Goal: Communication & Community: Answer question/provide support

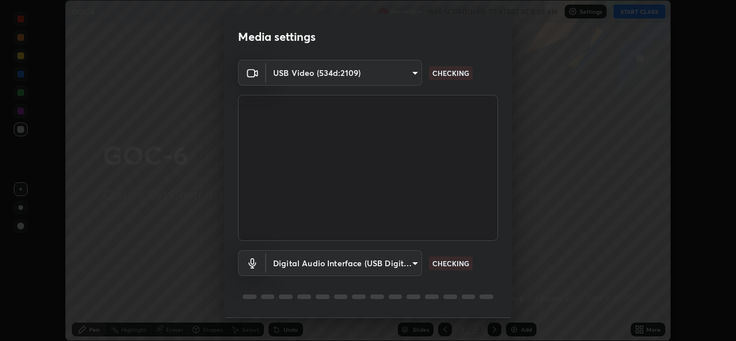
scroll to position [36, 0]
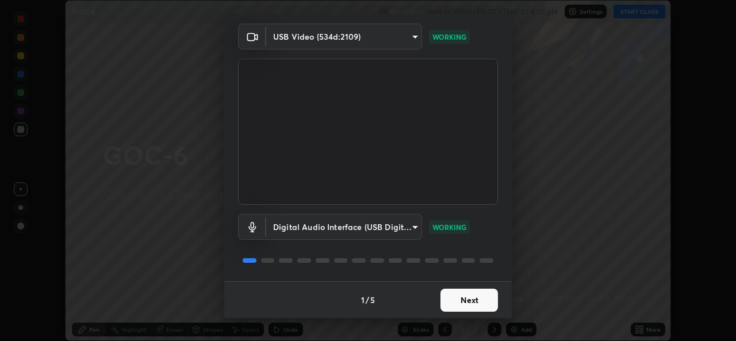
click at [450, 301] on button "Next" at bounding box center [470, 300] width 58 height 23
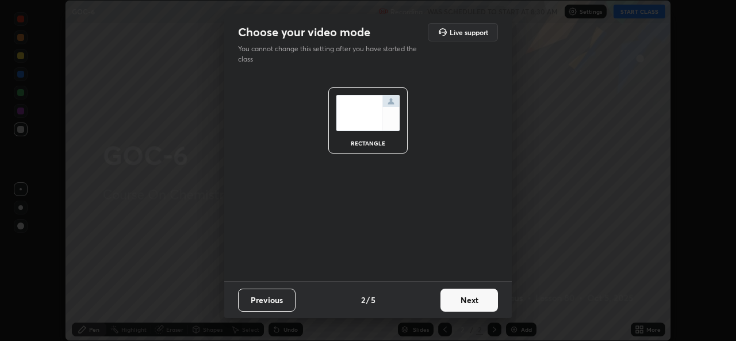
click at [453, 297] on button "Next" at bounding box center [470, 300] width 58 height 23
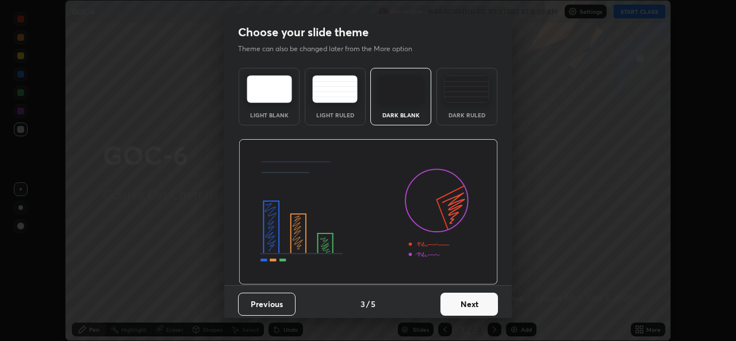
click at [451, 304] on button "Next" at bounding box center [470, 304] width 58 height 23
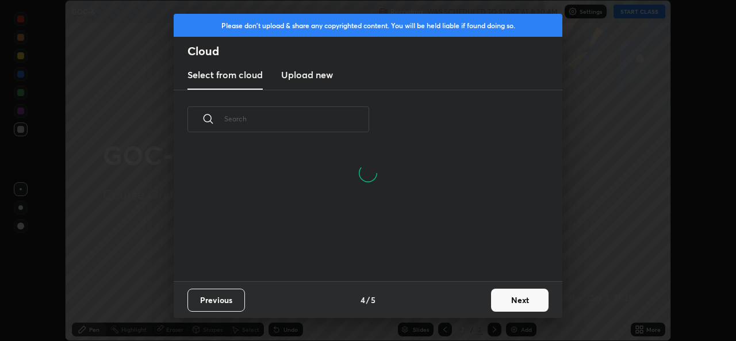
click at [506, 301] on button "Next" at bounding box center [520, 300] width 58 height 23
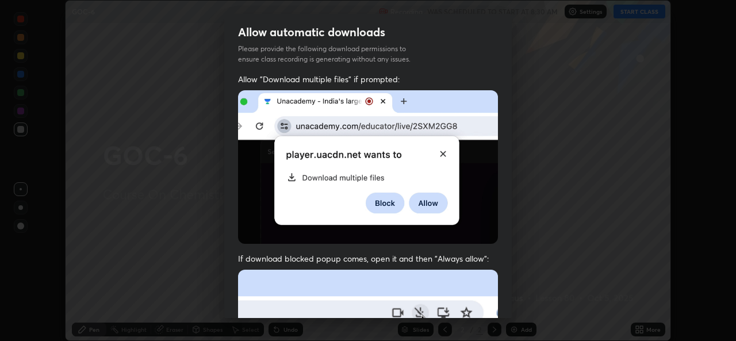
click at [246, 193] on img at bounding box center [368, 167] width 260 height 154
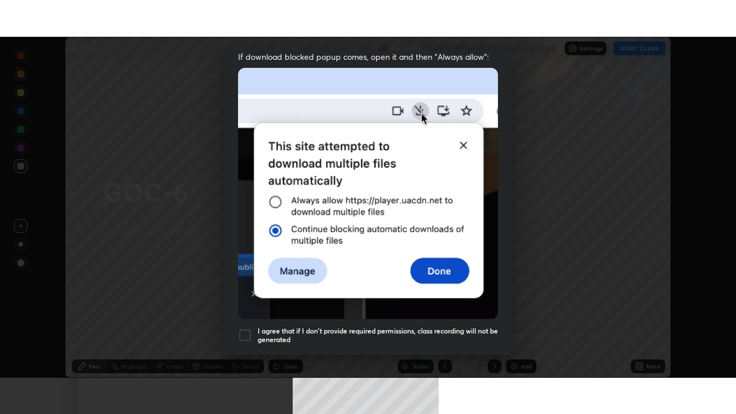
scroll to position [271, 0]
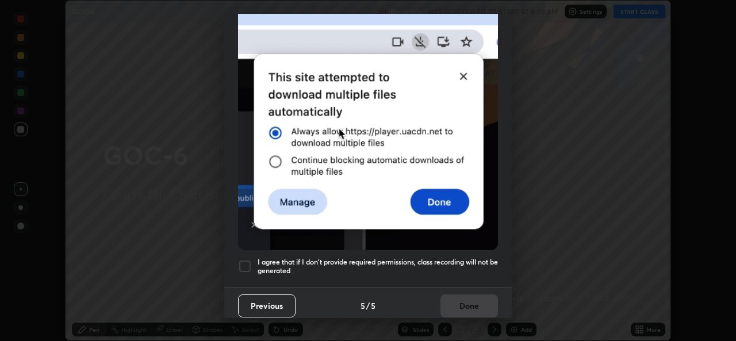
click at [245, 259] on div at bounding box center [245, 266] width 14 height 14
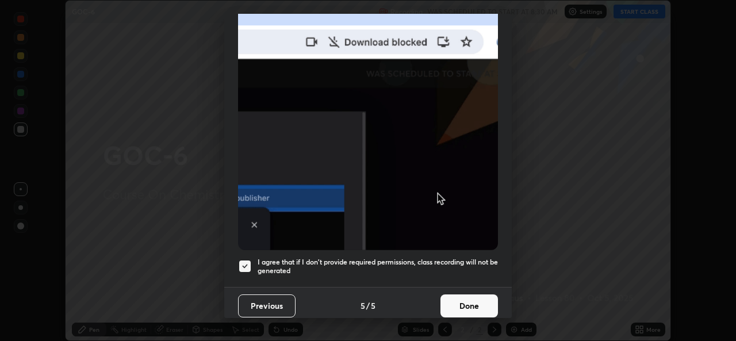
click at [457, 300] on button "Done" at bounding box center [470, 306] width 58 height 23
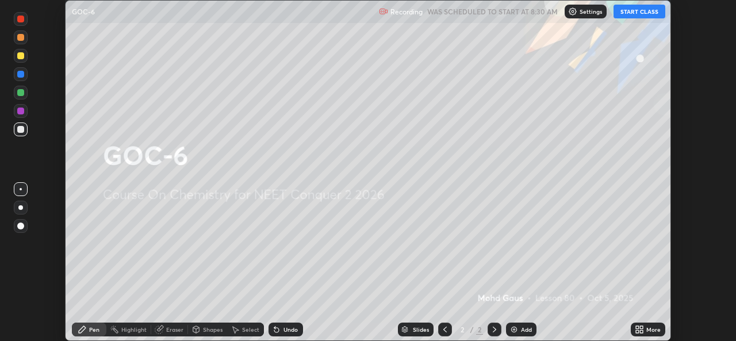
click at [643, 326] on icon at bounding box center [641, 327] width 3 height 3
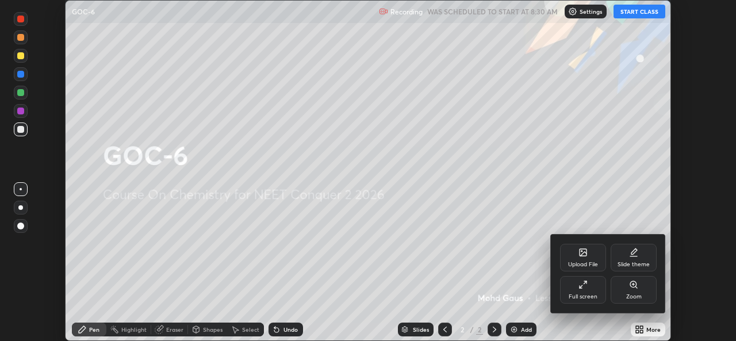
click at [582, 295] on div "Full screen" at bounding box center [583, 297] width 29 height 6
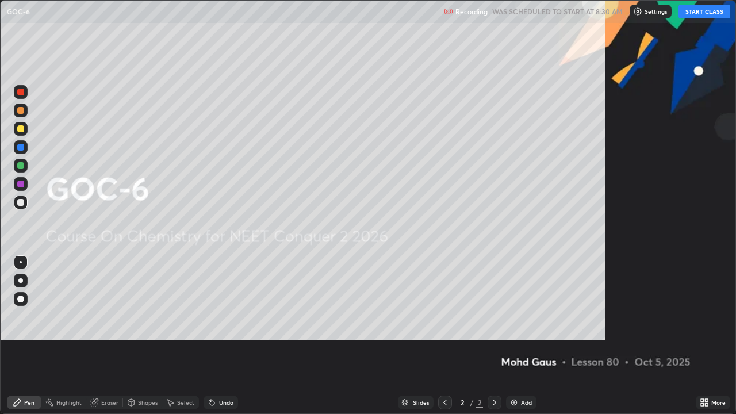
scroll to position [414, 736]
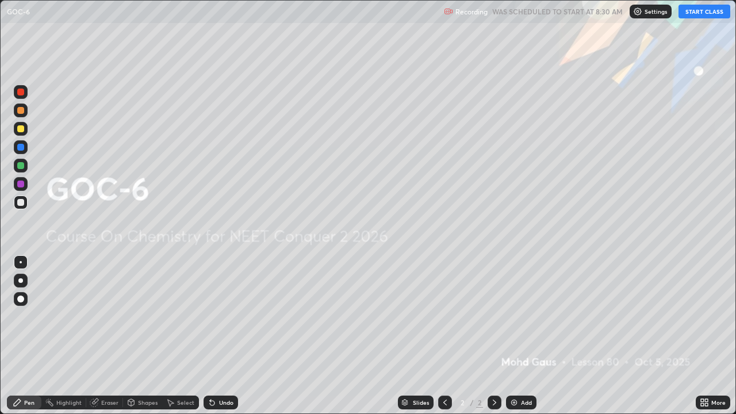
click at [711, 9] on button "START CLASS" at bounding box center [705, 12] width 52 height 14
click at [514, 341] on img at bounding box center [514, 402] width 9 height 9
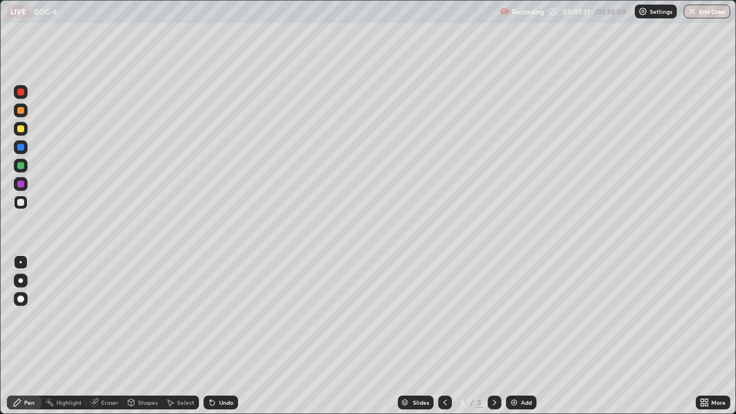
click at [21, 281] on div at bounding box center [20, 280] width 5 height 5
click at [27, 208] on div at bounding box center [21, 202] width 14 height 18
click at [108, 341] on div "Eraser" at bounding box center [104, 403] width 37 height 14
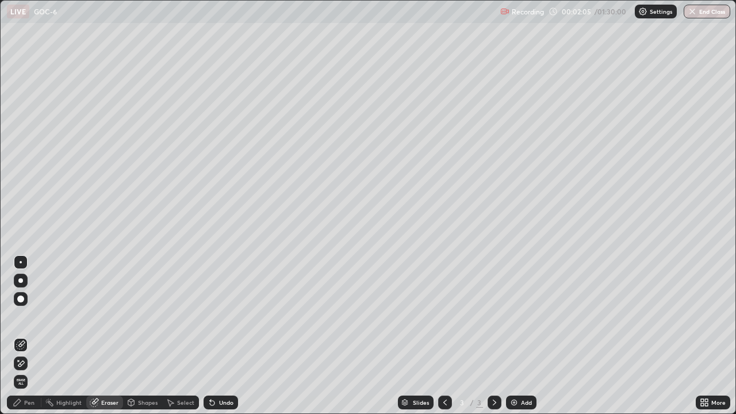
click at [32, 341] on div "Pen" at bounding box center [24, 403] width 35 height 14
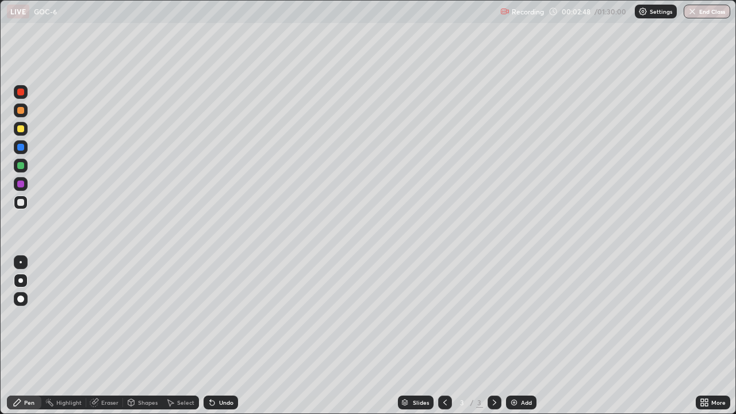
click at [23, 129] on div at bounding box center [20, 128] width 7 height 7
click at [21, 147] on div at bounding box center [20, 147] width 7 height 7
click at [18, 163] on div at bounding box center [20, 165] width 7 height 7
click at [109, 341] on div "Eraser" at bounding box center [109, 403] width 17 height 6
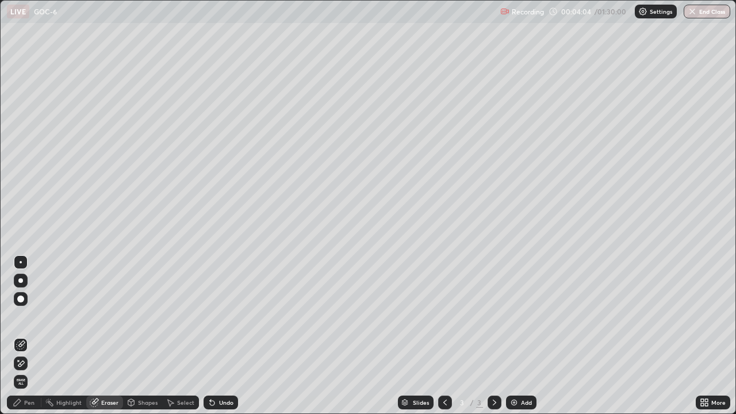
click at [32, 341] on div "Pen" at bounding box center [29, 403] width 10 height 6
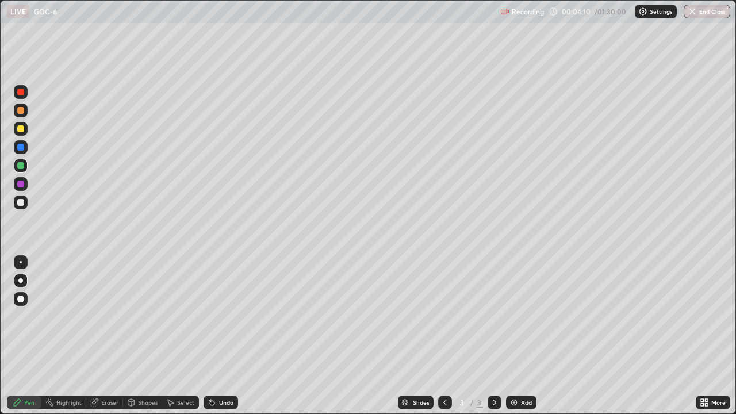
click at [20, 200] on div at bounding box center [20, 202] width 7 height 7
click at [16, 200] on div at bounding box center [21, 203] width 14 height 14
click at [21, 203] on div at bounding box center [20, 202] width 7 height 7
click at [24, 168] on div at bounding box center [21, 166] width 14 height 14
click at [20, 148] on div at bounding box center [20, 147] width 7 height 7
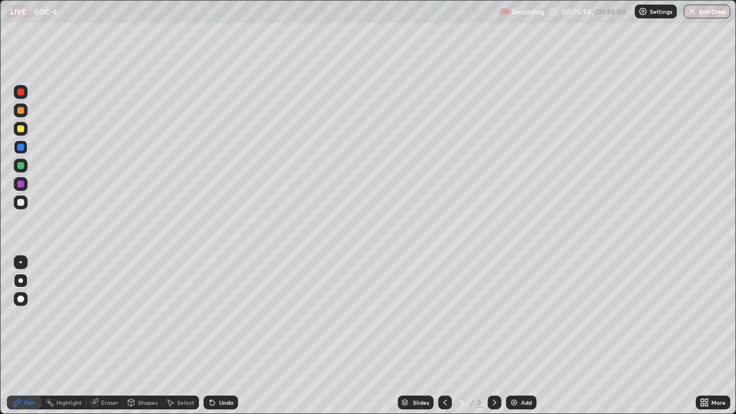
click at [20, 170] on div at bounding box center [21, 166] width 14 height 14
click at [100, 341] on div "Eraser" at bounding box center [104, 403] width 37 height 14
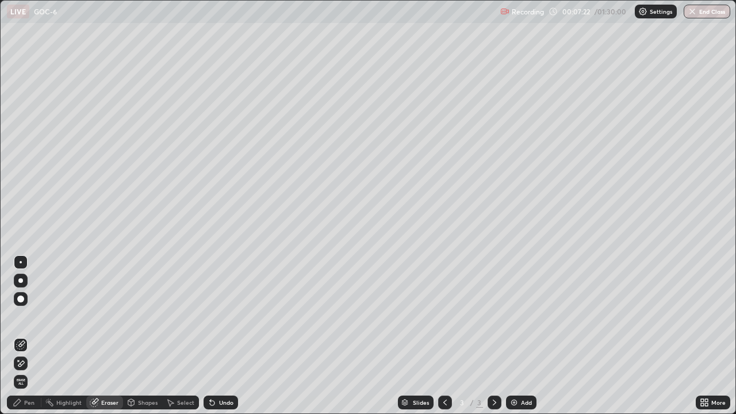
click at [29, 341] on div "Pen" at bounding box center [29, 403] width 10 height 6
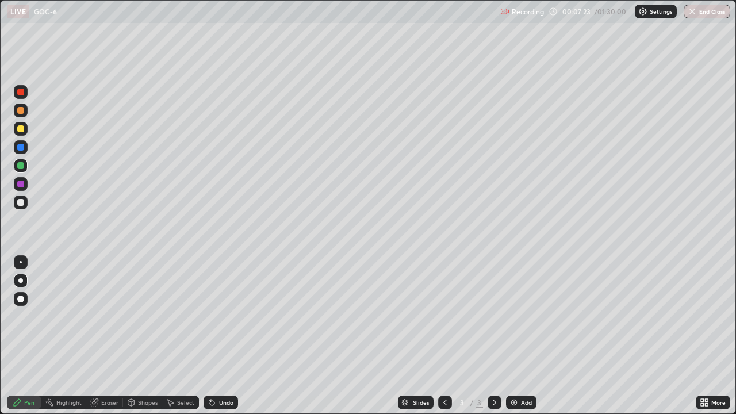
click at [21, 281] on div at bounding box center [20, 280] width 5 height 5
click at [19, 124] on div at bounding box center [21, 129] width 14 height 14
click at [520, 341] on div "Add" at bounding box center [521, 403] width 30 height 14
click at [20, 282] on div at bounding box center [20, 280] width 5 height 5
click at [25, 201] on div at bounding box center [21, 203] width 14 height 14
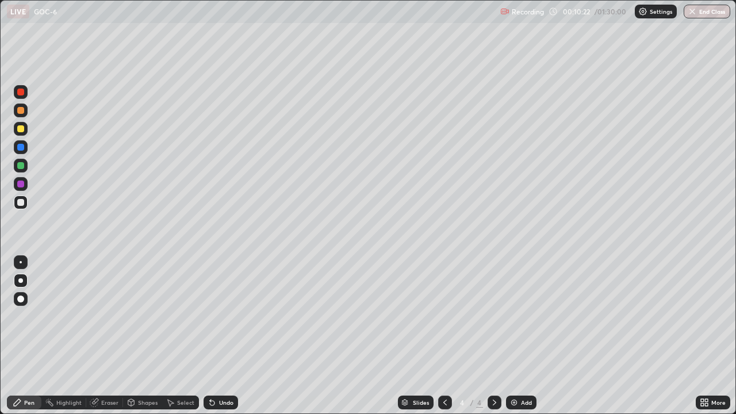
click at [110, 341] on div "Eraser" at bounding box center [109, 403] width 17 height 6
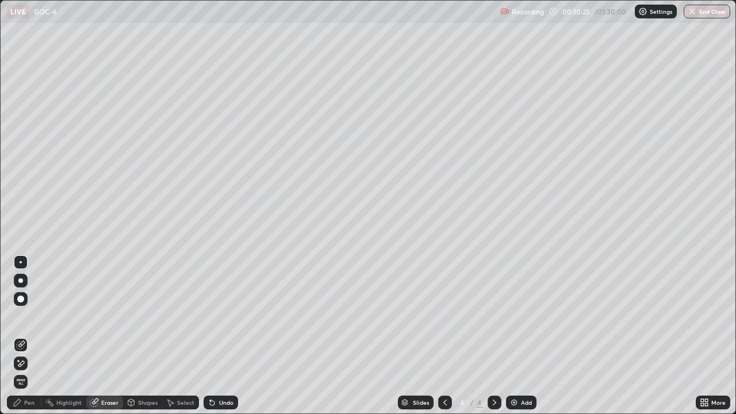
click at [31, 341] on div "Pen" at bounding box center [29, 403] width 10 height 6
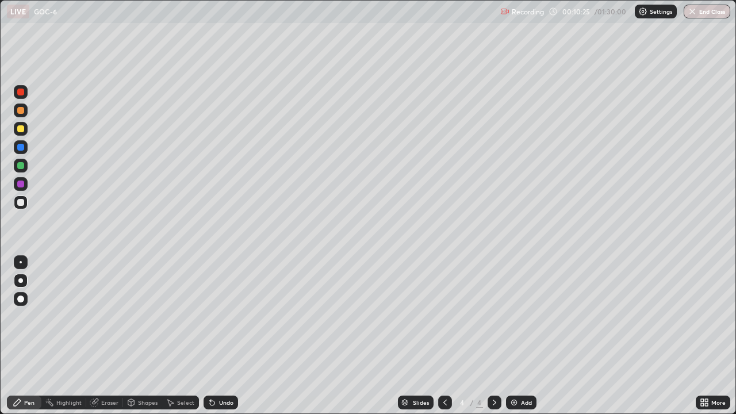
click at [22, 200] on div at bounding box center [20, 202] width 7 height 7
click at [20, 129] on div at bounding box center [20, 128] width 7 height 7
click at [105, 341] on div "Eraser" at bounding box center [109, 403] width 17 height 6
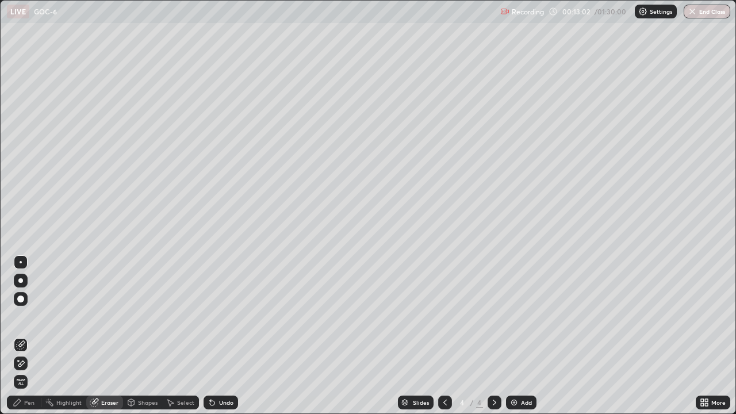
click at [26, 341] on div "Pen" at bounding box center [24, 403] width 35 height 14
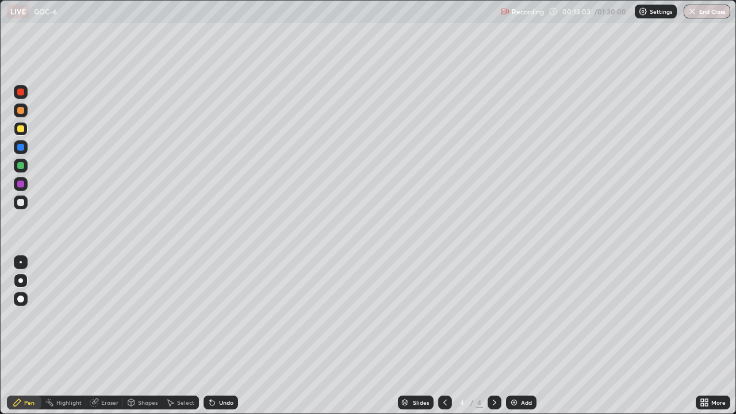
click at [22, 280] on div at bounding box center [20, 280] width 5 height 5
click at [21, 147] on div at bounding box center [20, 147] width 7 height 7
click at [21, 281] on div at bounding box center [20, 280] width 5 height 5
click at [108, 341] on div "Eraser" at bounding box center [109, 403] width 17 height 6
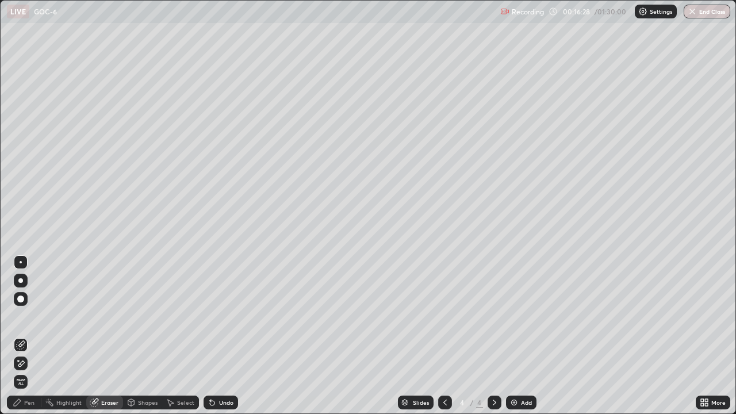
click at [28, 341] on div "Pen" at bounding box center [29, 403] width 10 height 6
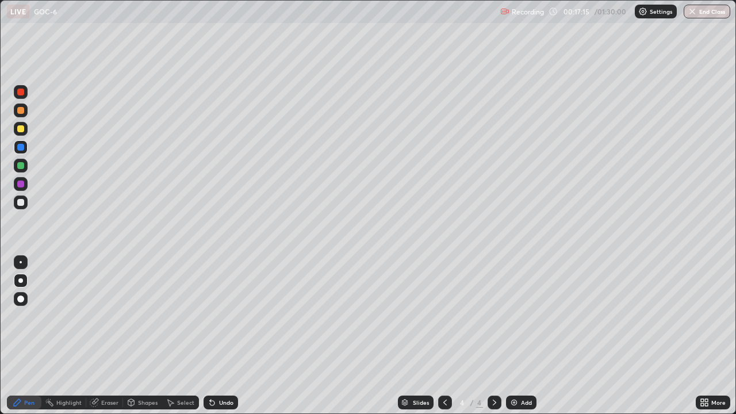
click at [106, 341] on div "Eraser" at bounding box center [109, 403] width 17 height 6
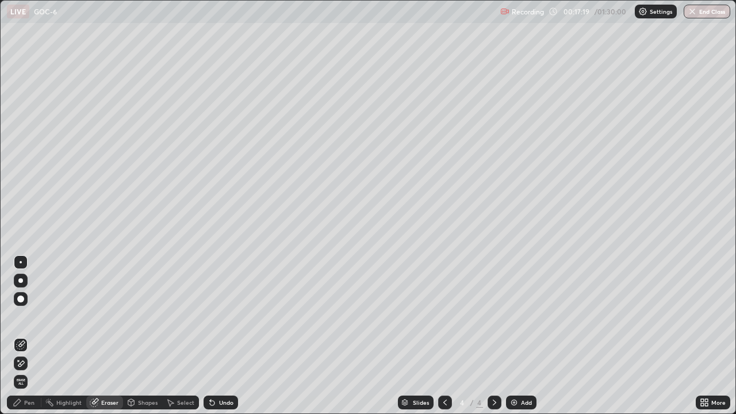
click at [24, 341] on div "Pen" at bounding box center [29, 403] width 10 height 6
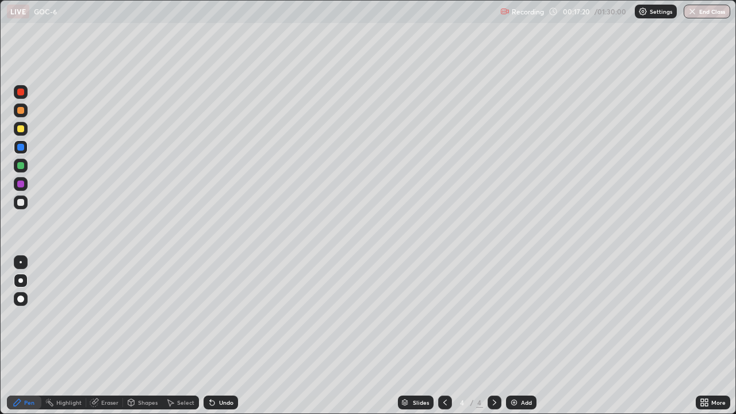
click at [18, 268] on div at bounding box center [21, 262] width 14 height 14
click at [25, 280] on div at bounding box center [21, 281] width 14 height 14
click at [104, 341] on div "Eraser" at bounding box center [109, 403] width 17 height 6
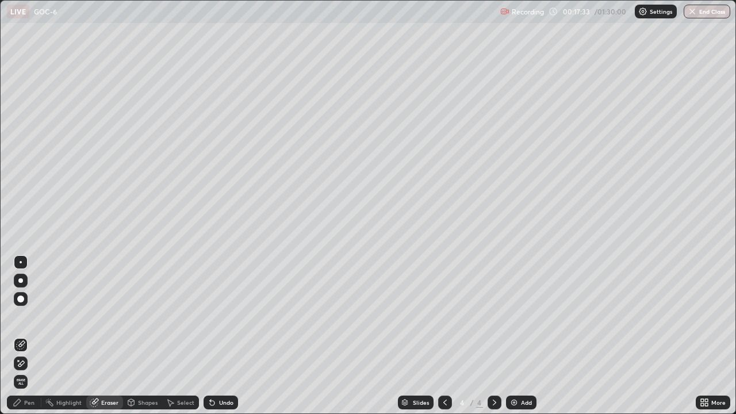
click at [30, 341] on div "Pen" at bounding box center [29, 403] width 10 height 6
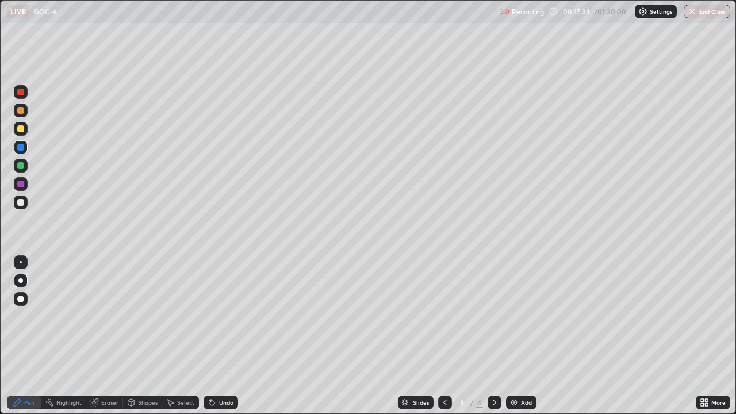
click at [22, 201] on div at bounding box center [20, 202] width 7 height 7
click at [109, 341] on div "Eraser" at bounding box center [109, 403] width 17 height 6
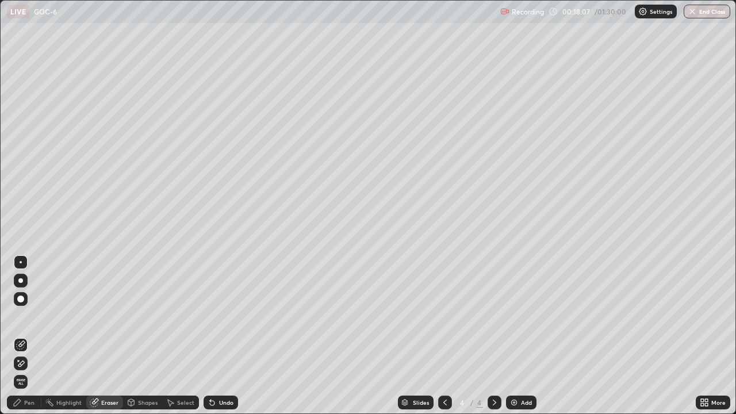
click at [22, 286] on div at bounding box center [21, 281] width 14 height 14
click at [29, 341] on div "Pen" at bounding box center [29, 403] width 10 height 6
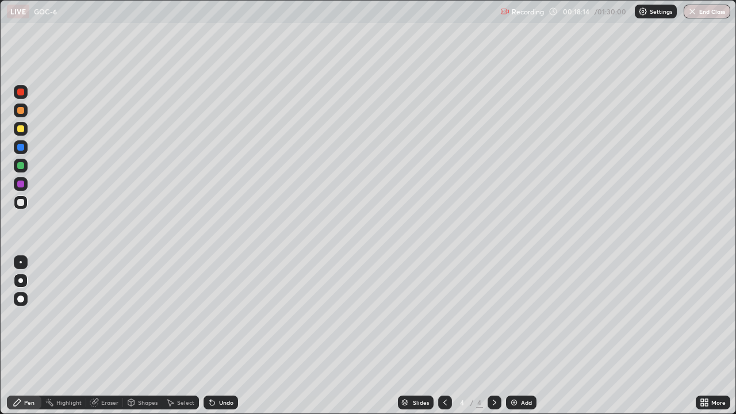
click at [24, 205] on div at bounding box center [21, 203] width 14 height 14
click at [105, 341] on div "Eraser" at bounding box center [104, 403] width 37 height 14
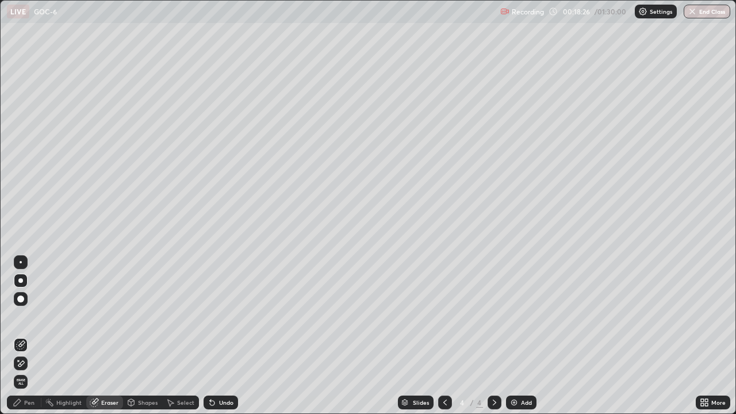
click at [111, 341] on div "Eraser" at bounding box center [109, 403] width 17 height 6
click at [27, 341] on div "Pen" at bounding box center [29, 403] width 10 height 6
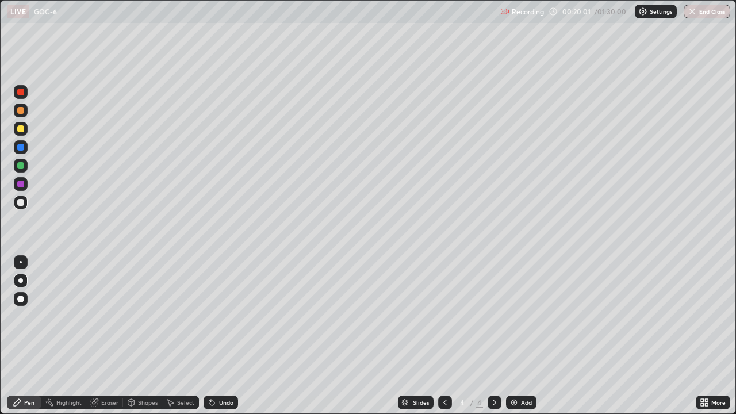
click at [523, 341] on div "Add" at bounding box center [521, 403] width 30 height 14
click at [23, 200] on div at bounding box center [20, 202] width 7 height 7
click at [21, 166] on div at bounding box center [20, 165] width 7 height 7
click at [22, 201] on div at bounding box center [20, 202] width 7 height 7
click at [109, 341] on div "Eraser" at bounding box center [109, 403] width 17 height 6
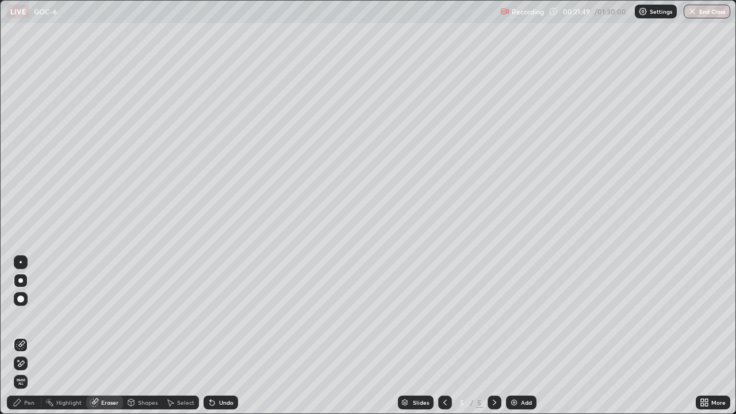
click at [39, 341] on div "Pen" at bounding box center [24, 403] width 35 height 14
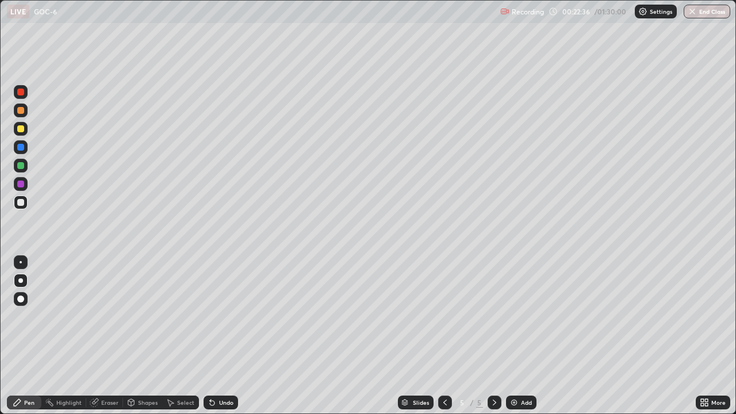
click at [109, 341] on div "Eraser" at bounding box center [109, 403] width 17 height 6
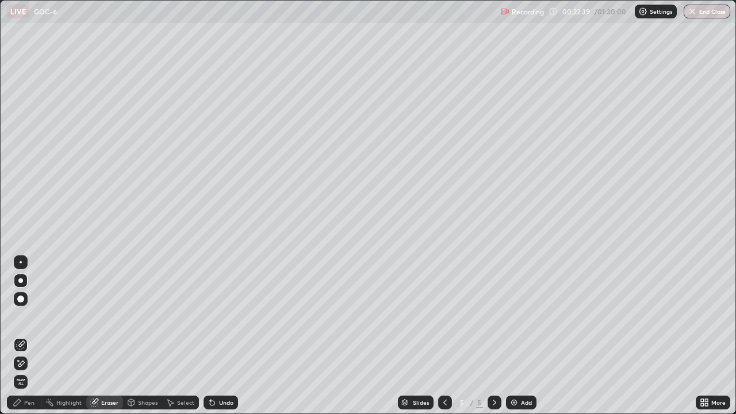
click at [32, 341] on div "Pen" at bounding box center [29, 403] width 10 height 6
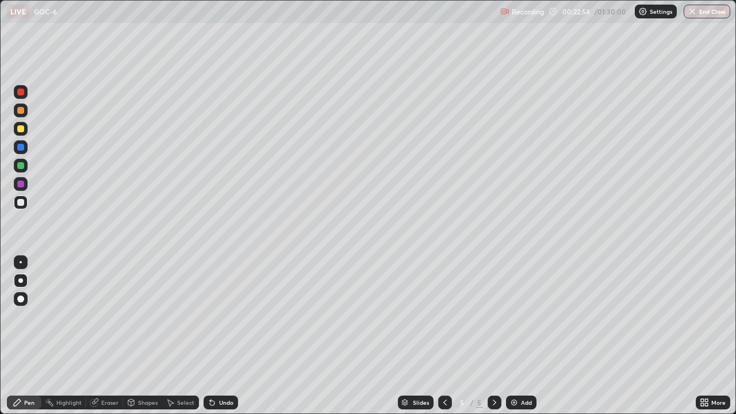
click at [101, 341] on div "Eraser" at bounding box center [109, 403] width 17 height 6
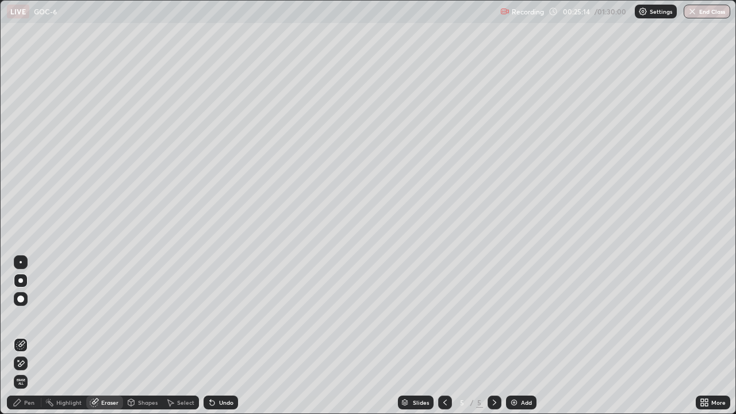
click at [22, 281] on div at bounding box center [20, 280] width 5 height 5
click at [30, 341] on div "Pen" at bounding box center [29, 403] width 10 height 6
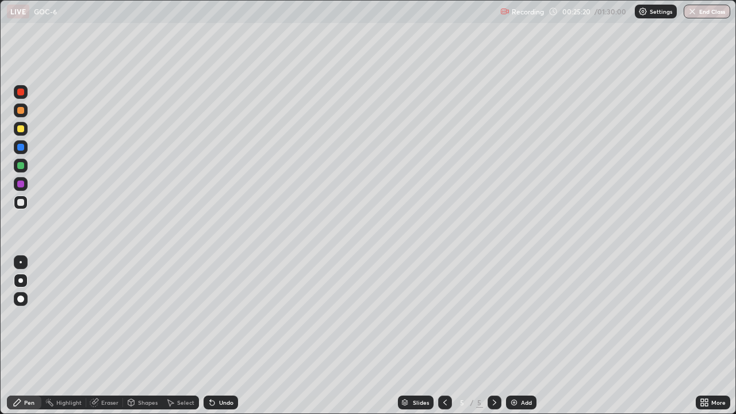
click at [95, 341] on icon at bounding box center [93, 402] width 7 height 7
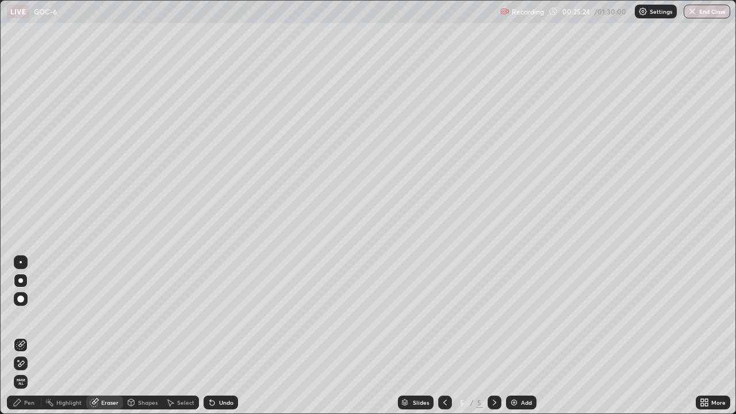
click at [28, 341] on div "Pen" at bounding box center [29, 403] width 10 height 6
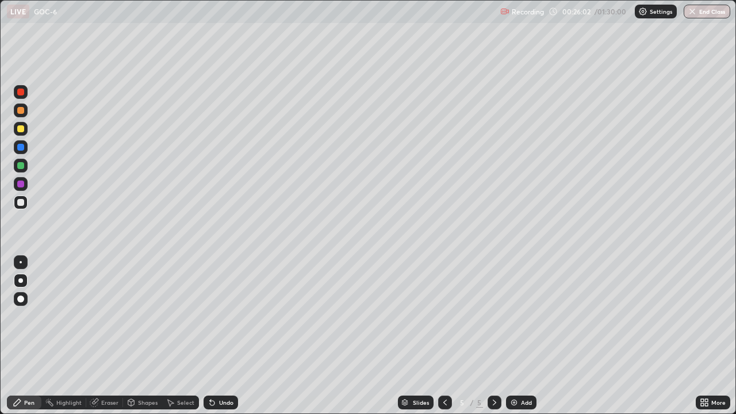
click at [108, 341] on div "Eraser" at bounding box center [109, 403] width 17 height 6
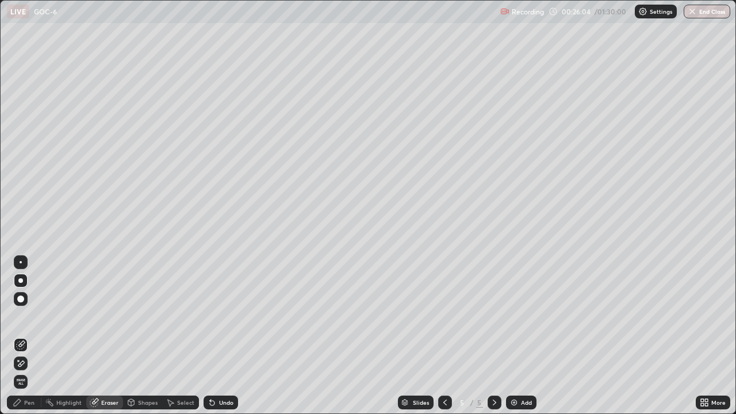
click at [34, 341] on div "Pen" at bounding box center [29, 403] width 10 height 6
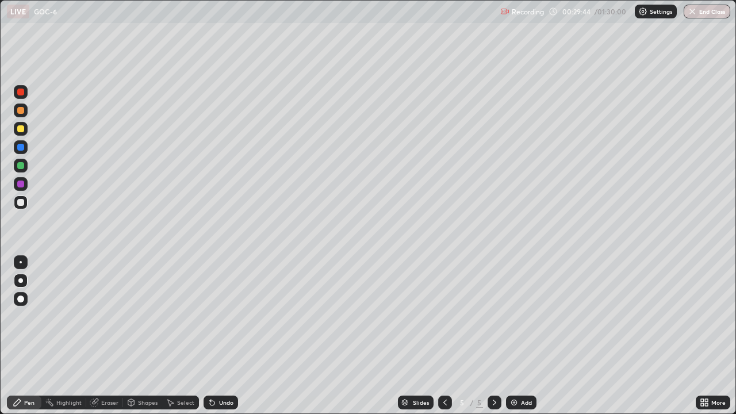
click at [20, 203] on div at bounding box center [20, 202] width 7 height 7
click at [109, 341] on div "Eraser" at bounding box center [109, 403] width 17 height 6
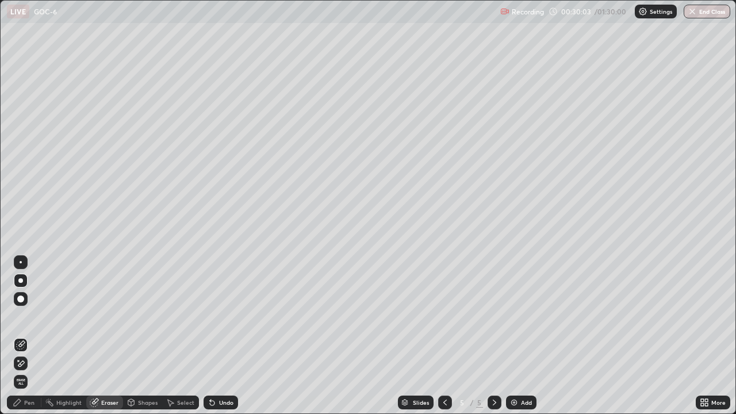
click at [32, 341] on div "Pen" at bounding box center [29, 403] width 10 height 6
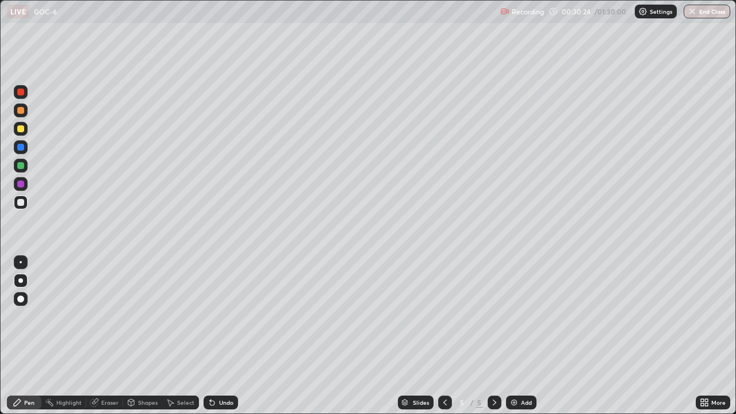
click at [112, 341] on div "Eraser" at bounding box center [109, 403] width 17 height 6
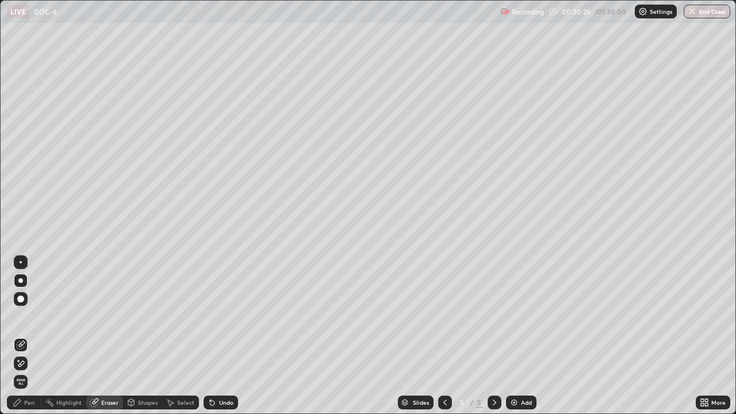
click at [36, 341] on div "Pen" at bounding box center [24, 403] width 35 height 14
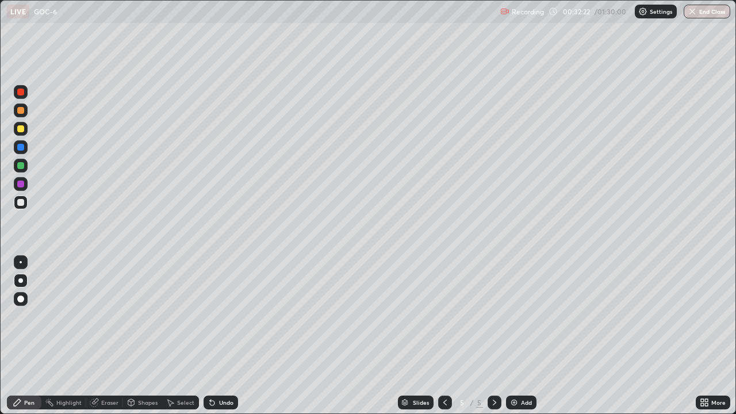
click at [520, 341] on div "Add" at bounding box center [521, 403] width 30 height 14
click at [18, 205] on div at bounding box center [20, 202] width 7 height 7
click at [21, 281] on div at bounding box center [20, 280] width 5 height 5
click at [25, 281] on div at bounding box center [21, 281] width 14 height 14
click at [24, 203] on div at bounding box center [20, 202] width 7 height 7
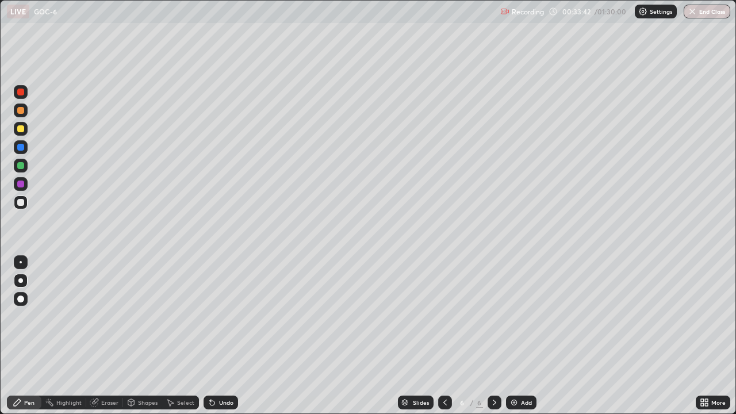
click at [22, 132] on div at bounding box center [20, 128] width 7 height 7
click at [21, 281] on div at bounding box center [20, 280] width 5 height 5
click at [106, 341] on div "Eraser" at bounding box center [109, 403] width 17 height 6
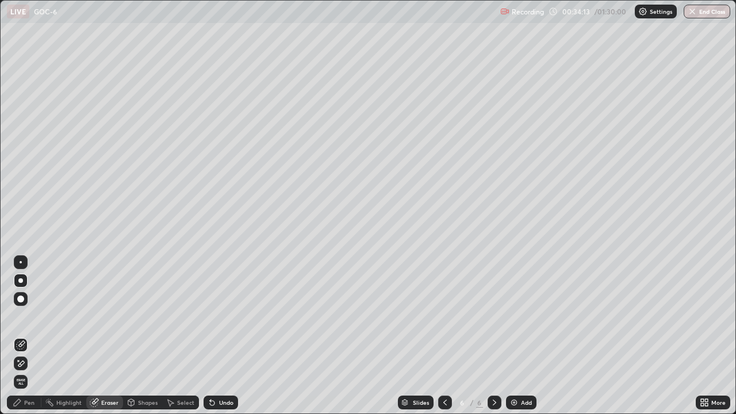
click at [28, 341] on div "Pen" at bounding box center [29, 403] width 10 height 6
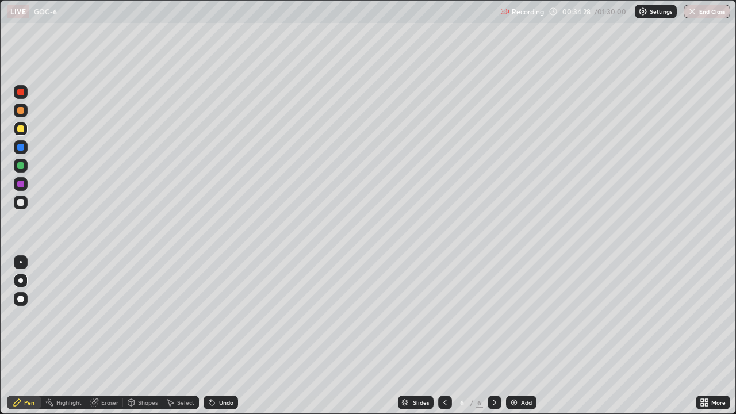
click at [22, 204] on div at bounding box center [20, 202] width 7 height 7
click at [24, 202] on div at bounding box center [20, 202] width 7 height 7
click at [25, 125] on div at bounding box center [21, 129] width 14 height 14
click at [22, 201] on div at bounding box center [20, 202] width 7 height 7
click at [25, 280] on div at bounding box center [21, 281] width 14 height 14
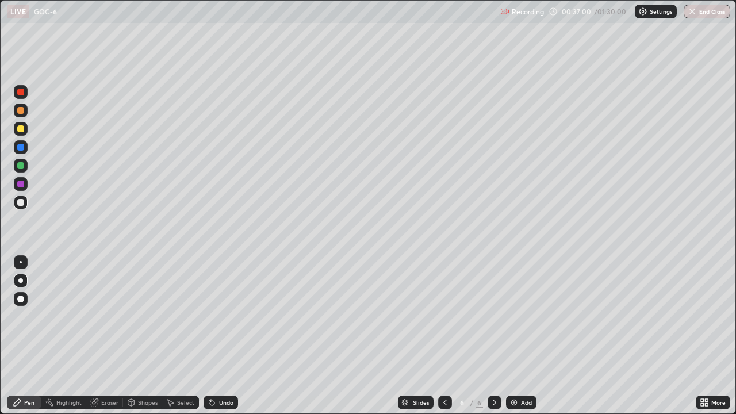
click at [21, 281] on div at bounding box center [20, 280] width 5 height 5
click at [16, 204] on div at bounding box center [21, 203] width 14 height 14
click at [24, 164] on div at bounding box center [20, 165] width 7 height 7
click at [110, 341] on div "Eraser" at bounding box center [109, 403] width 17 height 6
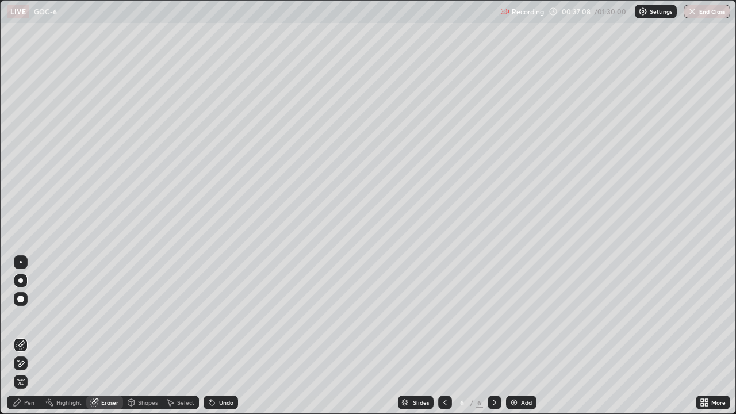
click at [29, 341] on div "Pen" at bounding box center [29, 403] width 10 height 6
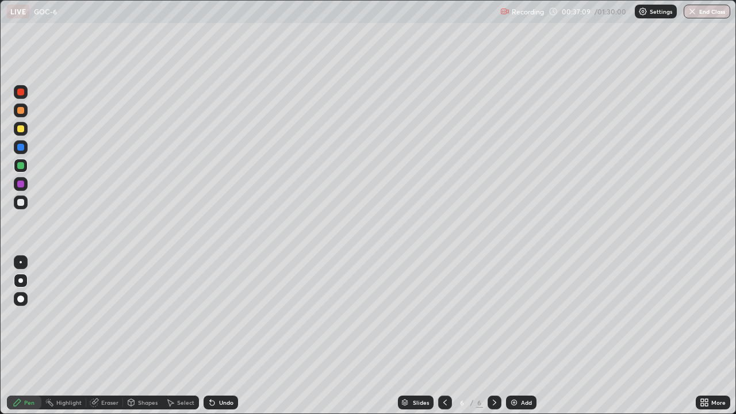
click at [21, 167] on div at bounding box center [20, 165] width 7 height 7
click at [106, 341] on div "Eraser" at bounding box center [109, 403] width 17 height 6
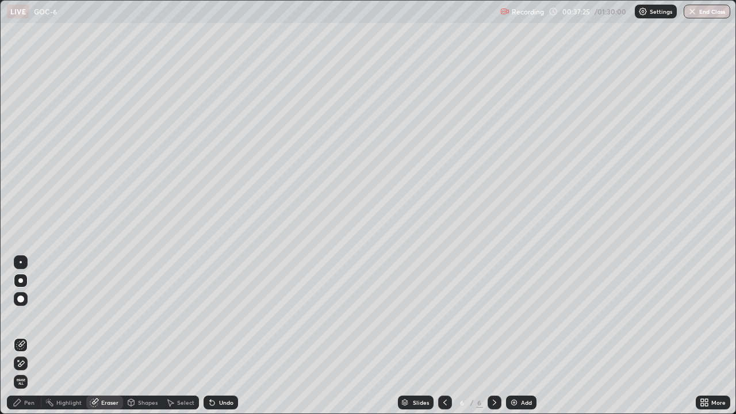
click at [30, 341] on div "Pen" at bounding box center [24, 403] width 35 height 14
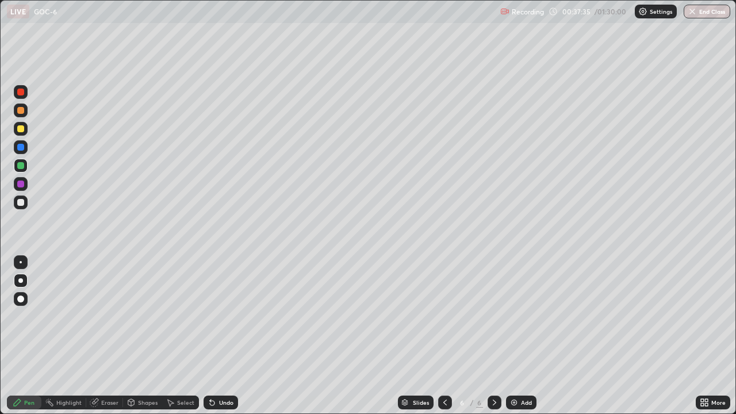
click at [116, 341] on div "Eraser" at bounding box center [104, 403] width 37 height 14
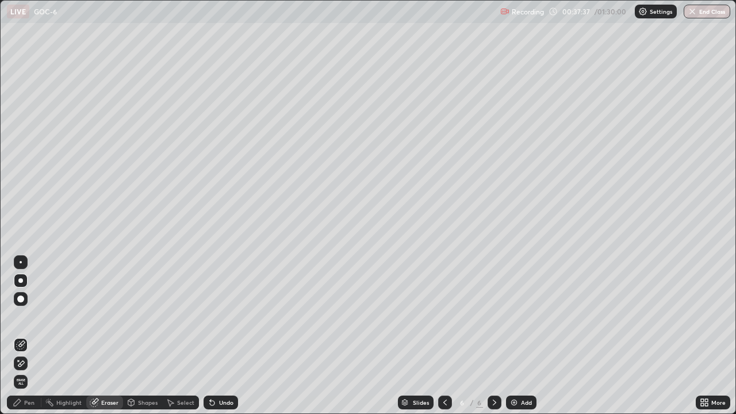
click at [28, 341] on div "Pen" at bounding box center [29, 403] width 10 height 6
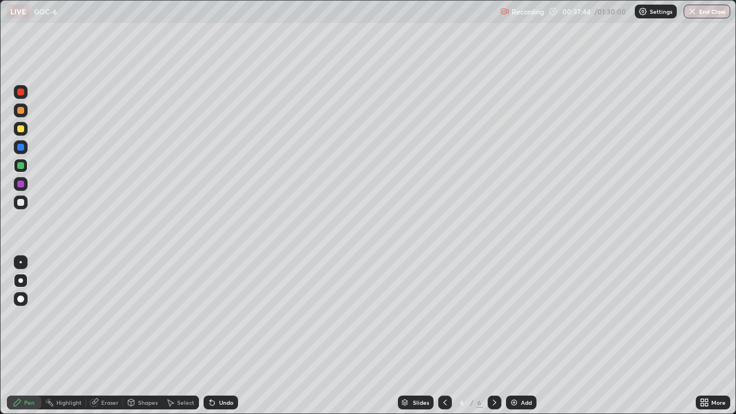
click at [24, 208] on div at bounding box center [21, 203] width 14 height 14
click at [112, 341] on div "Eraser" at bounding box center [109, 403] width 17 height 6
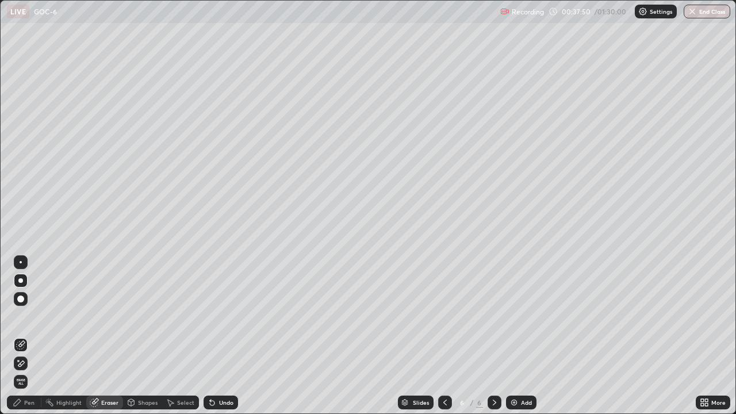
click at [29, 341] on div "Pen" at bounding box center [29, 403] width 10 height 6
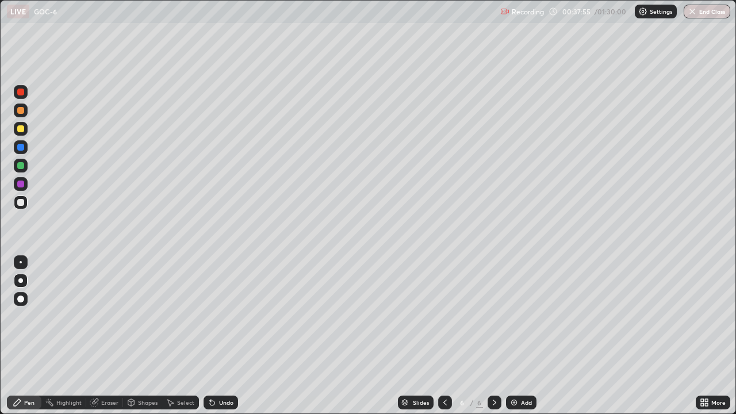
click at [24, 203] on div at bounding box center [20, 202] width 7 height 7
click at [20, 184] on div at bounding box center [20, 184] width 7 height 7
click at [22, 205] on div at bounding box center [20, 202] width 7 height 7
click at [521, 341] on div "Add" at bounding box center [526, 403] width 11 height 6
click at [19, 202] on div at bounding box center [20, 202] width 7 height 7
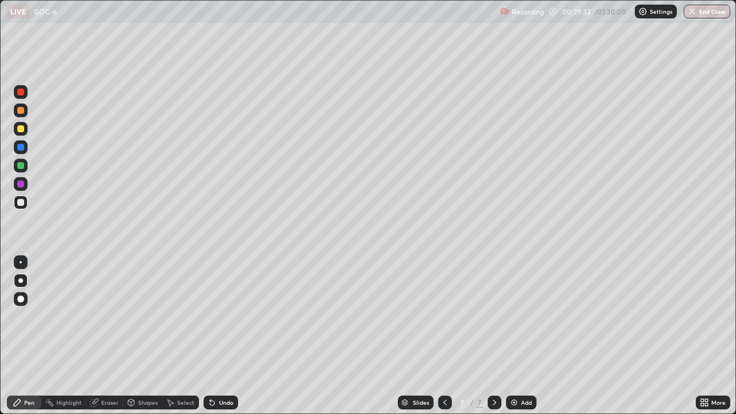
click at [19, 166] on div at bounding box center [20, 165] width 7 height 7
click at [25, 207] on div at bounding box center [21, 203] width 14 height 14
click at [21, 203] on div at bounding box center [20, 202] width 7 height 7
click at [23, 163] on div at bounding box center [20, 165] width 7 height 7
click at [20, 204] on div at bounding box center [20, 202] width 7 height 7
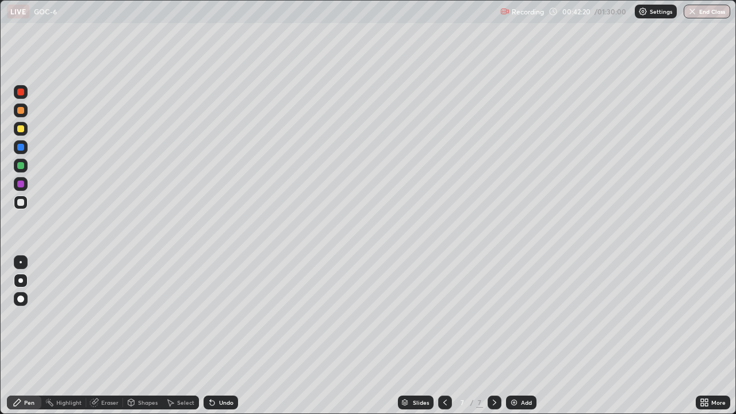
click at [21, 163] on div at bounding box center [20, 165] width 7 height 7
click at [23, 200] on div at bounding box center [20, 202] width 7 height 7
click at [22, 203] on div at bounding box center [20, 202] width 7 height 7
click at [21, 281] on div at bounding box center [20, 280] width 5 height 5
click at [96, 341] on icon at bounding box center [93, 402] width 7 height 7
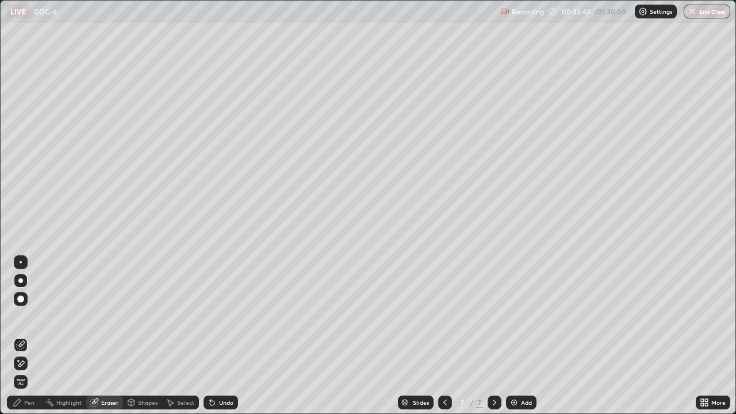
click at [33, 341] on div "Pen" at bounding box center [24, 403] width 35 height 14
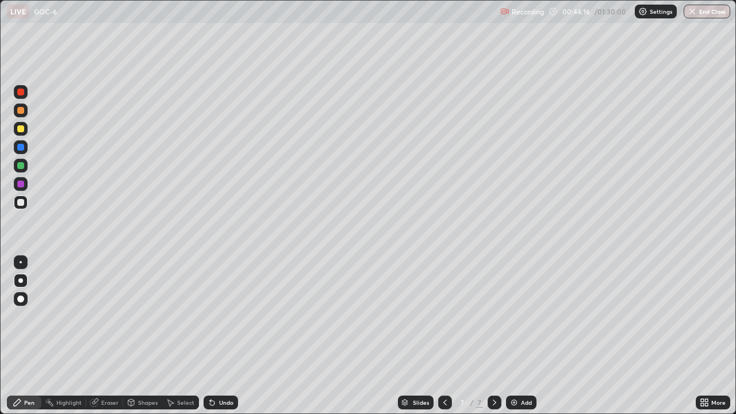
click at [98, 341] on div "Eraser" at bounding box center [104, 403] width 37 height 14
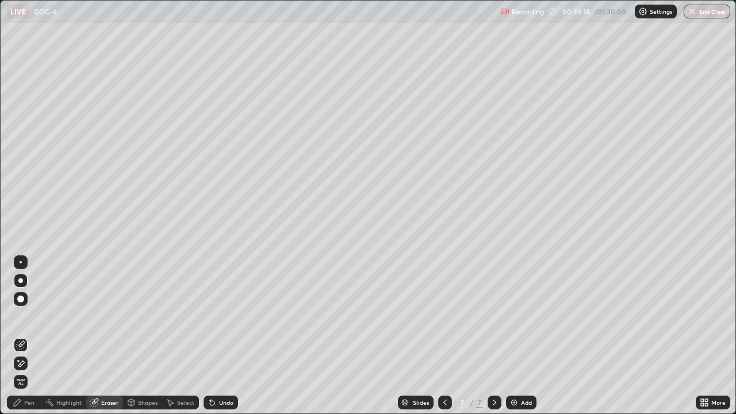
click at [28, 341] on div "Pen" at bounding box center [29, 403] width 10 height 6
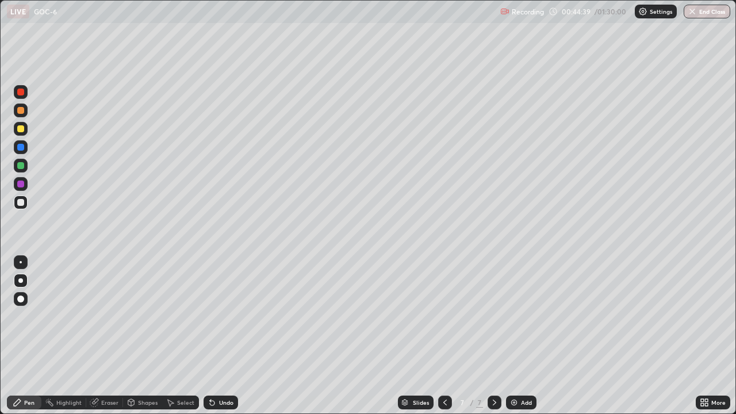
click at [22, 167] on div at bounding box center [20, 165] width 7 height 7
click at [28, 341] on div "Pen" at bounding box center [29, 403] width 10 height 6
click at [22, 207] on div at bounding box center [21, 203] width 14 height 14
click at [19, 128] on div at bounding box center [20, 128] width 7 height 7
click at [21, 281] on div at bounding box center [20, 280] width 5 height 5
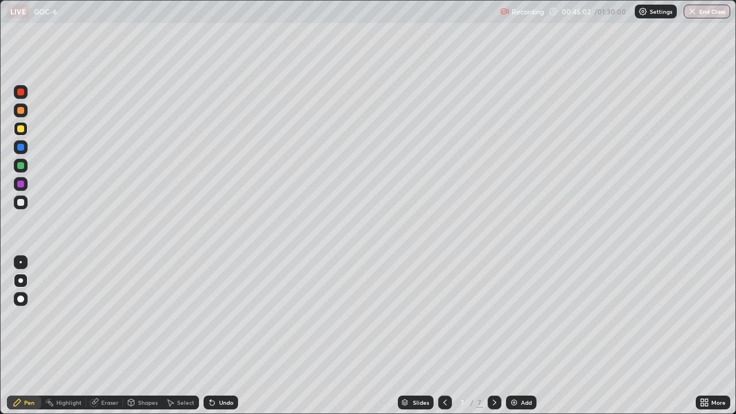
click at [21, 202] on div at bounding box center [20, 202] width 7 height 7
click at [439, 341] on div at bounding box center [445, 403] width 14 height 14
click at [494, 341] on icon at bounding box center [494, 403] width 3 height 6
click at [27, 204] on div at bounding box center [21, 203] width 14 height 14
click at [438, 341] on div at bounding box center [445, 402] width 14 height 23
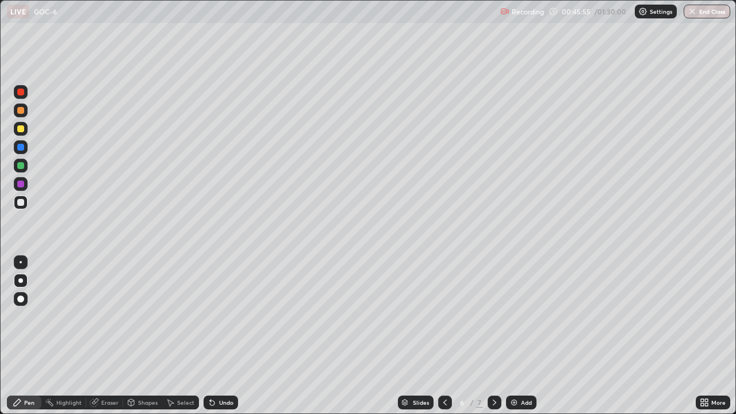
click at [439, 341] on div at bounding box center [445, 403] width 14 height 14
click at [490, 341] on icon at bounding box center [494, 402] width 9 height 9
click at [30, 341] on div "Pen" at bounding box center [24, 403] width 35 height 14
click at [21, 280] on div at bounding box center [20, 280] width 5 height 5
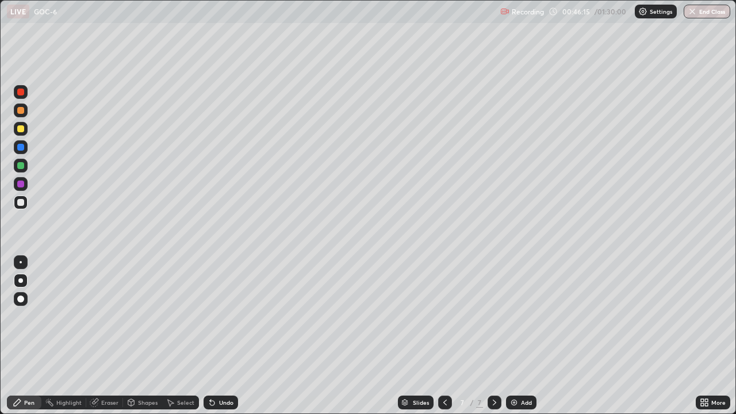
click at [23, 207] on div at bounding box center [21, 203] width 14 height 14
click at [23, 165] on div at bounding box center [20, 165] width 7 height 7
click at [30, 341] on div "Pen" at bounding box center [24, 403] width 35 height 14
click at [21, 281] on div at bounding box center [20, 280] width 5 height 5
click at [24, 200] on div at bounding box center [20, 202] width 7 height 7
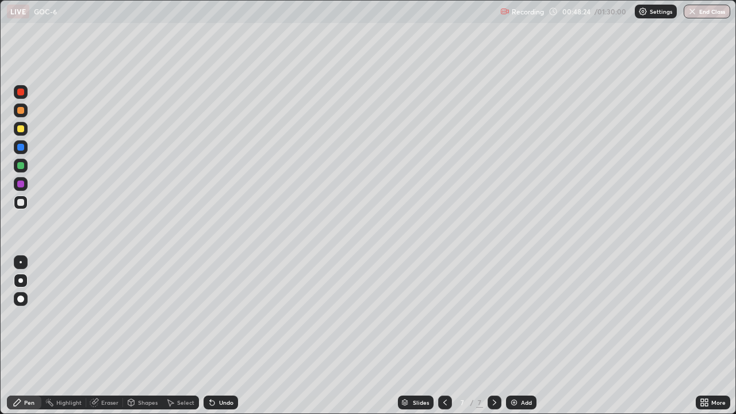
click at [494, 341] on icon at bounding box center [494, 402] width 9 height 9
click at [521, 341] on div "Add" at bounding box center [526, 403] width 11 height 6
click at [22, 282] on div at bounding box center [21, 281] width 14 height 14
click at [26, 208] on div at bounding box center [21, 202] width 14 height 18
click at [20, 128] on div at bounding box center [20, 128] width 7 height 7
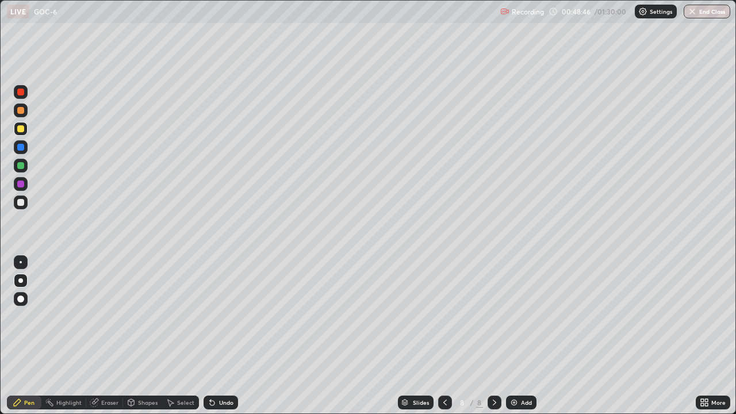
click at [18, 205] on div at bounding box center [20, 202] width 7 height 7
click at [17, 129] on div at bounding box center [20, 128] width 7 height 7
click at [24, 110] on div at bounding box center [20, 110] width 7 height 7
click at [109, 341] on div "Eraser" at bounding box center [109, 403] width 17 height 6
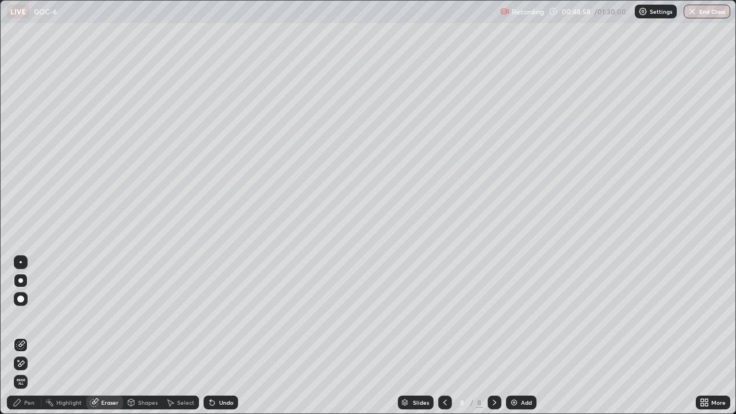
click at [29, 341] on div "Pen" at bounding box center [29, 403] width 10 height 6
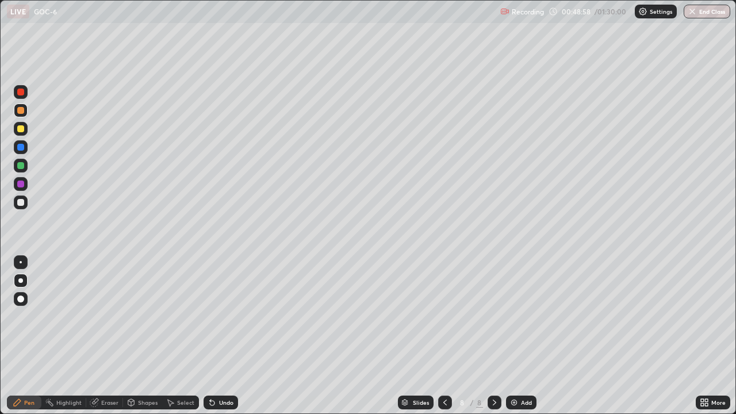
click at [25, 204] on div at bounding box center [21, 203] width 14 height 14
click at [21, 200] on div at bounding box center [20, 202] width 7 height 7
click at [19, 170] on div at bounding box center [21, 166] width 14 height 14
click at [21, 203] on div at bounding box center [20, 202] width 7 height 7
click at [24, 204] on div at bounding box center [20, 202] width 7 height 7
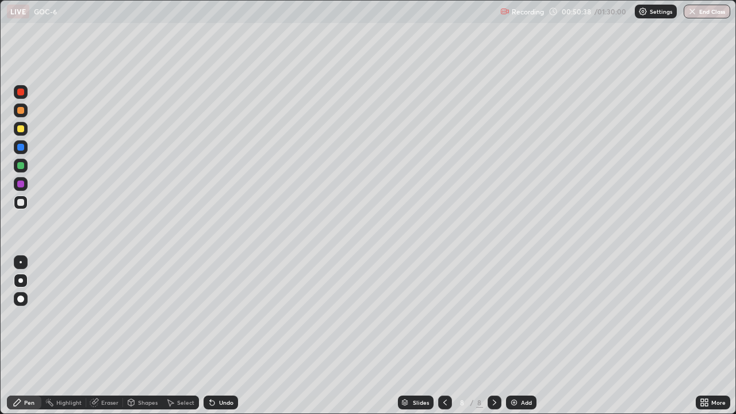
click at [25, 203] on div at bounding box center [21, 203] width 14 height 14
click at [24, 108] on div at bounding box center [21, 111] width 14 height 14
click at [21, 149] on div at bounding box center [20, 147] width 7 height 7
click at [21, 201] on div at bounding box center [20, 202] width 7 height 7
click at [23, 203] on div at bounding box center [20, 202] width 7 height 7
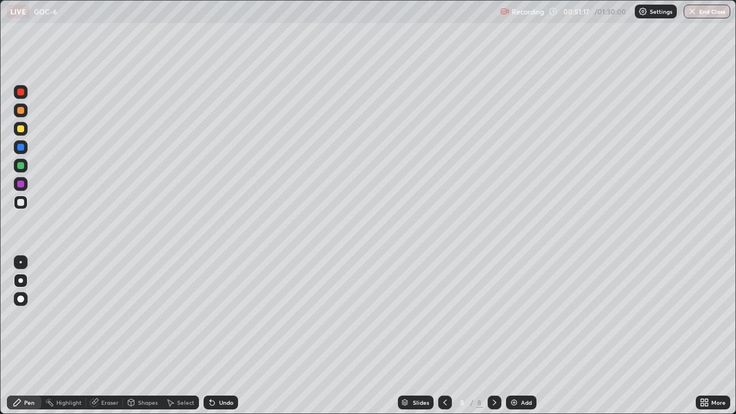
click at [24, 165] on div at bounding box center [20, 165] width 7 height 7
click at [131, 341] on icon at bounding box center [131, 404] width 0 height 4
click at [109, 341] on div "Eraser" at bounding box center [109, 403] width 17 height 6
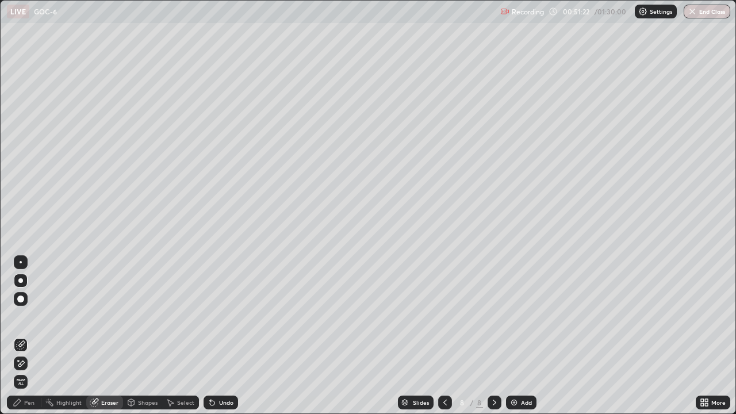
click at [28, 341] on div "Pen" at bounding box center [29, 403] width 10 height 6
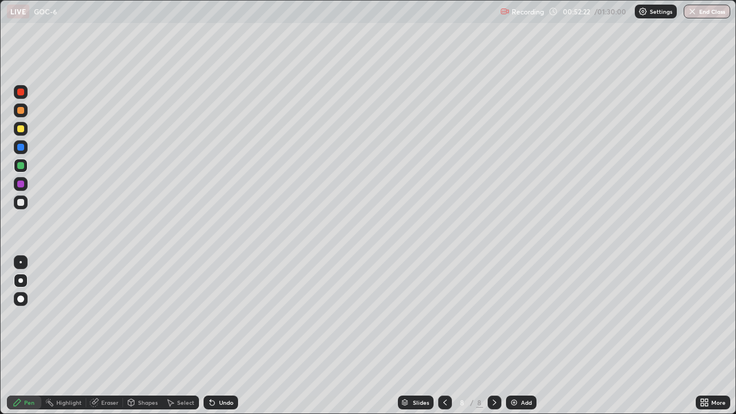
click at [23, 207] on div at bounding box center [21, 203] width 14 height 14
click at [522, 341] on div "Add" at bounding box center [526, 403] width 11 height 6
click at [19, 205] on div at bounding box center [20, 202] width 7 height 7
click at [17, 208] on div at bounding box center [21, 203] width 14 height 14
click at [136, 341] on div "Shapes" at bounding box center [142, 403] width 39 height 14
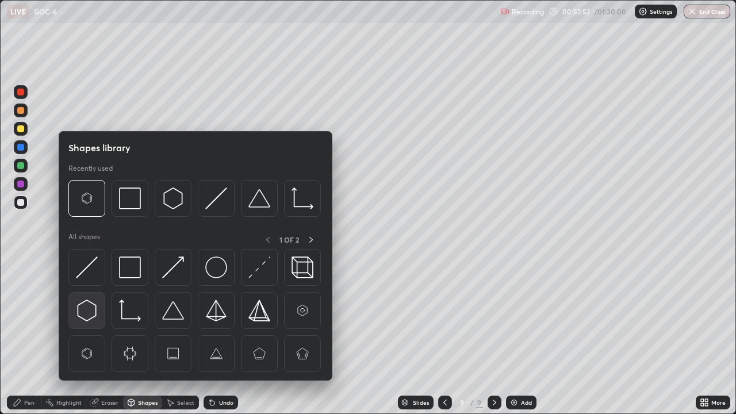
click at [89, 311] on img at bounding box center [87, 311] width 22 height 22
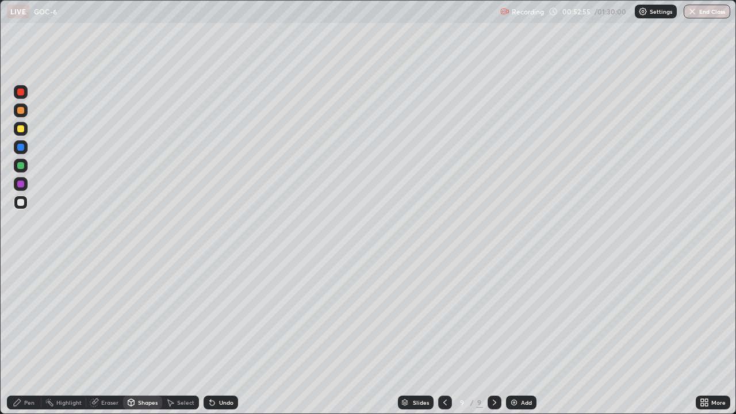
click at [19, 204] on div at bounding box center [20, 202] width 7 height 7
click at [22, 164] on div at bounding box center [20, 165] width 7 height 7
click at [102, 341] on div "Eraser" at bounding box center [109, 403] width 17 height 6
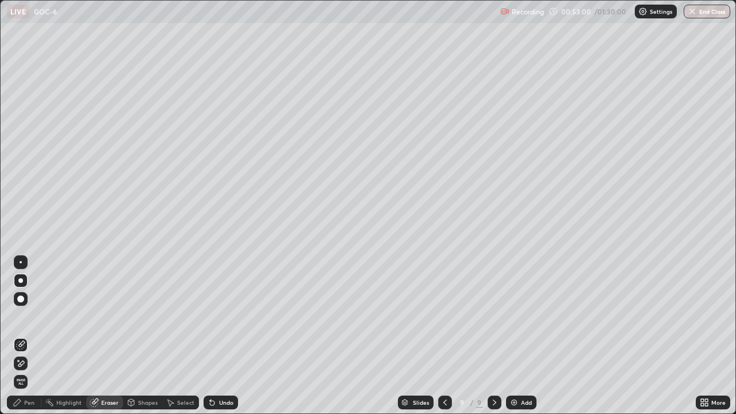
click at [32, 341] on div "Pen" at bounding box center [29, 403] width 10 height 6
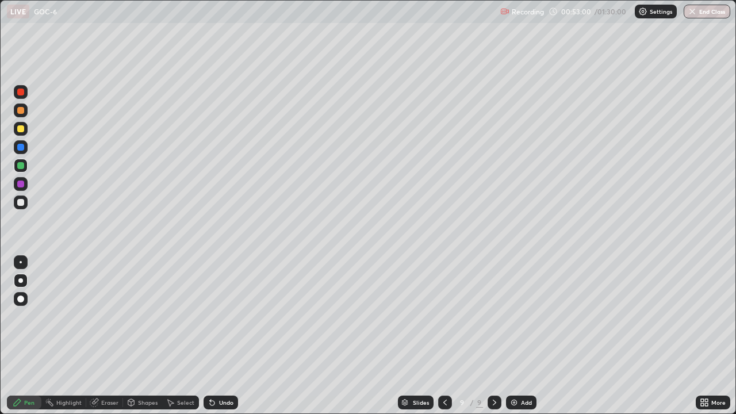
click at [21, 278] on div at bounding box center [20, 280] width 5 height 5
click at [20, 204] on div at bounding box center [20, 202] width 7 height 7
click at [22, 202] on div at bounding box center [20, 202] width 7 height 7
click at [22, 205] on div at bounding box center [20, 202] width 7 height 7
click at [102, 341] on div "Eraser" at bounding box center [109, 403] width 17 height 6
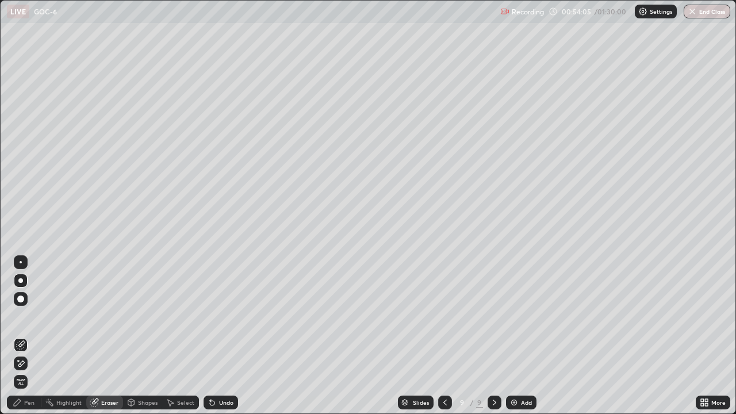
click at [26, 341] on div "Pen" at bounding box center [24, 403] width 35 height 14
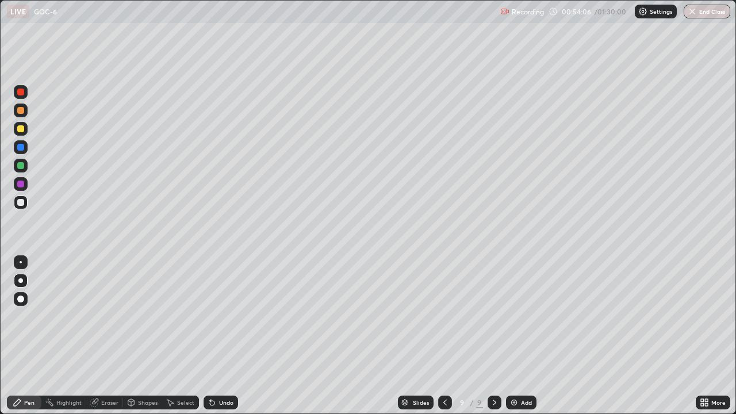
click at [21, 281] on div at bounding box center [20, 280] width 5 height 5
click at [21, 164] on div at bounding box center [20, 165] width 7 height 7
click at [134, 341] on icon at bounding box center [131, 402] width 9 height 9
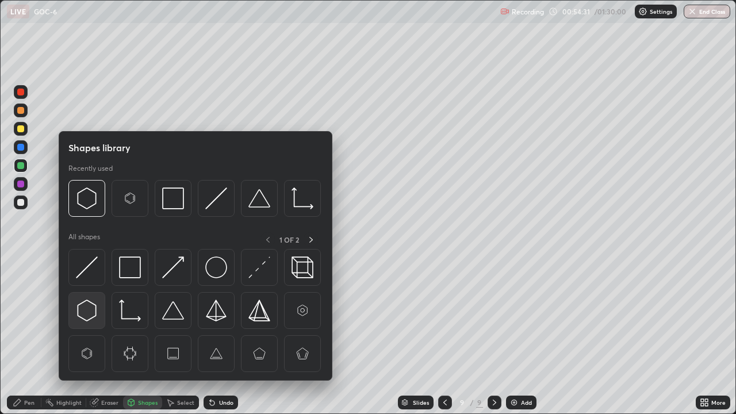
click at [89, 313] on img at bounding box center [87, 311] width 22 height 22
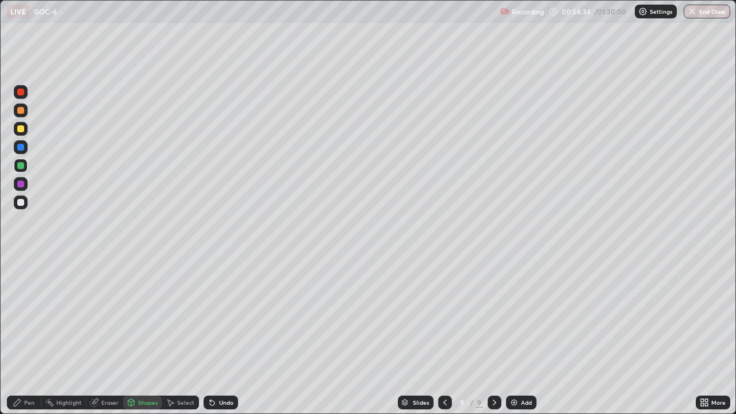
click at [24, 341] on div "Pen" at bounding box center [29, 403] width 10 height 6
click at [21, 203] on div at bounding box center [20, 202] width 7 height 7
click at [149, 341] on div "Shapes" at bounding box center [148, 403] width 20 height 6
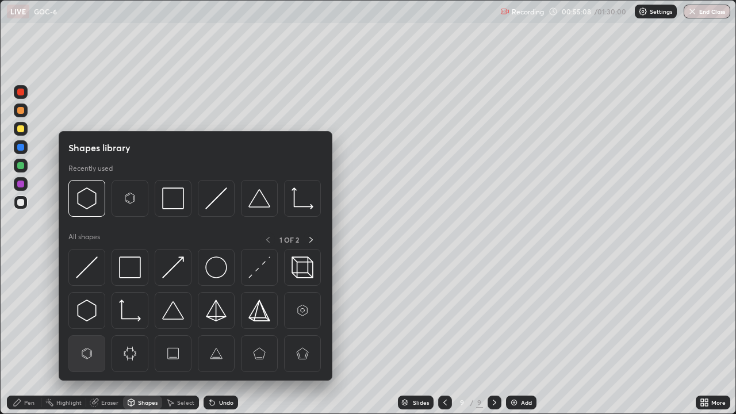
click at [95, 341] on img at bounding box center [87, 354] width 22 height 22
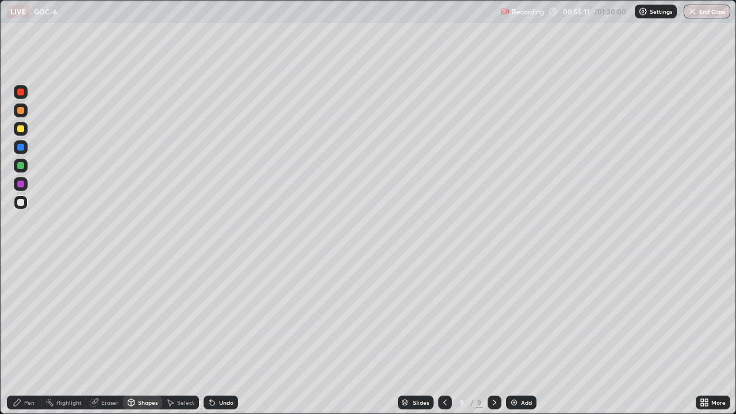
click at [24, 341] on div "Pen" at bounding box center [24, 403] width 35 height 14
click at [21, 205] on div at bounding box center [20, 202] width 7 height 7
click at [22, 204] on div at bounding box center [20, 202] width 7 height 7
click at [20, 182] on div at bounding box center [20, 184] width 7 height 7
click at [19, 170] on div at bounding box center [21, 166] width 14 height 14
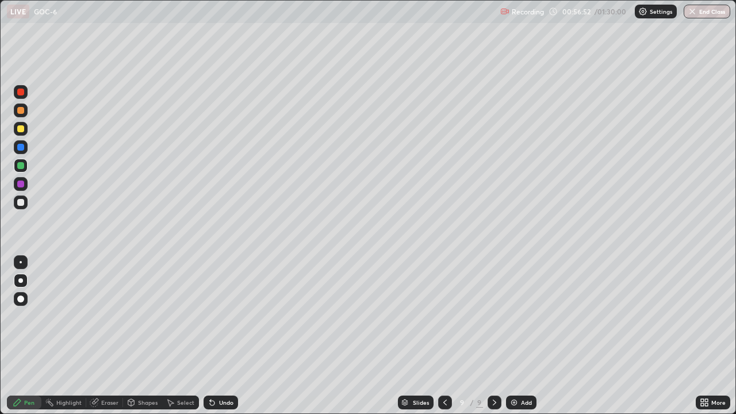
click at [17, 201] on div at bounding box center [20, 202] width 7 height 7
click at [138, 341] on div "Shapes" at bounding box center [148, 403] width 20 height 6
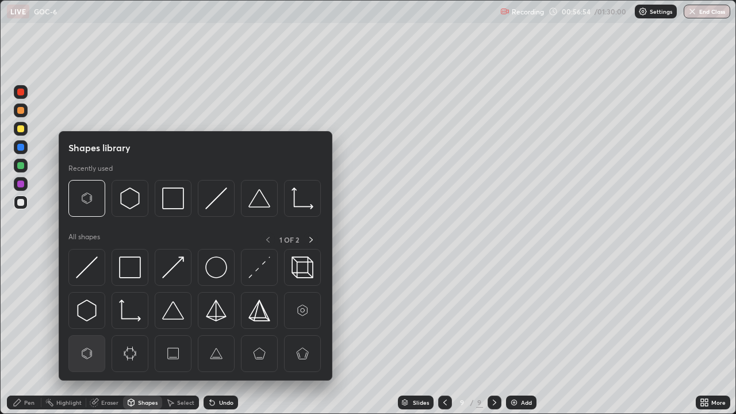
click at [89, 341] on img at bounding box center [87, 354] width 22 height 22
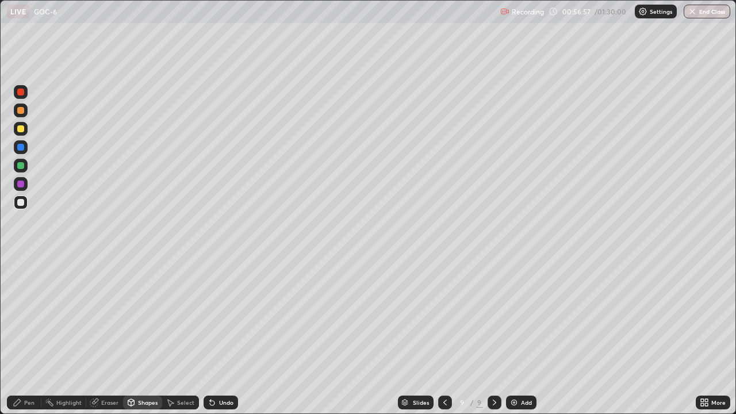
click at [27, 341] on div "Pen" at bounding box center [24, 403] width 35 height 14
click at [21, 281] on div at bounding box center [20, 280] width 5 height 5
click at [14, 180] on div at bounding box center [21, 184] width 14 height 14
click at [71, 341] on div "Highlight" at bounding box center [68, 403] width 25 height 6
click at [22, 204] on div at bounding box center [20, 202] width 7 height 7
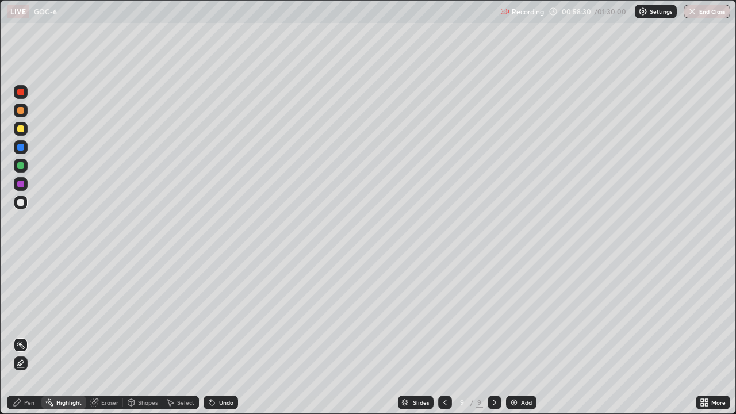
click at [104, 341] on div "Eraser" at bounding box center [104, 403] width 37 height 14
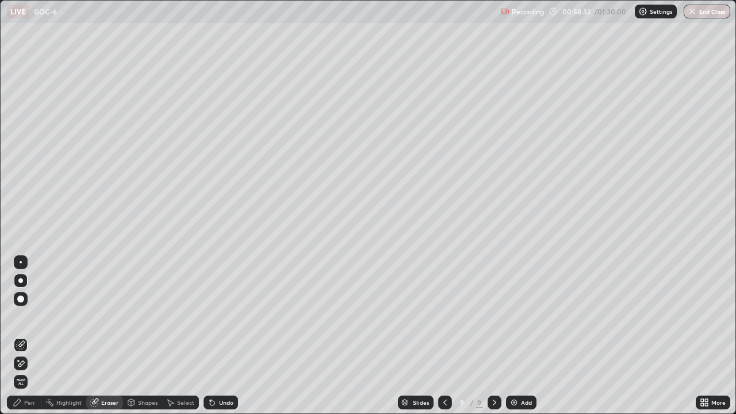
click at [14, 341] on div "Pen" at bounding box center [24, 403] width 35 height 14
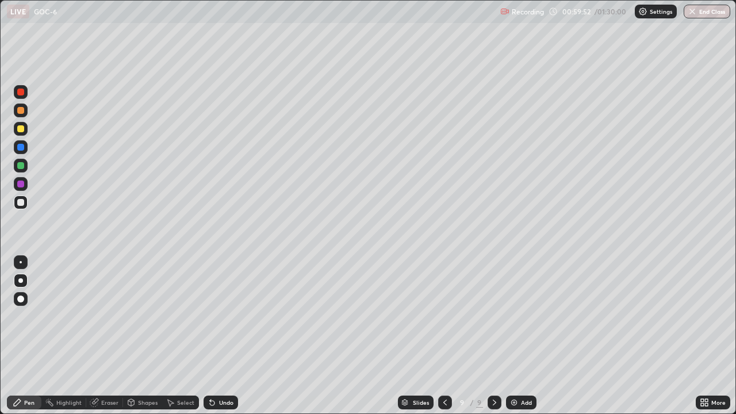
click at [524, 341] on div "Add" at bounding box center [526, 403] width 11 height 6
click at [131, 341] on icon at bounding box center [131, 404] width 0 height 4
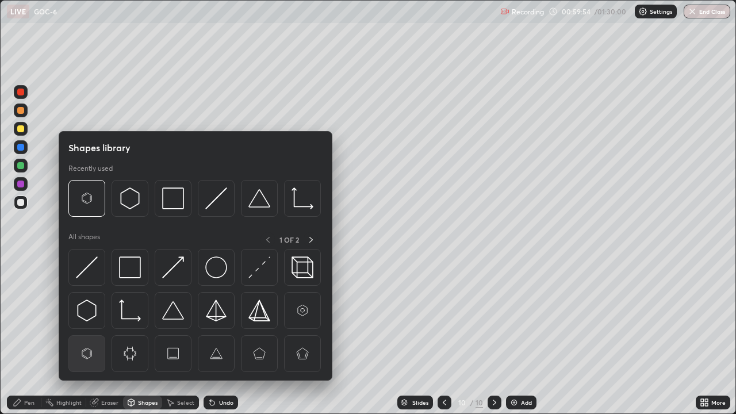
click at [85, 341] on img at bounding box center [87, 354] width 22 height 22
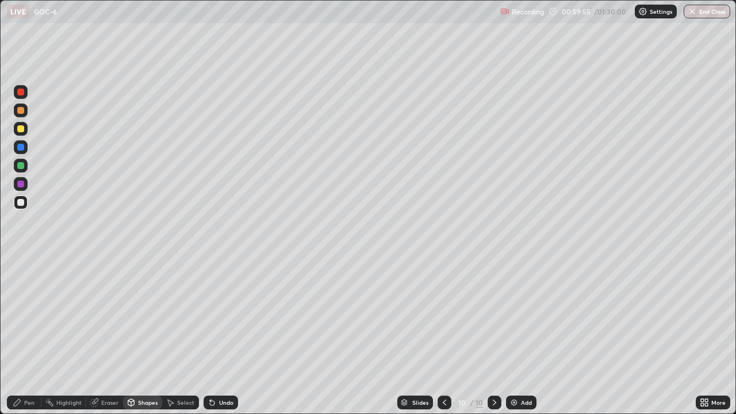
click at [139, 341] on div "Shapes" at bounding box center [142, 403] width 39 height 14
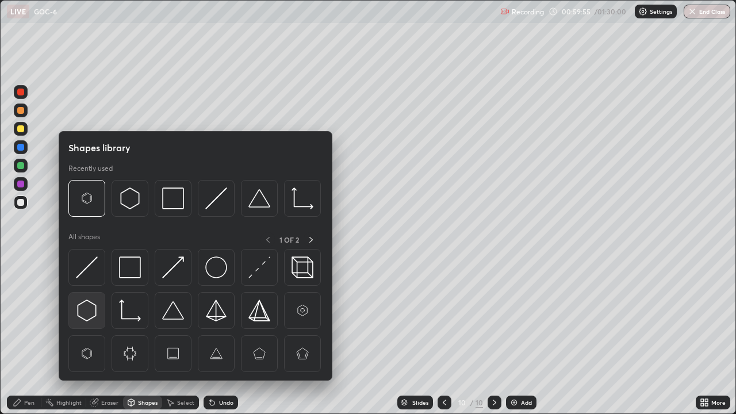
click at [89, 311] on img at bounding box center [87, 311] width 22 height 22
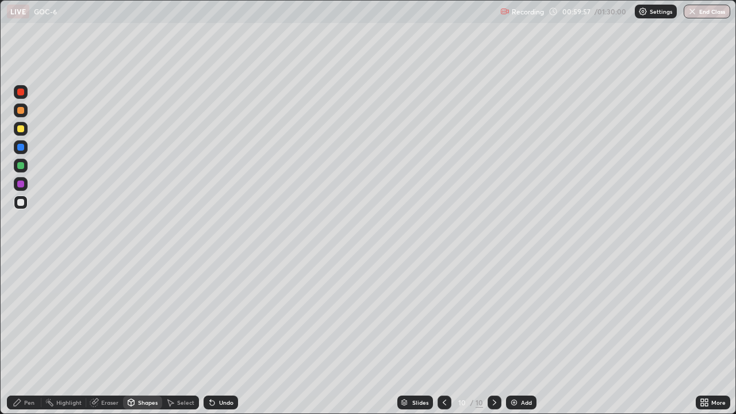
click at [21, 200] on div at bounding box center [20, 202] width 7 height 7
click at [21, 163] on div at bounding box center [20, 165] width 7 height 7
click at [16, 341] on icon at bounding box center [17, 402] width 7 height 7
click at [18, 122] on div at bounding box center [21, 129] width 14 height 14
click at [104, 341] on div "Eraser" at bounding box center [109, 403] width 17 height 6
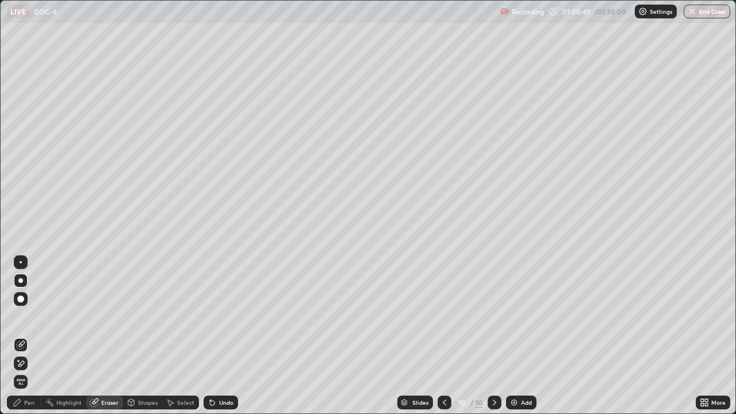
click at [25, 341] on div "Pen" at bounding box center [29, 403] width 10 height 6
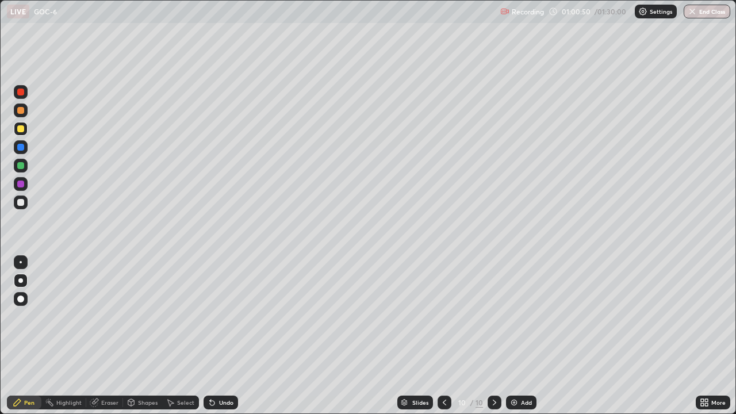
click at [145, 341] on div "Shapes" at bounding box center [148, 403] width 20 height 6
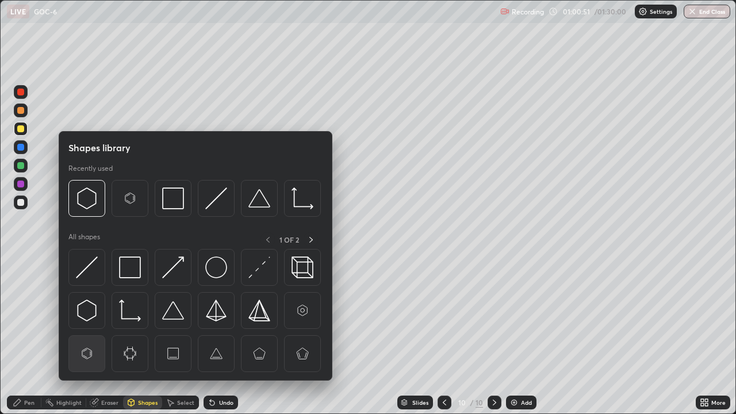
click at [98, 341] on img at bounding box center [87, 354] width 22 height 22
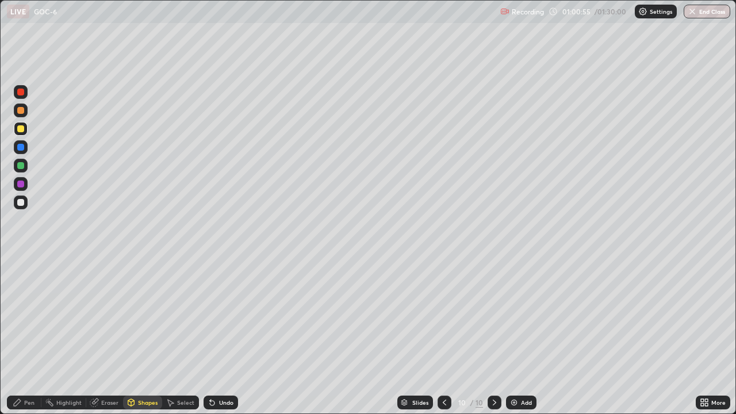
click at [21, 341] on icon at bounding box center [17, 402] width 9 height 9
click at [21, 203] on div at bounding box center [20, 202] width 7 height 7
click at [147, 341] on div "Shapes" at bounding box center [148, 403] width 20 height 6
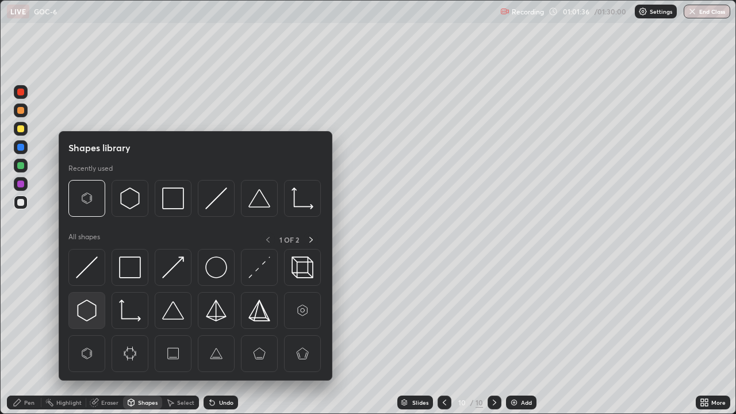
click at [91, 311] on img at bounding box center [87, 311] width 22 height 22
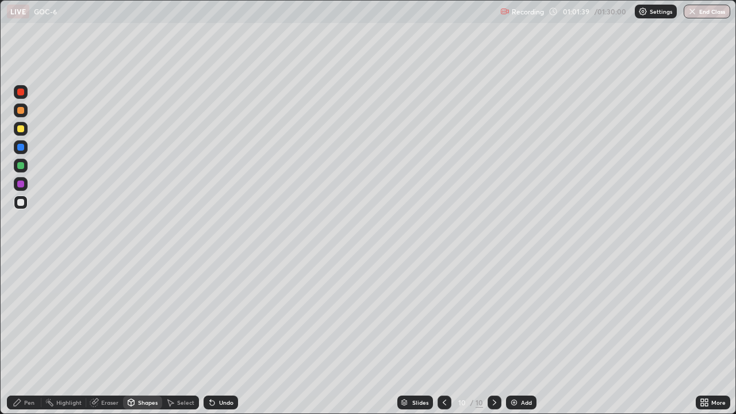
click at [26, 341] on div "Pen" at bounding box center [29, 403] width 10 height 6
click at [21, 280] on div at bounding box center [20, 280] width 5 height 5
click at [22, 184] on div at bounding box center [20, 184] width 7 height 7
click at [102, 341] on div "Eraser" at bounding box center [109, 403] width 17 height 6
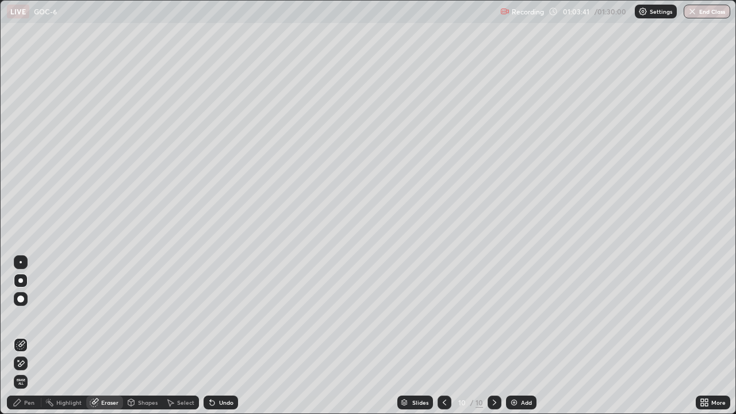
click at [135, 341] on div "Shapes" at bounding box center [142, 403] width 39 height 14
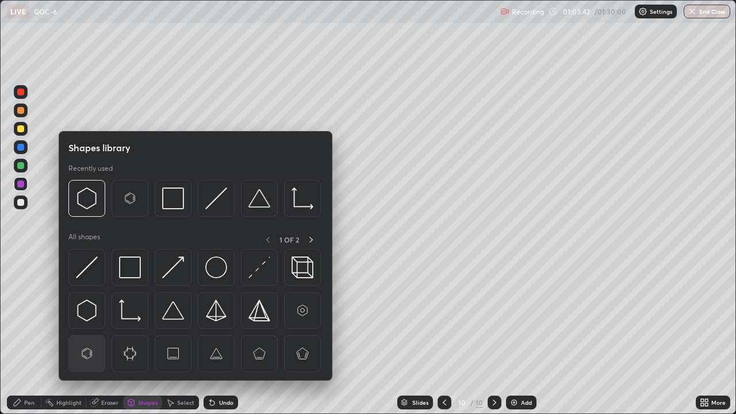
click at [87, 341] on img at bounding box center [87, 354] width 22 height 22
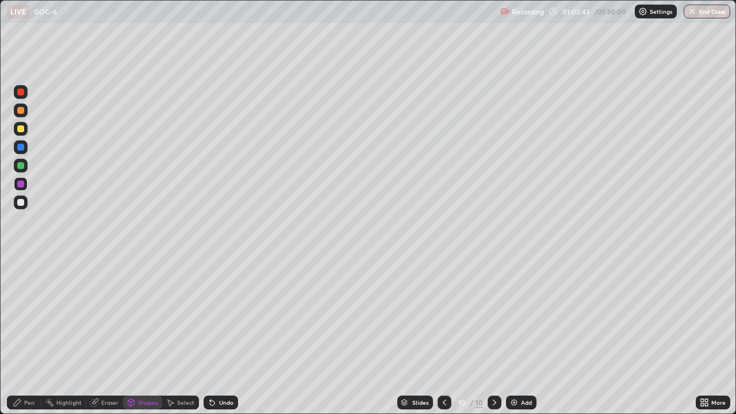
click at [137, 341] on div "Shapes" at bounding box center [142, 403] width 39 height 14
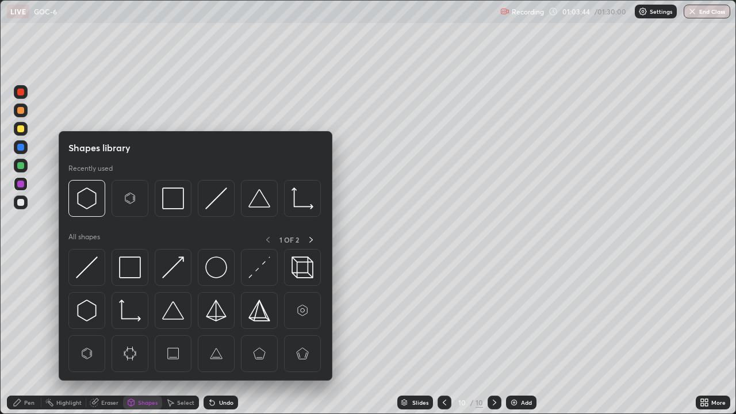
click at [139, 341] on div "Shapes" at bounding box center [148, 403] width 20 height 6
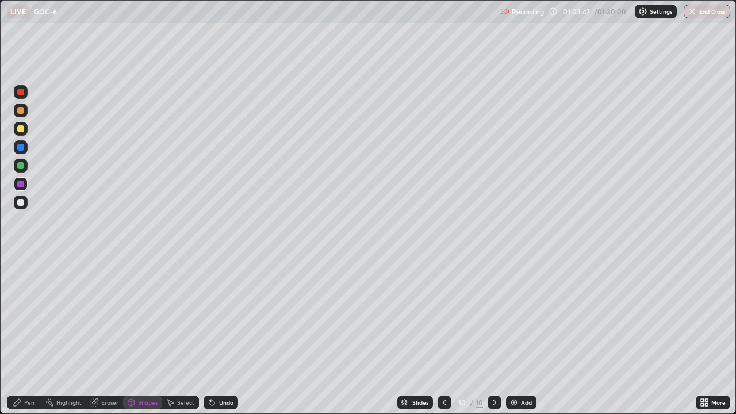
click at [28, 341] on div "Pen" at bounding box center [24, 403] width 35 height 14
click at [24, 207] on div at bounding box center [21, 203] width 14 height 14
click at [103, 341] on div "Eraser" at bounding box center [109, 403] width 17 height 6
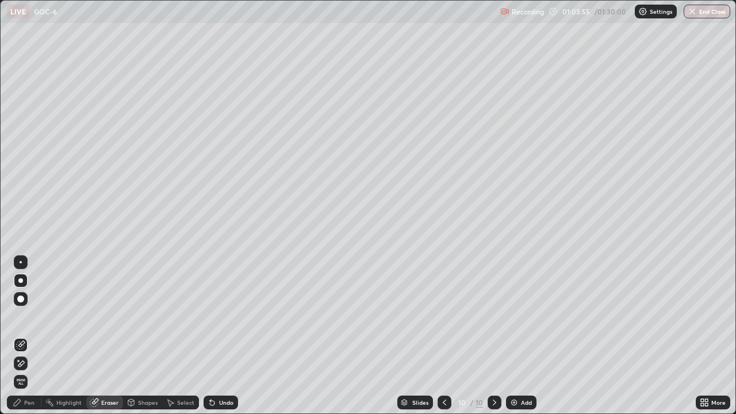
click at [30, 341] on div "Pen" at bounding box center [29, 403] width 10 height 6
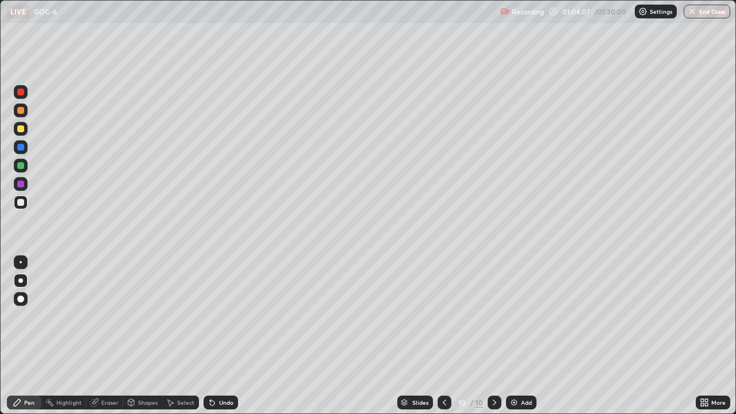
click at [105, 341] on div "Eraser" at bounding box center [109, 403] width 17 height 6
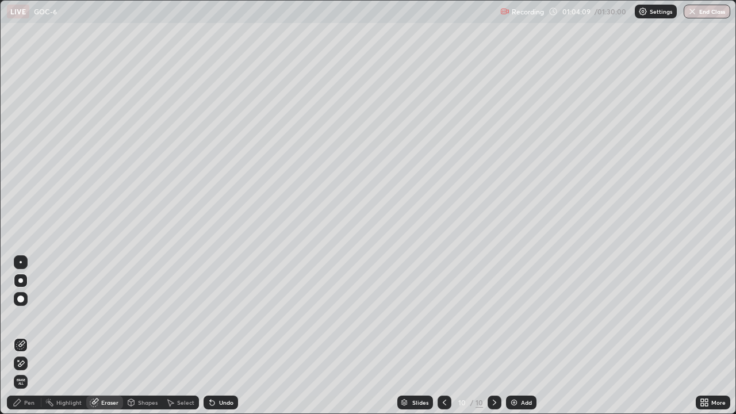
click at [22, 341] on icon at bounding box center [17, 402] width 9 height 9
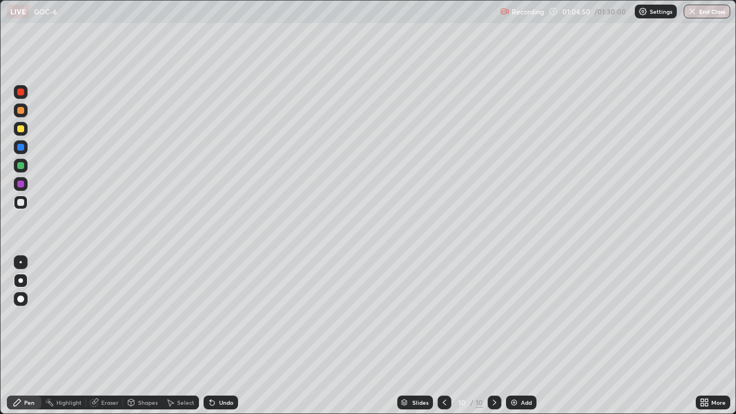
click at [491, 341] on icon at bounding box center [494, 402] width 9 height 9
click at [518, 341] on div "Add" at bounding box center [521, 403] width 30 height 14
click at [438, 341] on div at bounding box center [445, 403] width 14 height 14
click at [445, 341] on icon at bounding box center [445, 402] width 9 height 9
click at [490, 341] on icon at bounding box center [494, 402] width 9 height 9
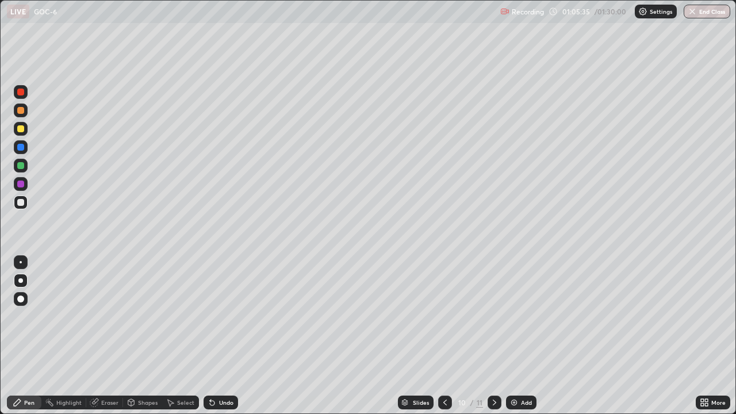
click at [494, 341] on icon at bounding box center [494, 402] width 9 height 9
click at [136, 341] on div "Shapes" at bounding box center [142, 403] width 39 height 14
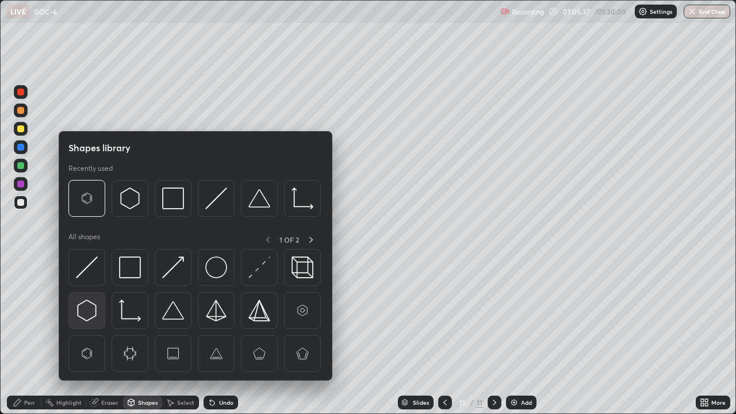
click at [90, 317] on img at bounding box center [87, 311] width 22 height 22
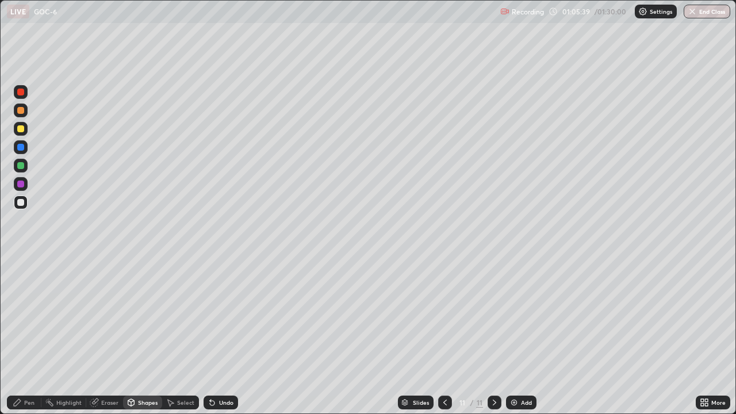
click at [22, 205] on div at bounding box center [20, 202] width 7 height 7
click at [28, 341] on div "Pen" at bounding box center [29, 403] width 10 height 6
click at [21, 281] on div at bounding box center [20, 280] width 5 height 5
click at [22, 204] on div at bounding box center [20, 202] width 7 height 7
click at [19, 146] on div at bounding box center [20, 147] width 7 height 7
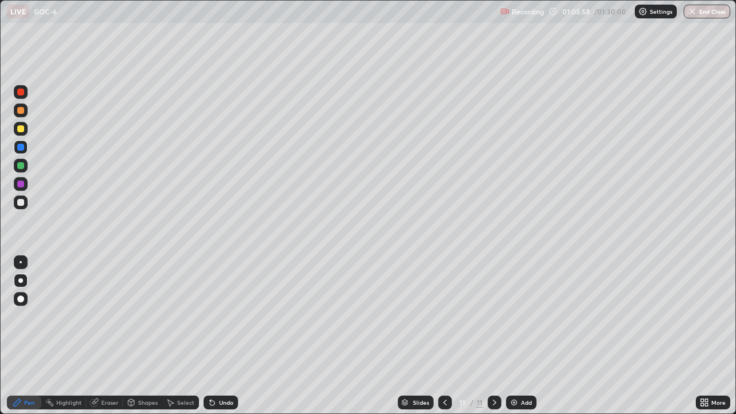
click at [20, 130] on div at bounding box center [20, 128] width 7 height 7
click at [17, 129] on div at bounding box center [20, 128] width 7 height 7
click at [102, 341] on div "Eraser" at bounding box center [109, 403] width 17 height 6
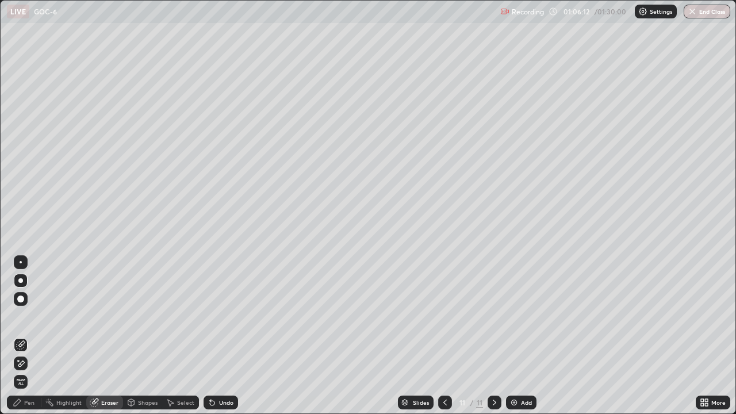
click at [25, 341] on div "Pen" at bounding box center [24, 403] width 35 height 14
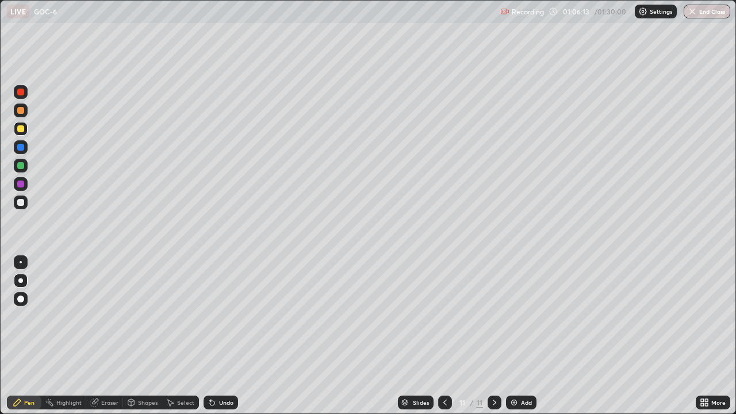
click at [23, 201] on div at bounding box center [20, 202] width 7 height 7
click at [20, 165] on div at bounding box center [20, 165] width 7 height 7
click at [103, 341] on div "Eraser" at bounding box center [109, 403] width 17 height 6
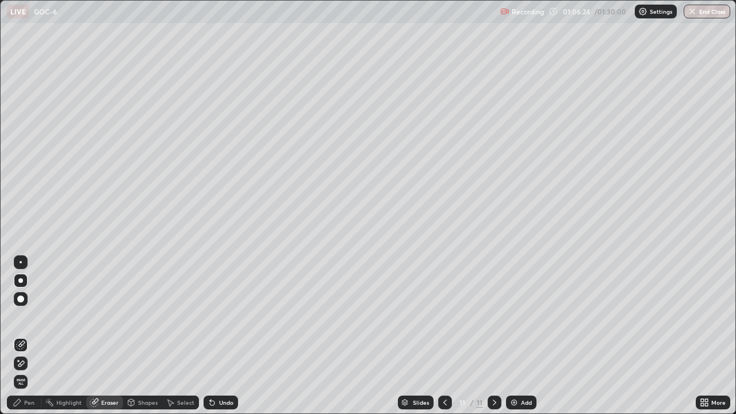
click at [139, 341] on div "Shapes" at bounding box center [148, 403] width 20 height 6
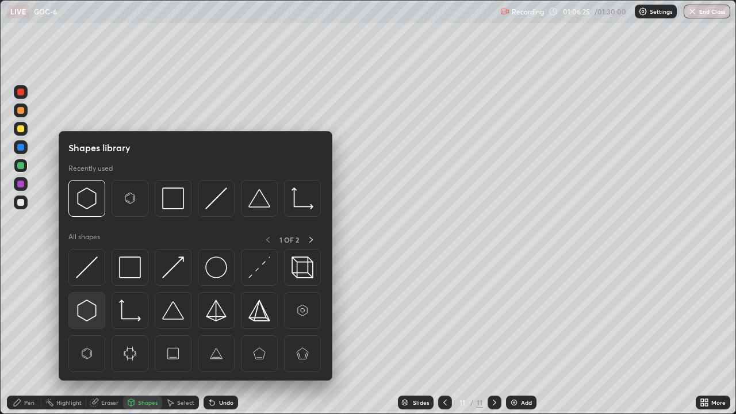
click at [87, 312] on img at bounding box center [87, 311] width 22 height 22
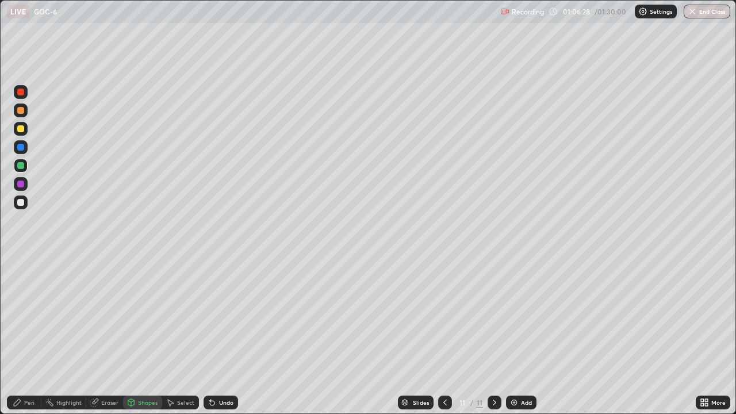
click at [32, 341] on div "Pen" at bounding box center [29, 403] width 10 height 6
click at [23, 276] on div at bounding box center [21, 281] width 14 height 14
click at [108, 341] on div "Eraser" at bounding box center [104, 403] width 37 height 14
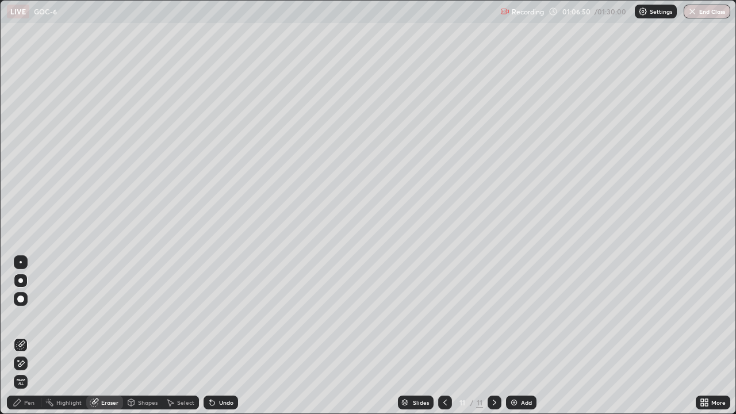
click at [30, 341] on div "Pen" at bounding box center [24, 403] width 35 height 14
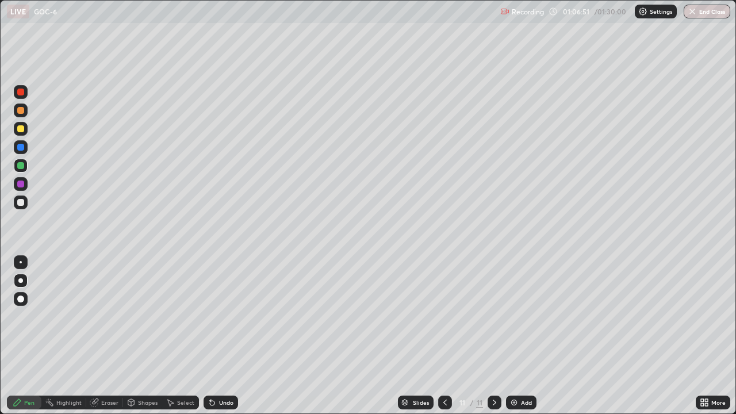
click at [22, 207] on div at bounding box center [21, 203] width 14 height 14
click at [26, 208] on div at bounding box center [21, 202] width 14 height 18
click at [20, 128] on div at bounding box center [20, 128] width 7 height 7
click at [100, 341] on div "Eraser" at bounding box center [104, 403] width 37 height 14
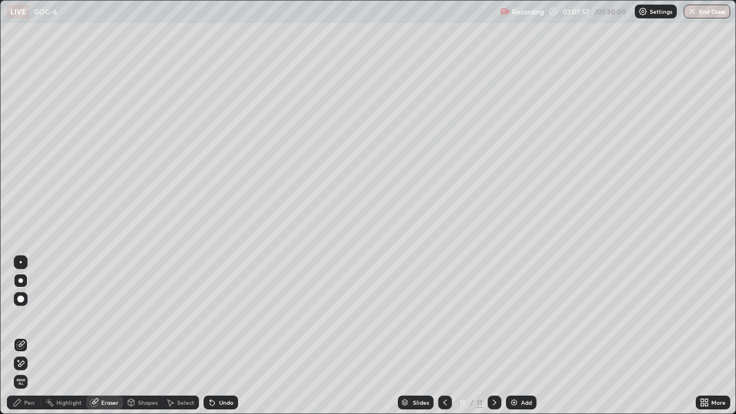
click at [27, 341] on div "Pen" at bounding box center [29, 403] width 10 height 6
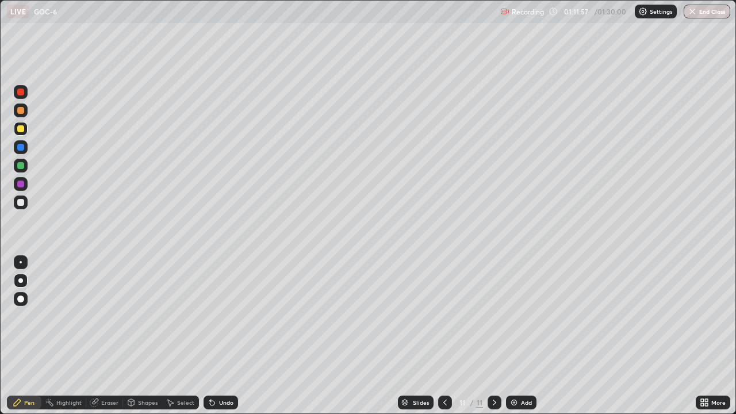
click at [515, 341] on img at bounding box center [514, 402] width 9 height 9
click at [444, 341] on icon at bounding box center [445, 402] width 9 height 9
click at [443, 341] on icon at bounding box center [445, 402] width 9 height 9
click at [444, 341] on icon at bounding box center [445, 402] width 9 height 9
click at [497, 341] on div at bounding box center [495, 403] width 14 height 14
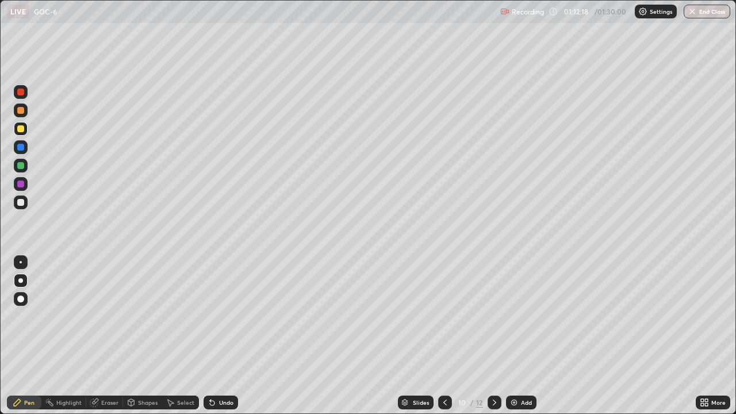
click at [494, 341] on div at bounding box center [495, 403] width 14 height 14
click at [495, 341] on icon at bounding box center [494, 402] width 9 height 9
click at [139, 341] on div "Shapes" at bounding box center [142, 403] width 39 height 14
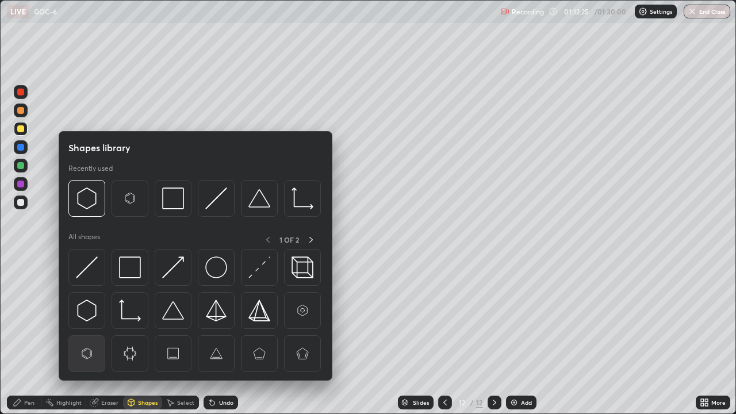
click at [88, 341] on img at bounding box center [87, 354] width 22 height 22
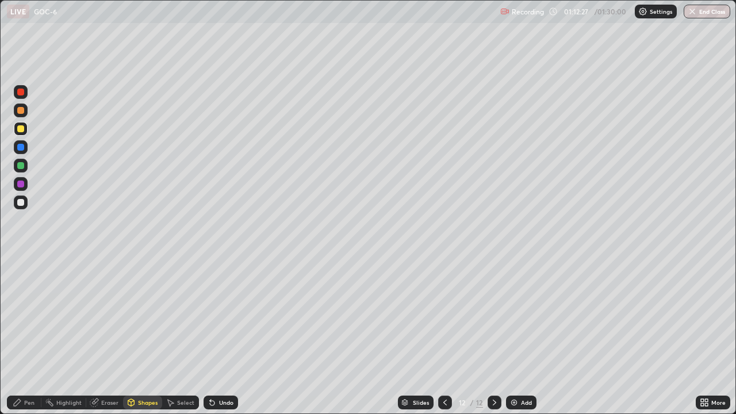
click at [21, 207] on div at bounding box center [21, 203] width 14 height 14
click at [20, 183] on div at bounding box center [20, 184] width 7 height 7
click at [21, 166] on div at bounding box center [20, 165] width 7 height 7
click at [26, 341] on div "Pen" at bounding box center [29, 403] width 10 height 6
click at [21, 281] on div at bounding box center [20, 280] width 5 height 5
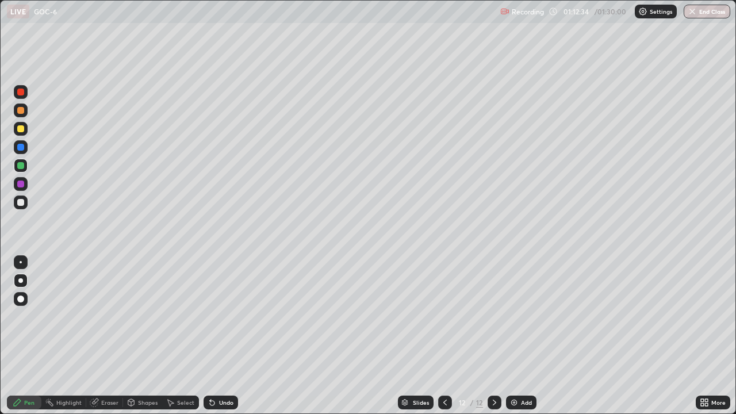
click at [21, 204] on div at bounding box center [20, 202] width 7 height 7
click at [441, 341] on icon at bounding box center [445, 402] width 9 height 9
click at [445, 341] on icon at bounding box center [445, 402] width 9 height 9
click at [444, 341] on icon at bounding box center [445, 403] width 3 height 6
click at [492, 341] on icon at bounding box center [494, 402] width 9 height 9
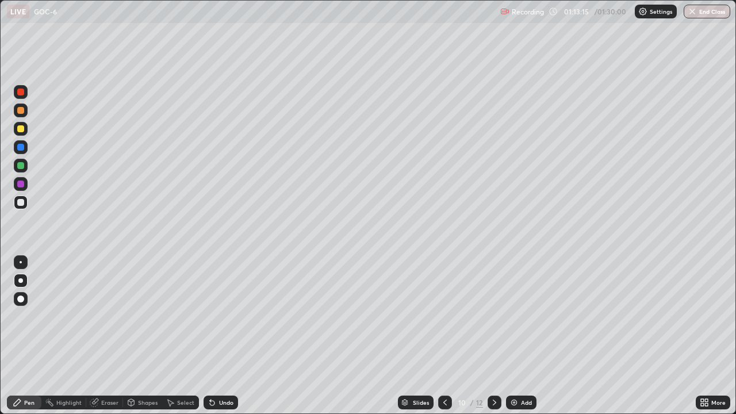
click at [494, 341] on icon at bounding box center [494, 402] width 9 height 9
click at [488, 341] on div at bounding box center [495, 403] width 14 height 14
click at [21, 133] on div at bounding box center [21, 129] width 14 height 14
click at [21, 200] on div at bounding box center [20, 202] width 7 height 7
click at [136, 341] on div "Shapes" at bounding box center [142, 403] width 39 height 14
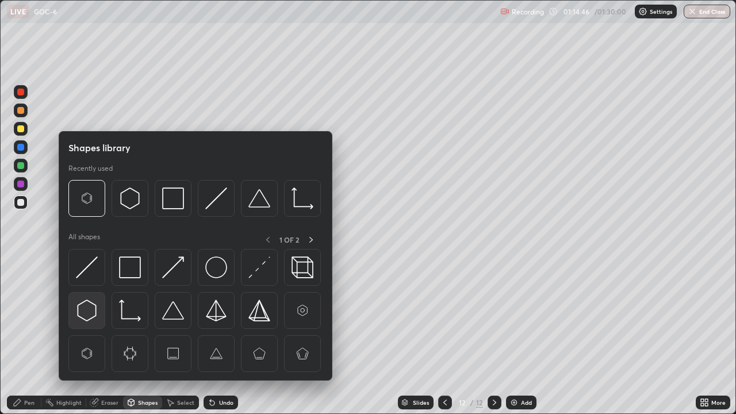
click at [90, 313] on img at bounding box center [87, 311] width 22 height 22
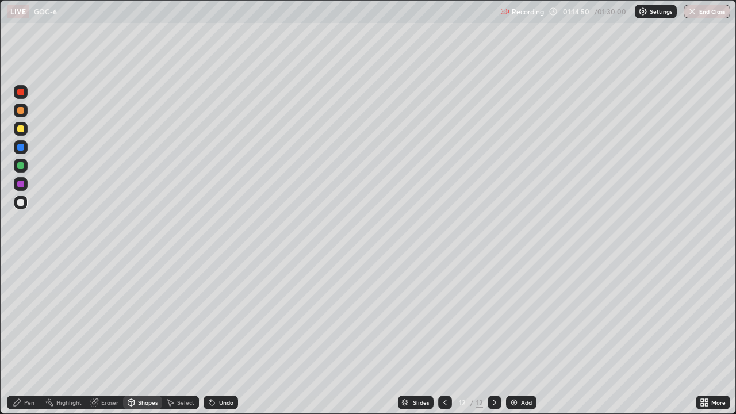
click at [24, 341] on div "Pen" at bounding box center [29, 403] width 10 height 6
click at [23, 205] on div at bounding box center [20, 202] width 7 height 7
click at [19, 183] on div at bounding box center [20, 184] width 7 height 7
click at [104, 341] on div "Eraser" at bounding box center [104, 403] width 37 height 14
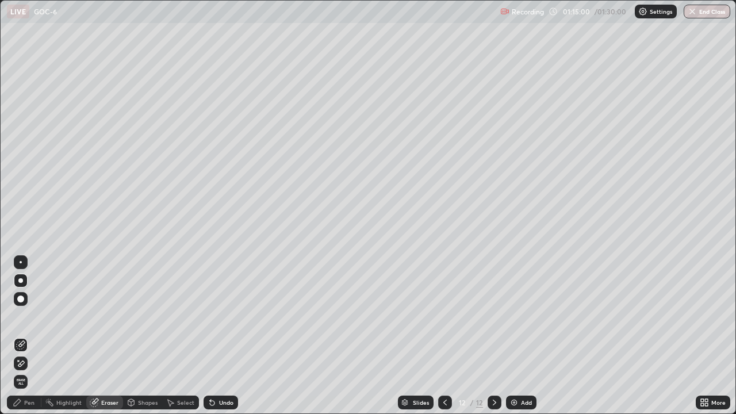
click at [27, 341] on div "Pen" at bounding box center [24, 403] width 35 height 14
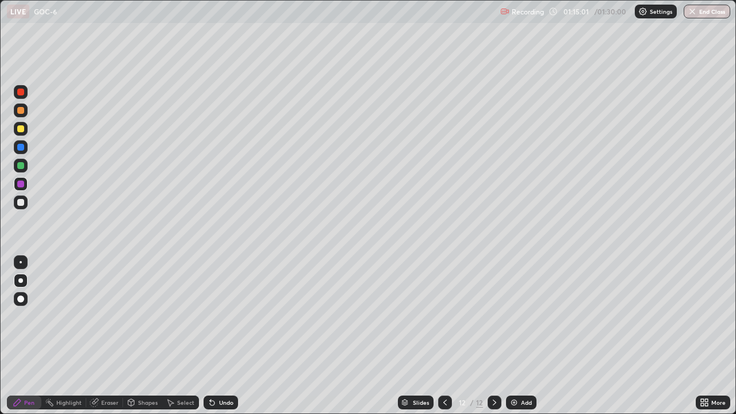
click at [23, 208] on div at bounding box center [21, 203] width 14 height 14
click at [103, 341] on div "Eraser" at bounding box center [109, 403] width 17 height 6
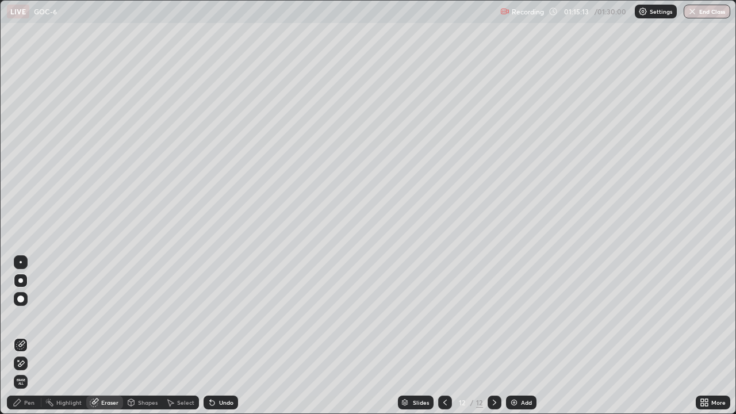
click at [30, 341] on div "Pen" at bounding box center [29, 403] width 10 height 6
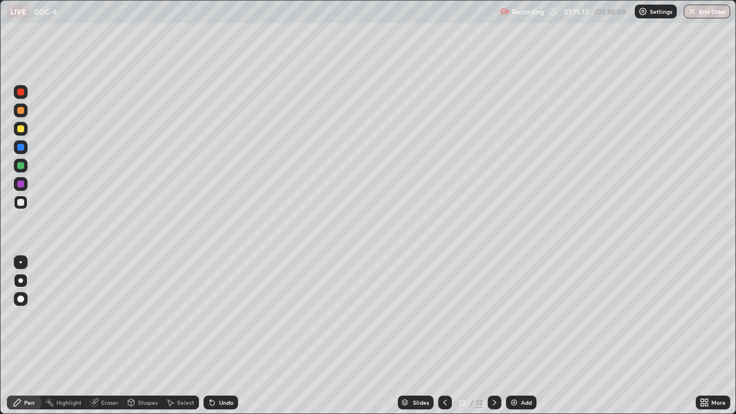
click at [21, 281] on div at bounding box center [20, 280] width 5 height 5
click at [21, 203] on div at bounding box center [20, 202] width 7 height 7
click at [20, 163] on div at bounding box center [20, 165] width 7 height 7
click at [18, 168] on div at bounding box center [20, 165] width 7 height 7
click at [19, 203] on div at bounding box center [20, 202] width 7 height 7
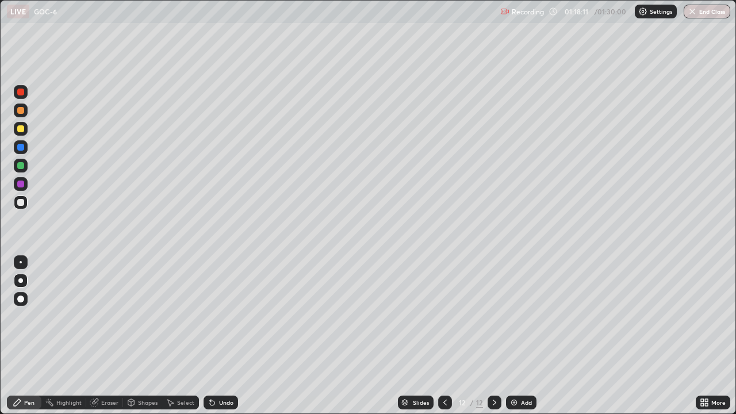
click at [20, 126] on div at bounding box center [20, 128] width 7 height 7
click at [101, 341] on div "Eraser" at bounding box center [104, 403] width 37 height 14
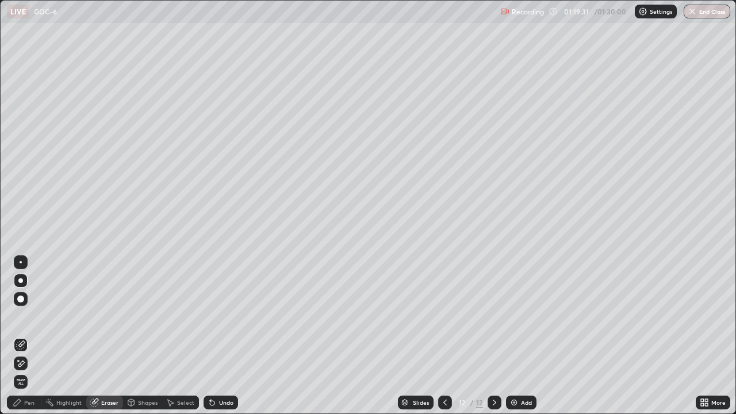
click at [17, 341] on icon at bounding box center [17, 402] width 9 height 9
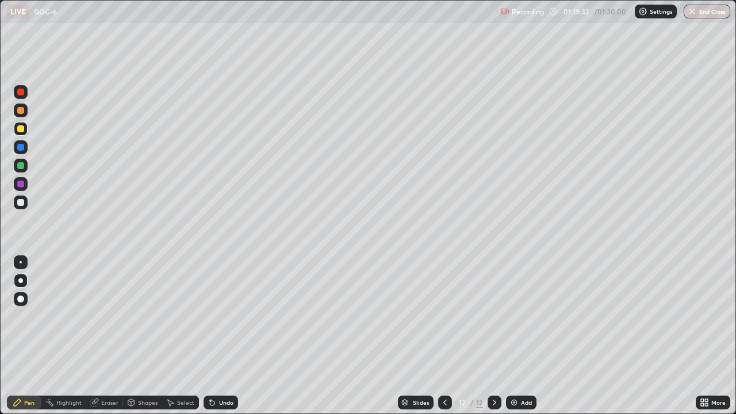
click at [20, 207] on div at bounding box center [21, 203] width 14 height 14
click at [521, 341] on div "Add" at bounding box center [526, 403] width 11 height 6
click at [143, 341] on div "Shapes" at bounding box center [148, 403] width 20 height 6
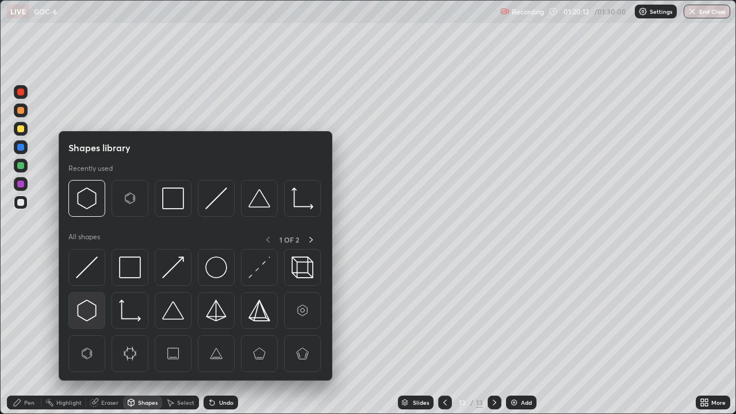
click at [89, 310] on img at bounding box center [87, 311] width 22 height 22
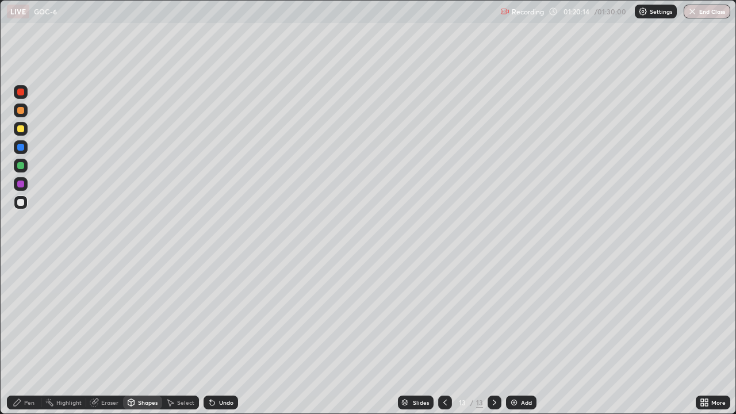
click at [17, 203] on div at bounding box center [20, 202] width 7 height 7
click at [24, 184] on div at bounding box center [20, 184] width 7 height 7
click at [22, 203] on div at bounding box center [20, 202] width 7 height 7
click at [20, 341] on icon at bounding box center [17, 402] width 9 height 9
click at [18, 203] on div at bounding box center [20, 202] width 7 height 7
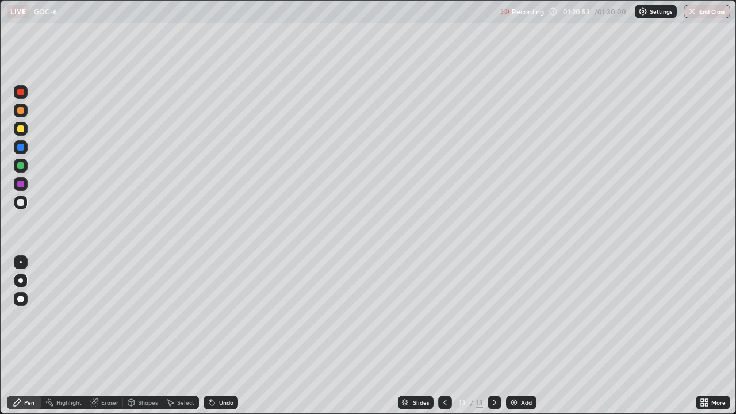
click at [444, 341] on icon at bounding box center [445, 402] width 9 height 9
click at [494, 341] on icon at bounding box center [494, 402] width 9 height 9
click at [109, 341] on div "Eraser" at bounding box center [109, 403] width 17 height 6
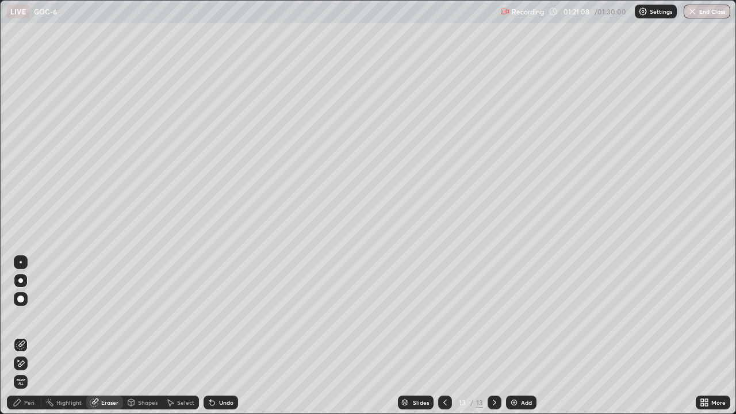
click at [30, 341] on div "Pen" at bounding box center [29, 403] width 10 height 6
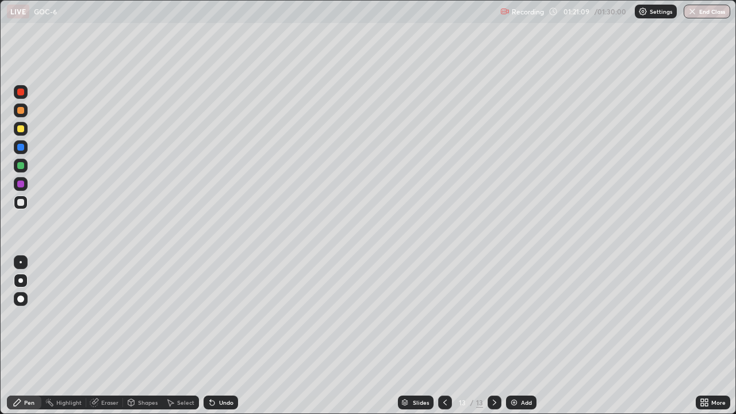
click at [24, 275] on div at bounding box center [21, 281] width 14 height 14
click at [20, 203] on div at bounding box center [20, 202] width 7 height 7
click at [137, 341] on div "Shapes" at bounding box center [142, 403] width 39 height 14
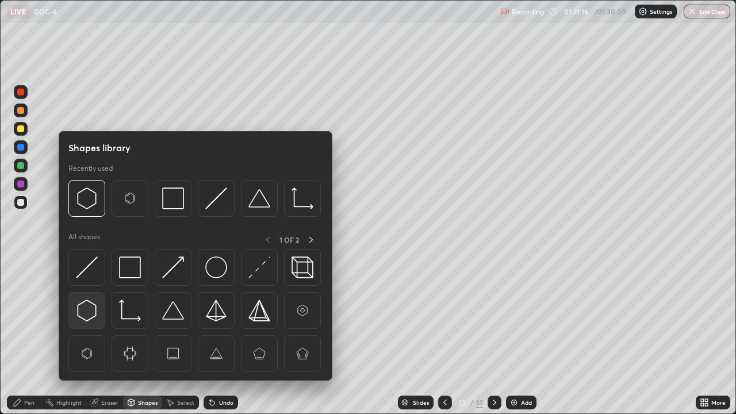
click at [90, 315] on img at bounding box center [87, 311] width 22 height 22
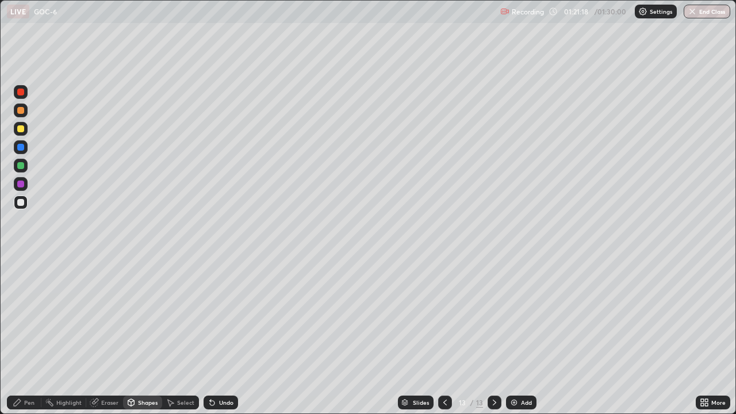
click at [24, 341] on div "Pen" at bounding box center [29, 403] width 10 height 6
click at [25, 204] on div at bounding box center [21, 203] width 14 height 14
click at [70, 341] on div "Highlight" at bounding box center [68, 403] width 25 height 6
click at [103, 341] on div "Eraser" at bounding box center [109, 403] width 17 height 6
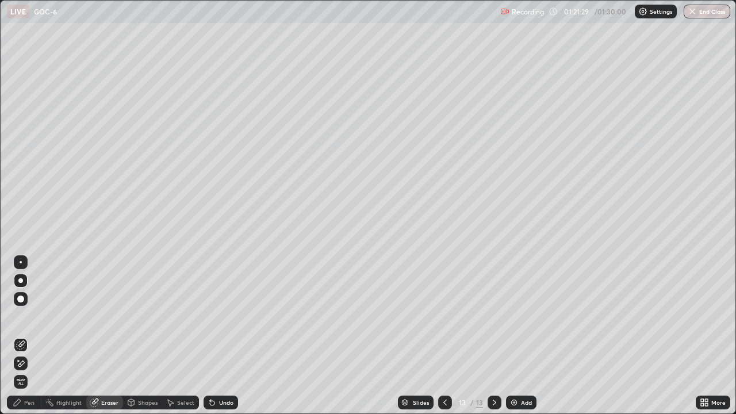
click at [26, 341] on div "Pen" at bounding box center [29, 403] width 10 height 6
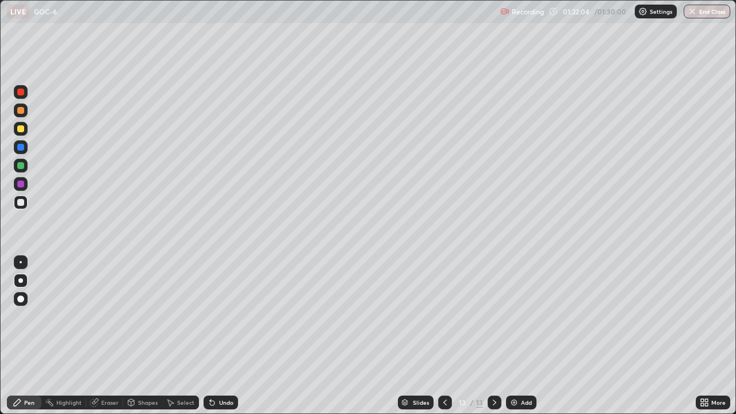
click at [20, 183] on div at bounding box center [20, 184] width 7 height 7
click at [108, 341] on div "Eraser" at bounding box center [109, 403] width 17 height 6
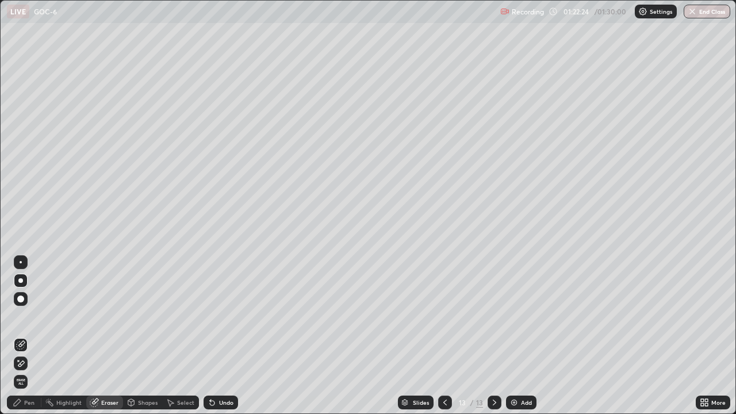
click at [22, 341] on div "Pen" at bounding box center [24, 403] width 35 height 14
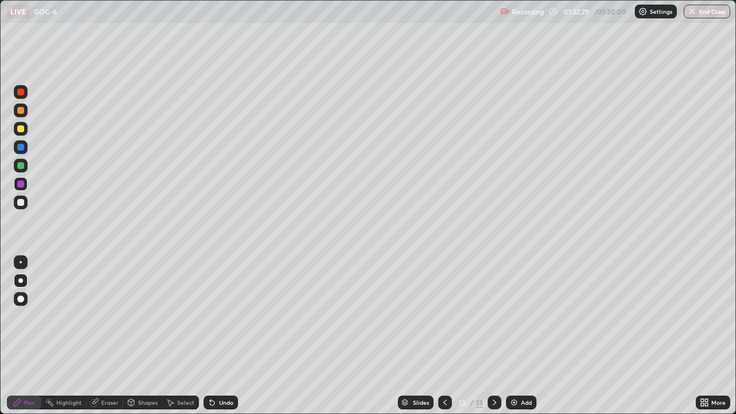
click at [114, 341] on div "Eraser" at bounding box center [109, 403] width 17 height 6
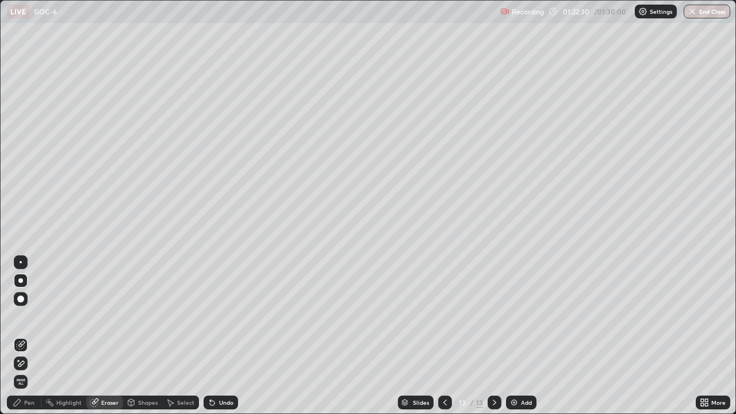
click at [32, 341] on div "Pen" at bounding box center [29, 403] width 10 height 6
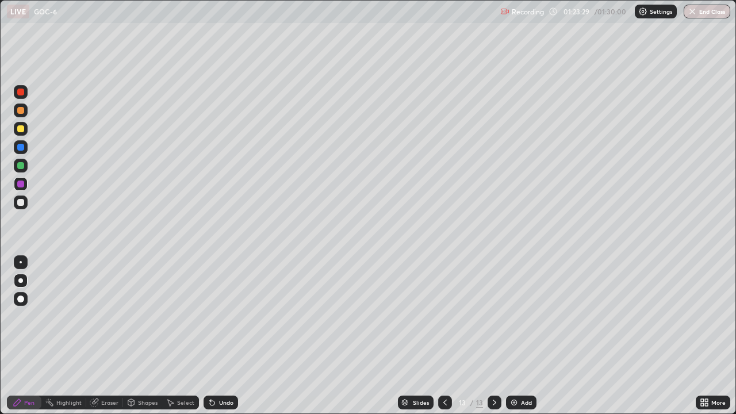
click at [110, 341] on div "Eraser" at bounding box center [104, 403] width 37 height 14
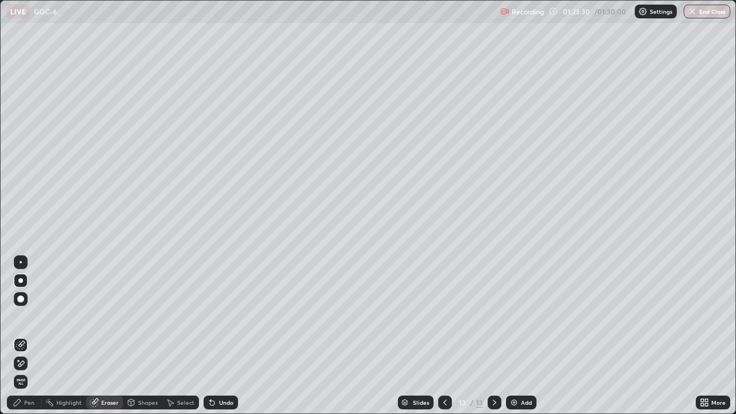
click at [35, 341] on div "Pen" at bounding box center [24, 403] width 35 height 14
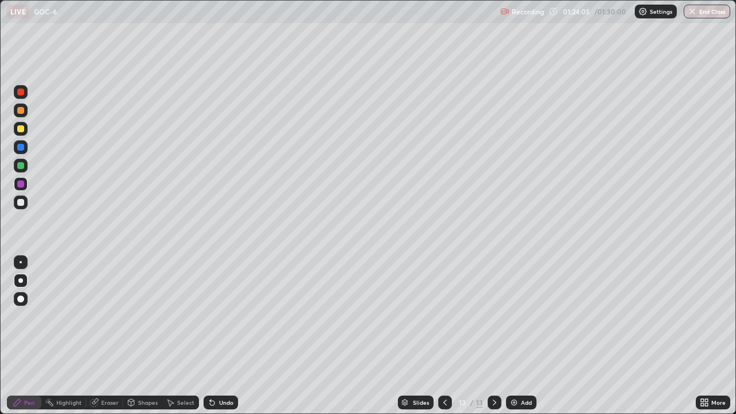
click at [107, 341] on div "Eraser" at bounding box center [109, 403] width 17 height 6
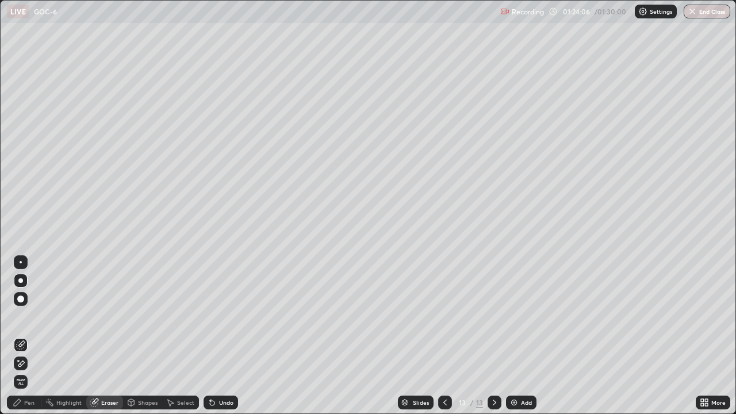
click at [18, 281] on div at bounding box center [20, 280] width 5 height 5
click at [17, 341] on icon at bounding box center [17, 402] width 7 height 7
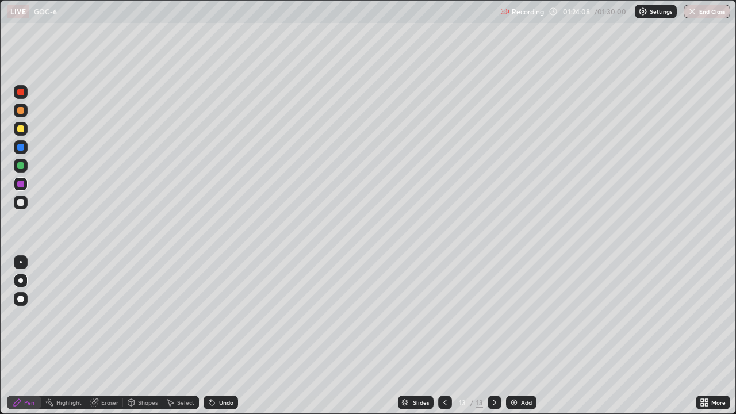
click at [22, 203] on div at bounding box center [20, 202] width 7 height 7
click at [441, 341] on icon at bounding box center [445, 402] width 9 height 9
click at [21, 281] on div at bounding box center [20, 280] width 5 height 5
click at [131, 341] on icon at bounding box center [131, 404] width 0 height 4
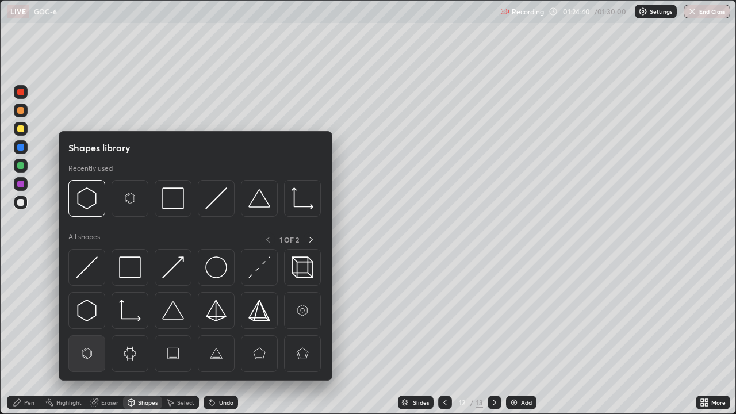
click at [86, 341] on img at bounding box center [87, 354] width 22 height 22
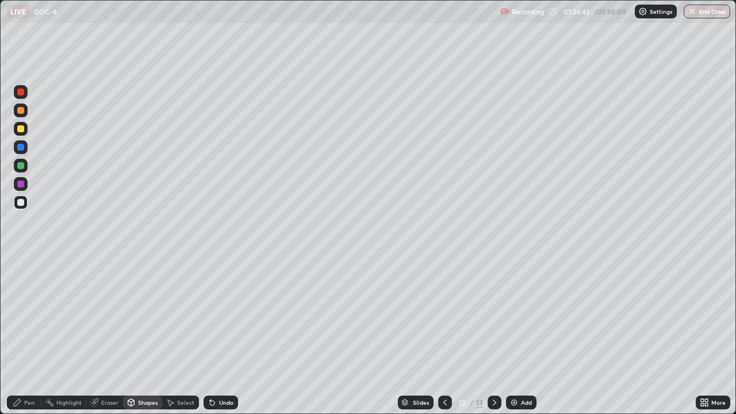
click at [26, 341] on div "Pen" at bounding box center [29, 403] width 10 height 6
click at [20, 181] on div at bounding box center [20, 184] width 7 height 7
click at [106, 341] on div "Eraser" at bounding box center [109, 403] width 17 height 6
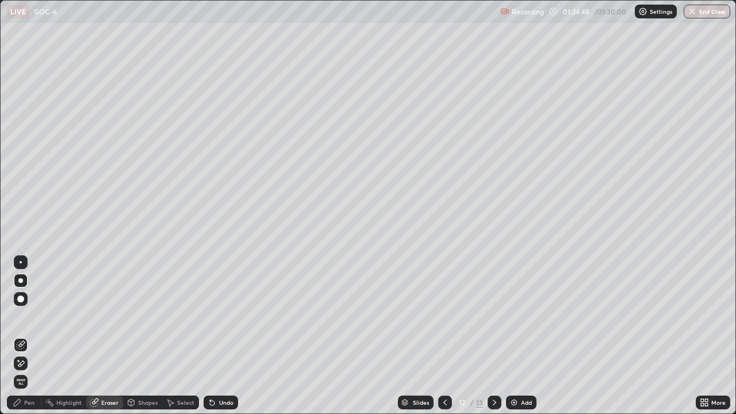
click at [28, 341] on div "Pen" at bounding box center [24, 403] width 35 height 14
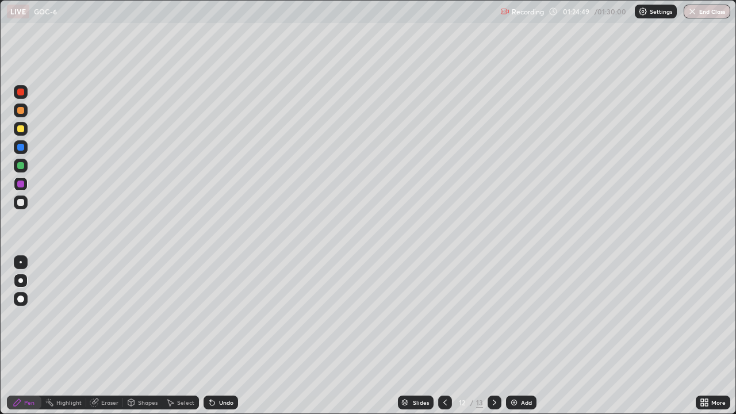
click at [25, 208] on div at bounding box center [21, 203] width 14 height 14
click at [495, 341] on icon at bounding box center [494, 402] width 9 height 9
click at [527, 341] on div "Add" at bounding box center [526, 403] width 11 height 6
click at [146, 341] on div "Shapes" at bounding box center [148, 403] width 20 height 6
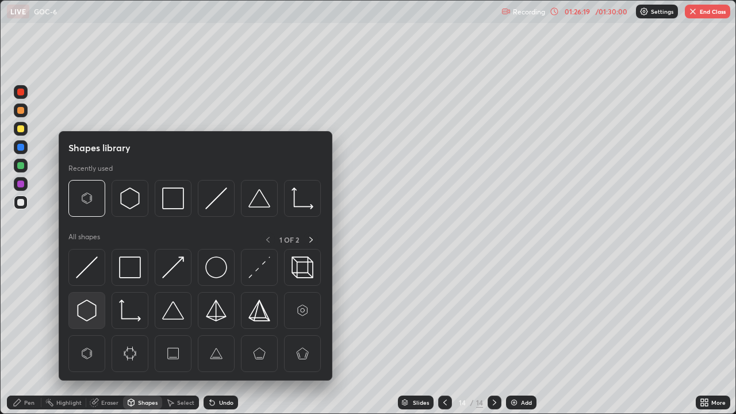
click at [91, 308] on img at bounding box center [87, 311] width 22 height 22
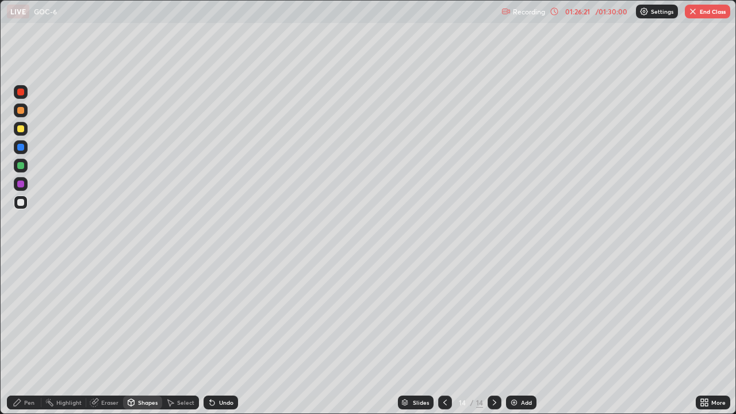
click at [20, 200] on div at bounding box center [20, 202] width 7 height 7
click at [21, 166] on div at bounding box center [20, 165] width 7 height 7
click at [18, 201] on div at bounding box center [20, 202] width 7 height 7
click at [15, 341] on icon at bounding box center [17, 402] width 7 height 7
click at [20, 207] on div at bounding box center [21, 203] width 14 height 14
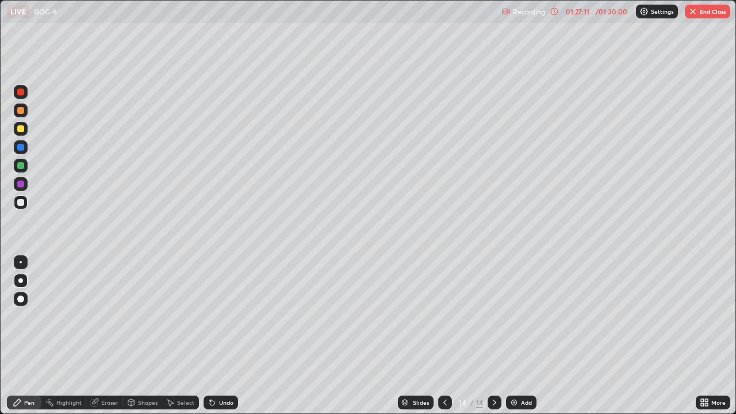
click at [21, 281] on div at bounding box center [20, 280] width 5 height 5
click at [19, 199] on div at bounding box center [20, 202] width 7 height 7
click at [138, 341] on div "Shapes" at bounding box center [142, 403] width 39 height 14
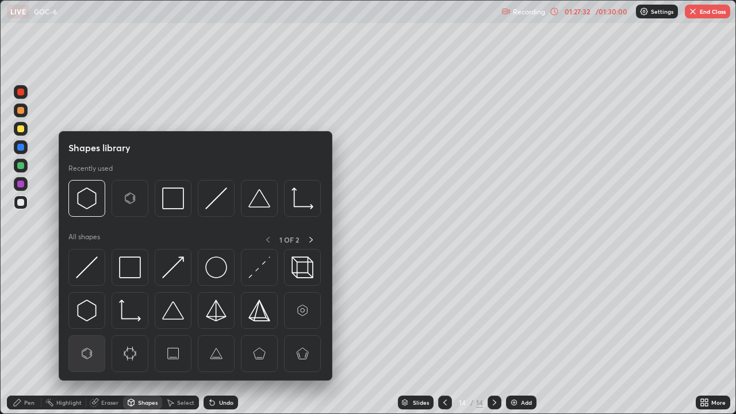
click at [91, 341] on img at bounding box center [87, 354] width 22 height 22
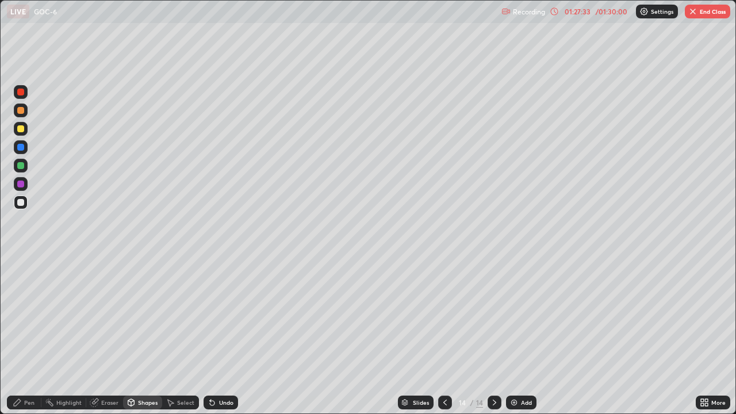
click at [152, 341] on div "Shapes" at bounding box center [148, 403] width 20 height 6
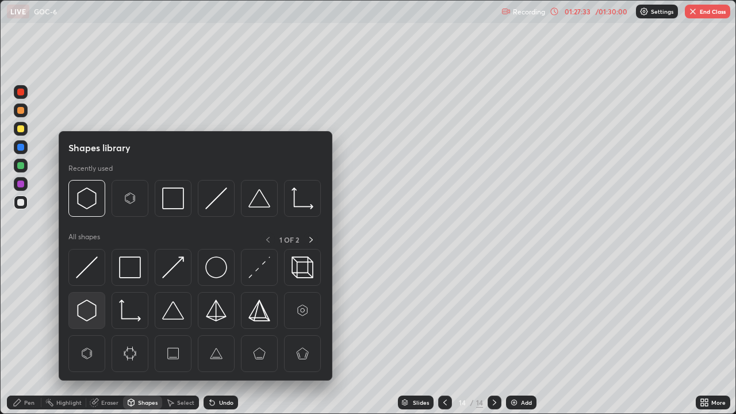
click at [94, 312] on img at bounding box center [87, 311] width 22 height 22
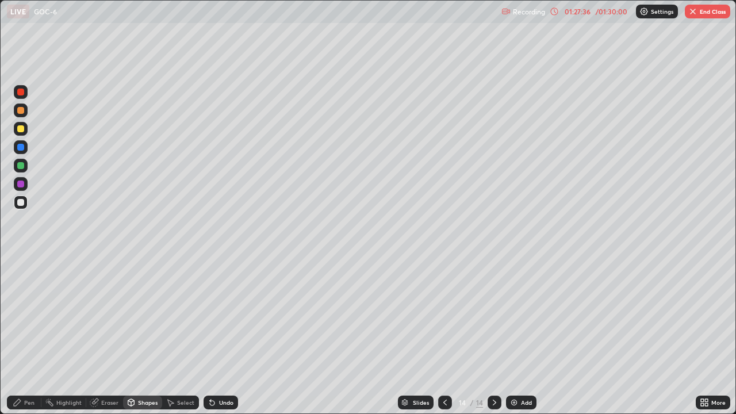
click at [33, 341] on div "Pen" at bounding box center [24, 403] width 35 height 14
click at [25, 199] on div at bounding box center [21, 203] width 14 height 14
click at [107, 341] on div "Eraser" at bounding box center [109, 403] width 17 height 6
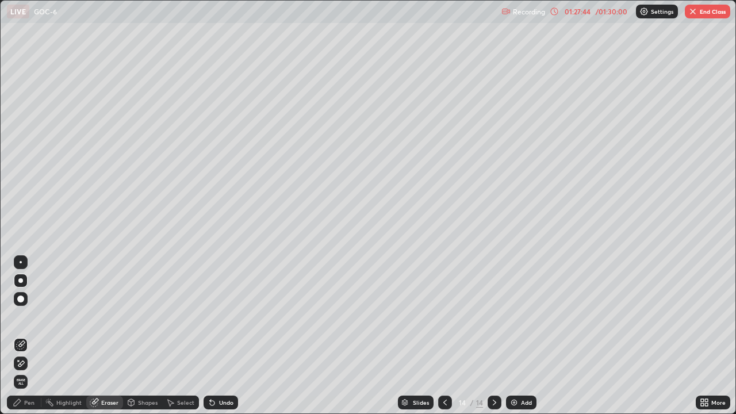
click at [32, 341] on div "Pen" at bounding box center [29, 403] width 10 height 6
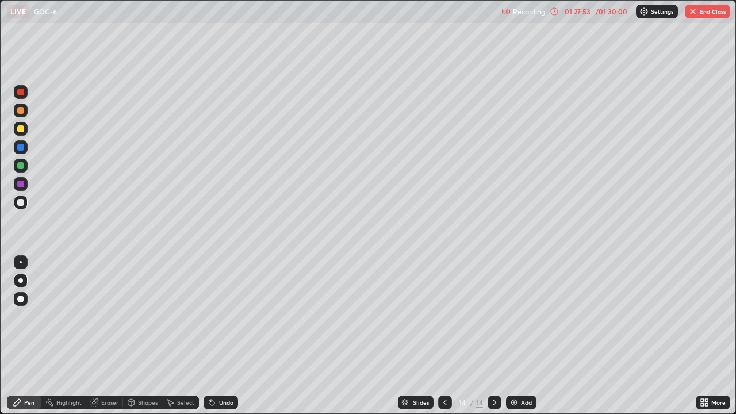
click at [22, 167] on div at bounding box center [20, 165] width 7 height 7
click at [25, 205] on div at bounding box center [21, 203] width 14 height 14
click at [518, 341] on div "Add" at bounding box center [521, 403] width 30 height 14
click at [143, 341] on div "Shapes" at bounding box center [148, 403] width 20 height 6
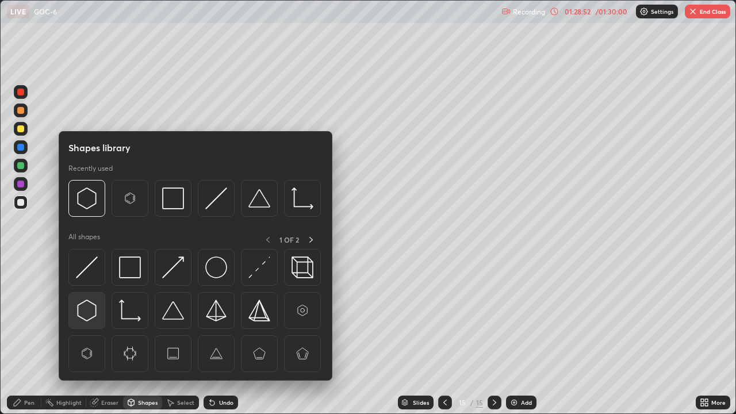
click at [90, 310] on img at bounding box center [87, 311] width 22 height 22
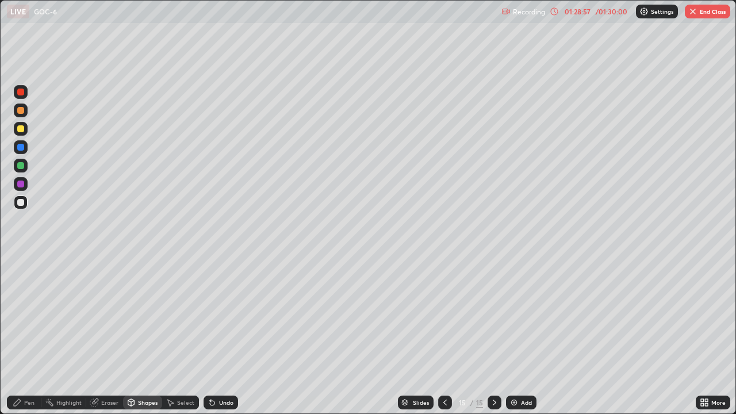
click at [21, 202] on div at bounding box center [20, 202] width 7 height 7
click at [21, 164] on div at bounding box center [20, 165] width 7 height 7
click at [23, 128] on div at bounding box center [20, 128] width 7 height 7
click at [21, 203] on div at bounding box center [20, 202] width 7 height 7
click at [20, 341] on icon at bounding box center [17, 402] width 9 height 9
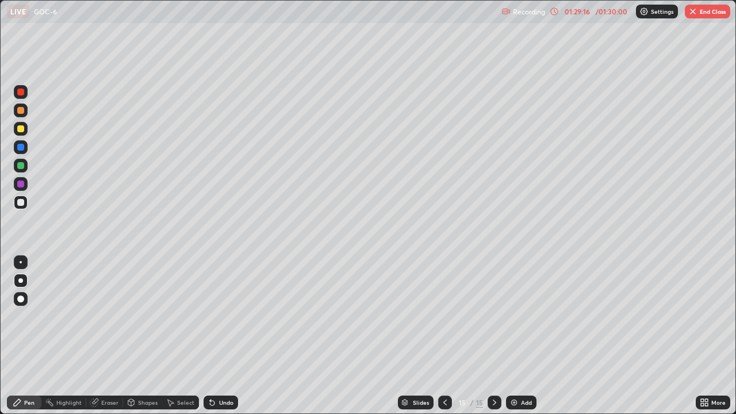
click at [98, 341] on icon at bounding box center [94, 402] width 9 height 9
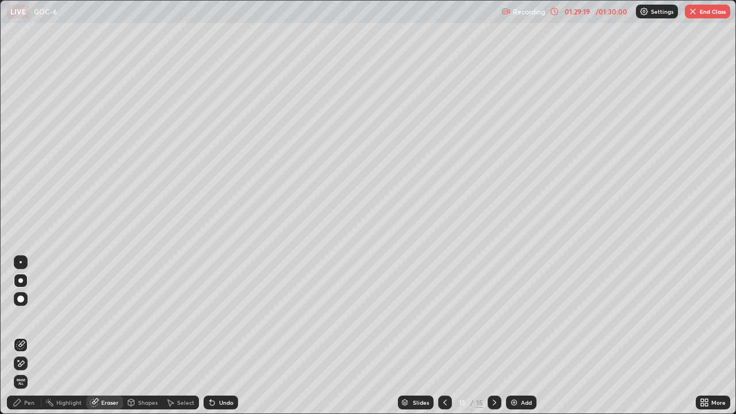
click at [20, 341] on icon at bounding box center [17, 402] width 9 height 9
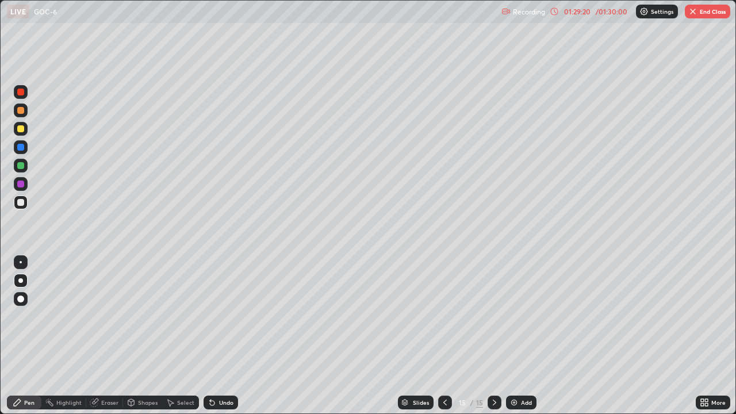
click at [15, 341] on icon at bounding box center [17, 402] width 7 height 7
click at [20, 209] on div at bounding box center [21, 203] width 14 height 14
click at [108, 341] on div "Eraser" at bounding box center [109, 403] width 17 height 6
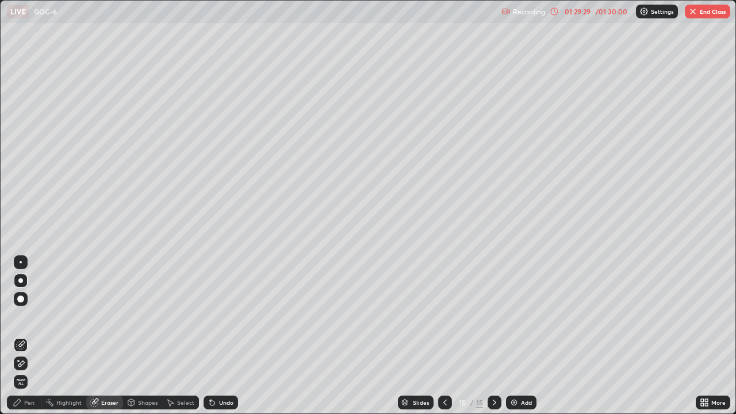
click at [134, 341] on icon at bounding box center [131, 402] width 9 height 9
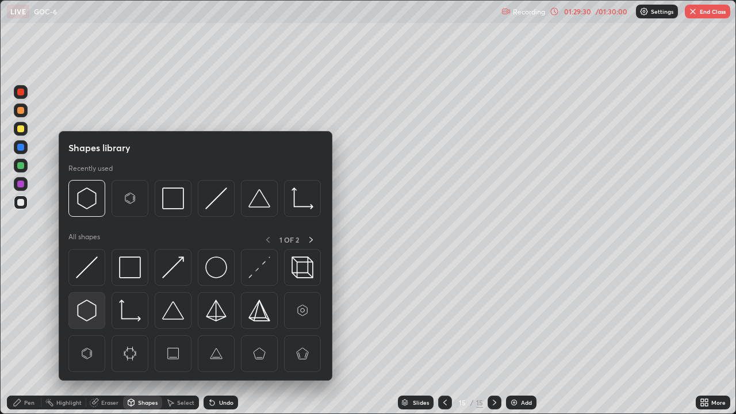
click at [86, 312] on img at bounding box center [87, 311] width 22 height 22
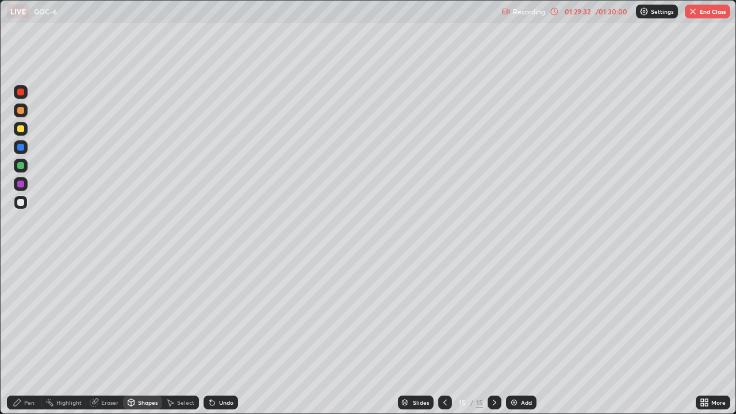
click at [21, 203] on div at bounding box center [20, 202] width 7 height 7
click at [24, 341] on div "Pen" at bounding box center [29, 403] width 10 height 6
click at [22, 199] on div at bounding box center [20, 202] width 7 height 7
click at [21, 128] on div at bounding box center [20, 128] width 7 height 7
click at [102, 341] on div "Eraser" at bounding box center [104, 403] width 37 height 14
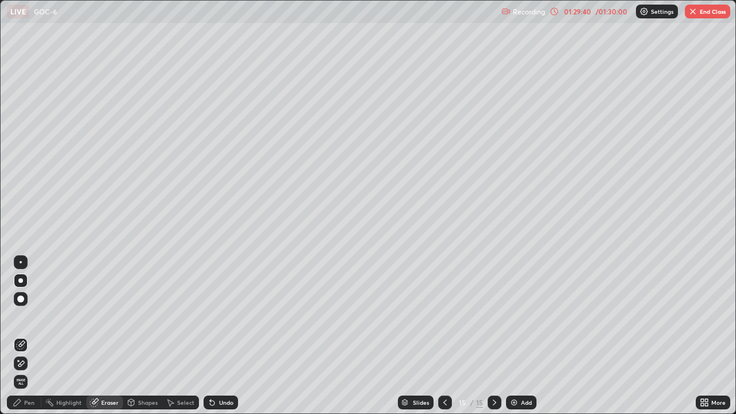
click at [20, 341] on icon at bounding box center [17, 402] width 7 height 7
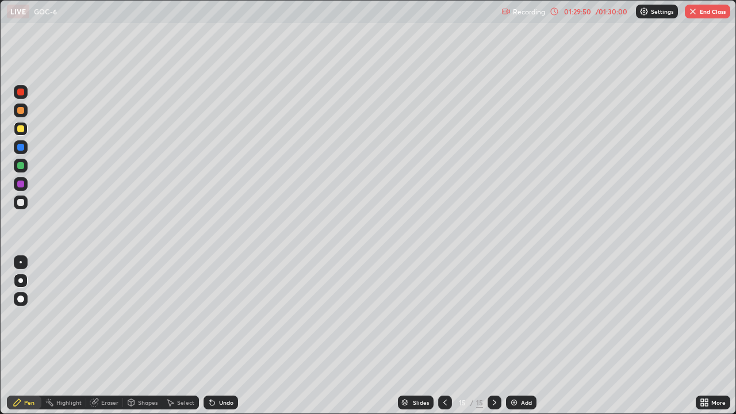
click at [20, 205] on div at bounding box center [20, 202] width 7 height 7
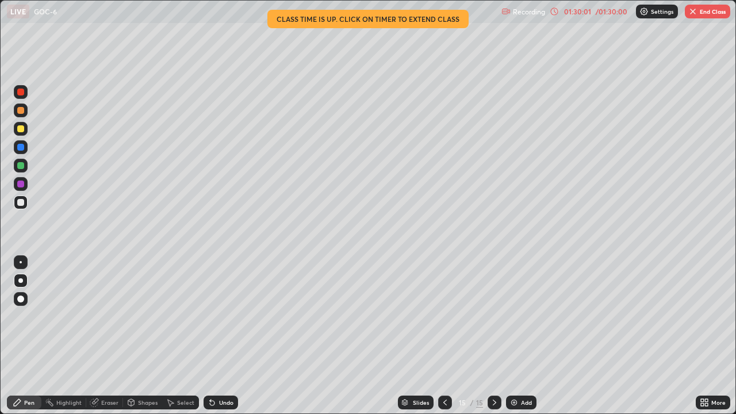
click at [143, 341] on div "Shapes" at bounding box center [148, 403] width 20 height 6
click at [108, 341] on div "Eraser" at bounding box center [109, 403] width 17 height 6
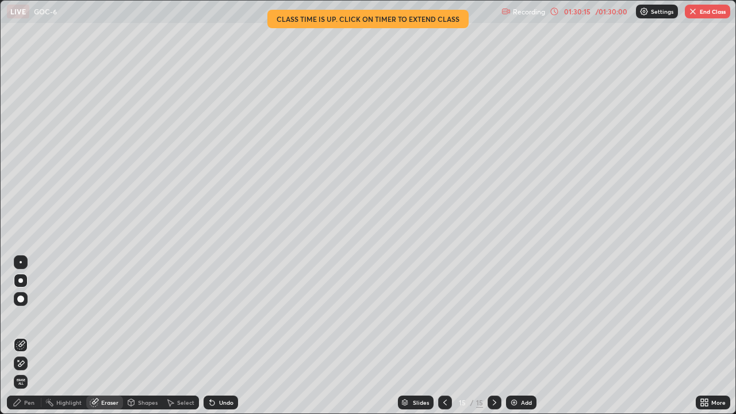
click at [26, 341] on div "Pen" at bounding box center [29, 403] width 10 height 6
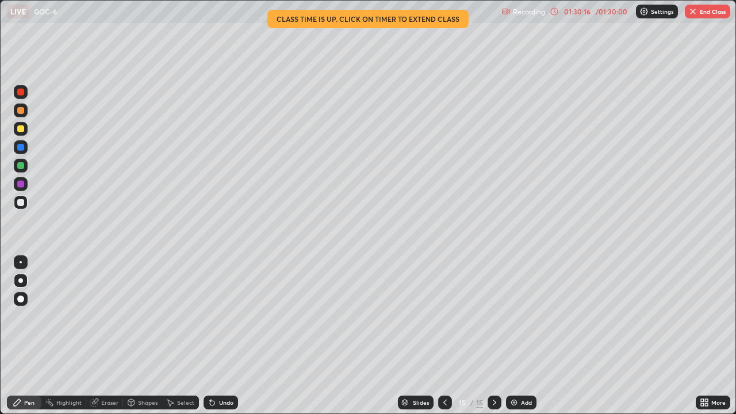
click at [20, 281] on div at bounding box center [20, 280] width 5 height 5
click at [21, 204] on div at bounding box center [20, 202] width 7 height 7
click at [24, 165] on div at bounding box center [20, 165] width 7 height 7
click at [147, 341] on div "Shapes" at bounding box center [142, 403] width 39 height 14
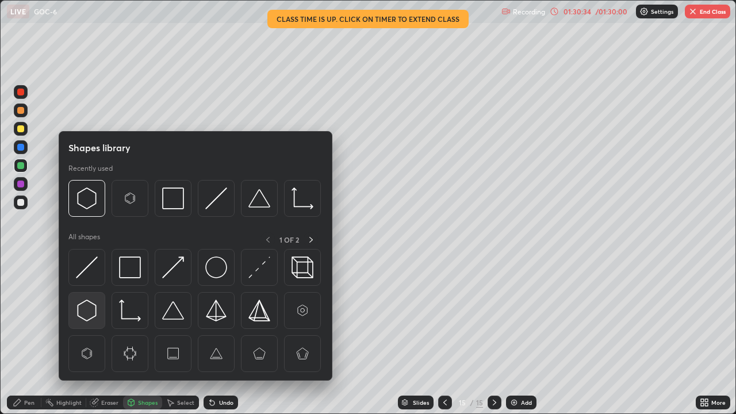
click at [86, 311] on img at bounding box center [87, 311] width 22 height 22
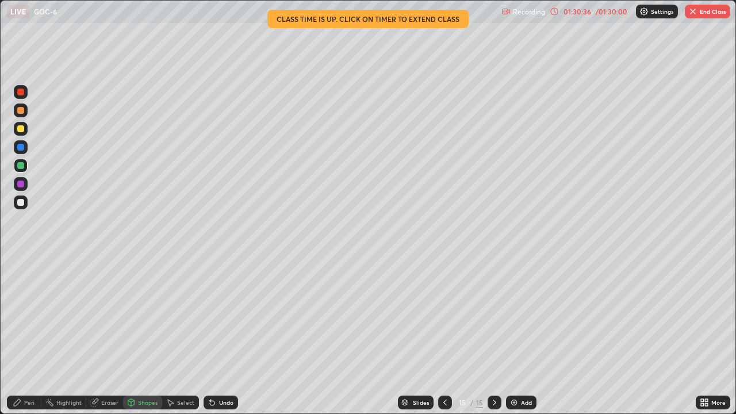
click at [19, 203] on div at bounding box center [20, 202] width 7 height 7
click at [20, 167] on div at bounding box center [20, 165] width 7 height 7
click at [23, 202] on div at bounding box center [20, 202] width 7 height 7
click at [24, 341] on div "Pen" at bounding box center [29, 403] width 10 height 6
click at [105, 341] on div "Eraser" at bounding box center [109, 403] width 17 height 6
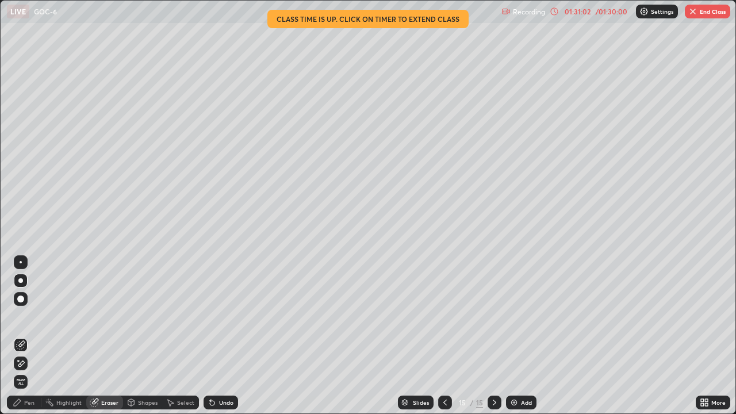
click at [138, 341] on div "Shapes" at bounding box center [148, 403] width 20 height 6
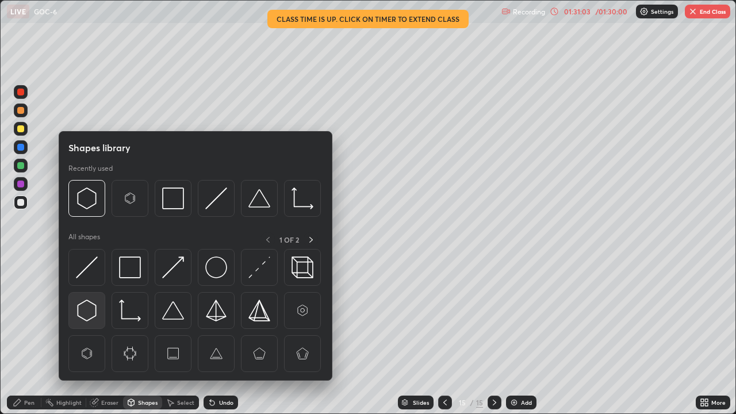
click at [89, 312] on img at bounding box center [87, 311] width 22 height 22
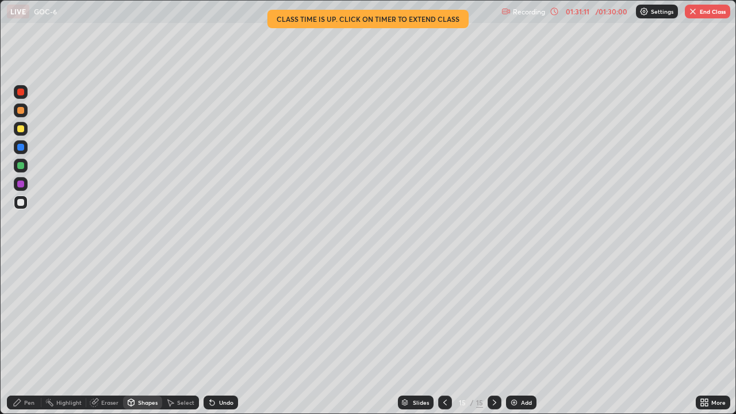
click at [17, 163] on div at bounding box center [21, 166] width 14 height 14
click at [14, 204] on div at bounding box center [21, 203] width 14 height 14
click at [17, 147] on div at bounding box center [20, 147] width 7 height 7
click at [18, 205] on div at bounding box center [20, 202] width 7 height 7
click at [24, 341] on div "Pen" at bounding box center [24, 403] width 35 height 14
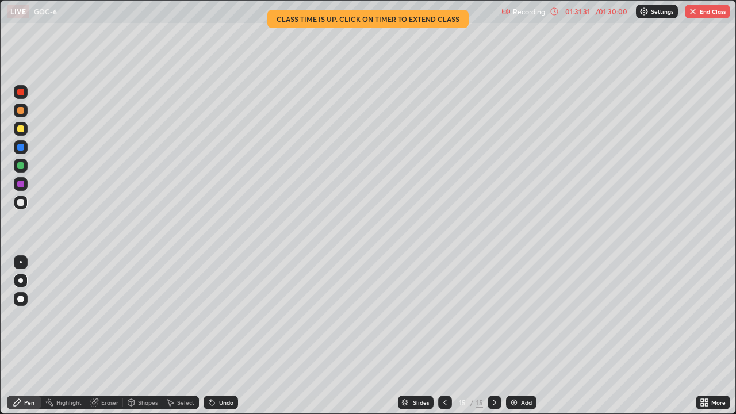
click at [21, 149] on div at bounding box center [20, 147] width 7 height 7
click at [20, 163] on div at bounding box center [20, 165] width 7 height 7
click at [24, 128] on div at bounding box center [20, 128] width 7 height 7
click at [112, 341] on div "Eraser" at bounding box center [109, 403] width 17 height 6
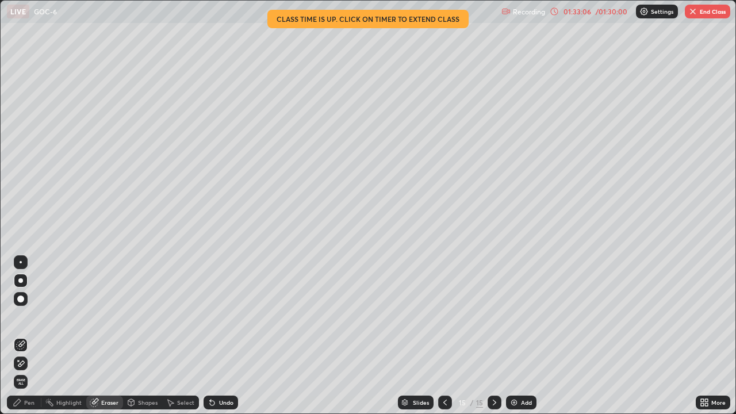
click at [30, 341] on div "Pen" at bounding box center [24, 403] width 35 height 14
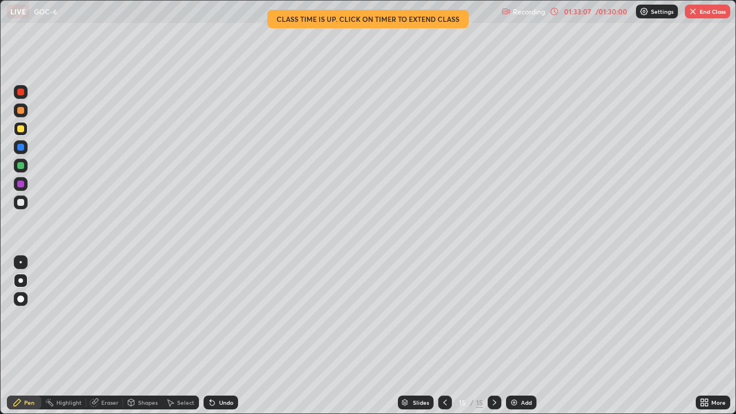
click at [21, 203] on div at bounding box center [20, 202] width 7 height 7
click at [113, 341] on div "Eraser" at bounding box center [104, 403] width 37 height 14
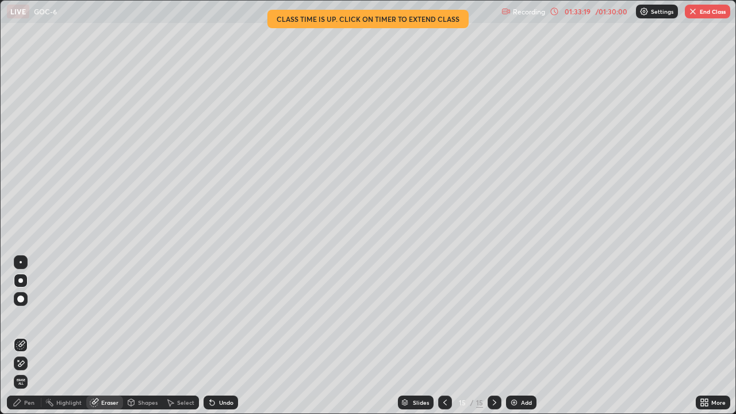
click at [36, 341] on div "Pen" at bounding box center [24, 403] width 35 height 14
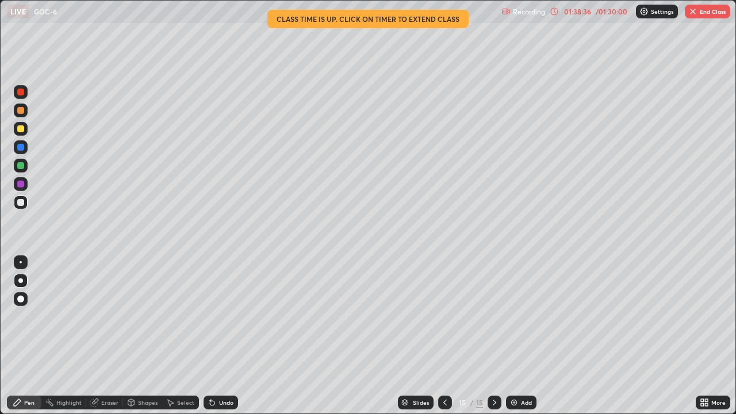
click at [701, 10] on button "End Class" at bounding box center [707, 12] width 45 height 14
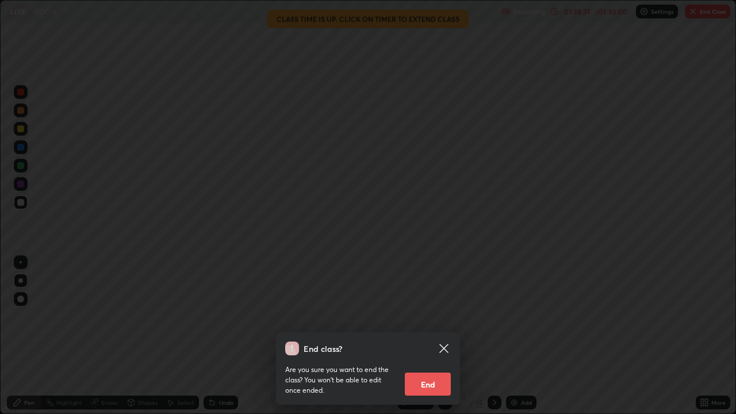
click at [420, 341] on button "End" at bounding box center [428, 384] width 46 height 23
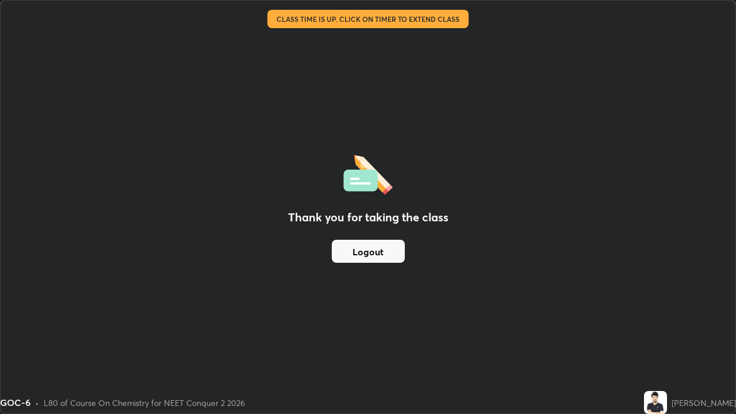
click at [361, 250] on button "Logout" at bounding box center [368, 251] width 73 height 23
click at [357, 260] on button "Logout" at bounding box center [368, 251] width 73 height 23
click at [352, 261] on button "Logout" at bounding box center [368, 251] width 73 height 23
